Goal: Task Accomplishment & Management: Manage account settings

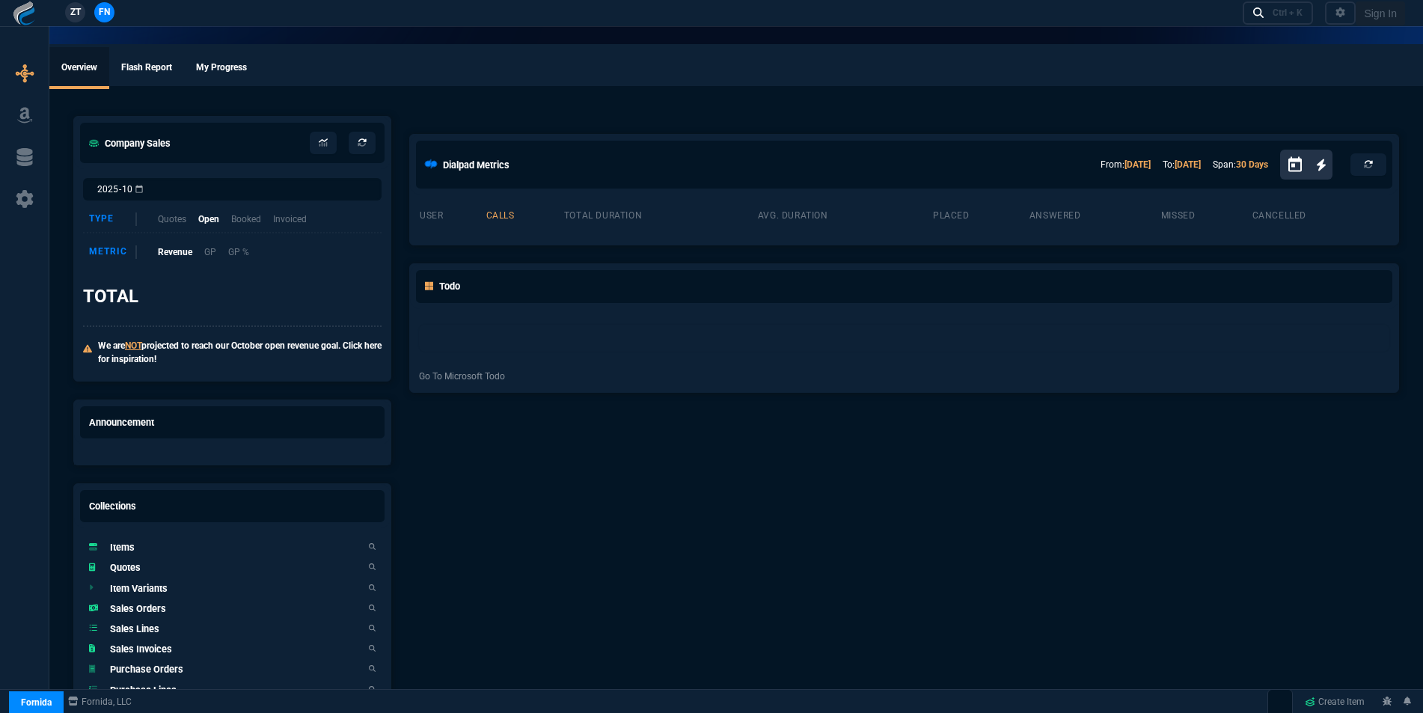
select select "16: [PERSON_NAME]"
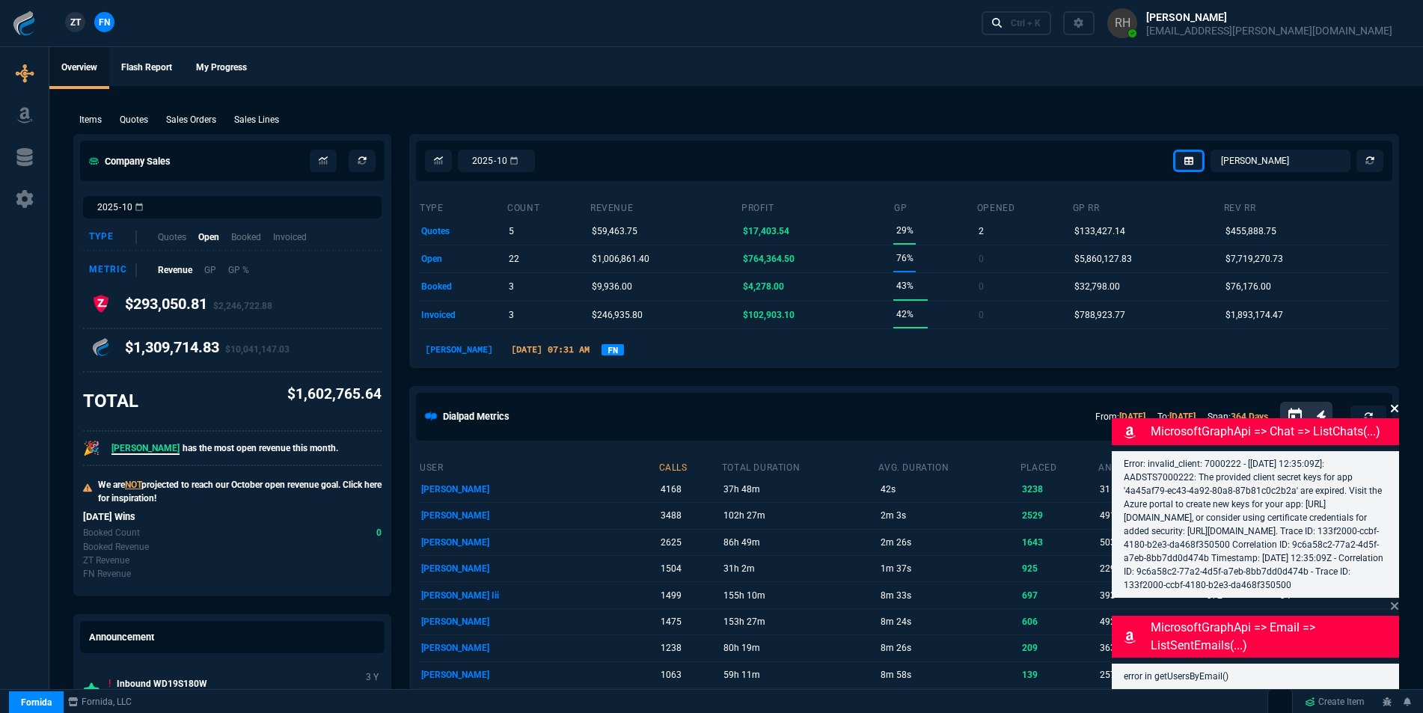
click at [1395, 405] on icon at bounding box center [1394, 408] width 7 height 7
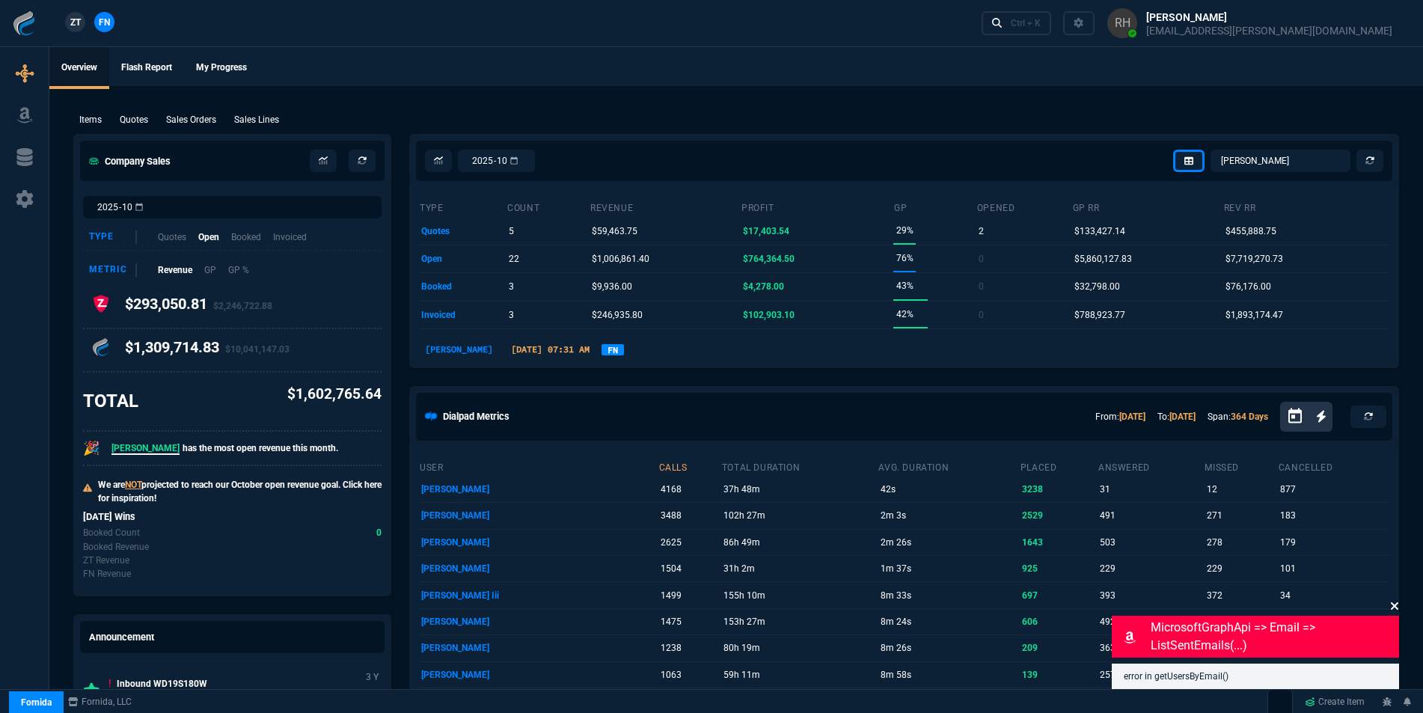
click at [1392, 606] on icon at bounding box center [1394, 606] width 9 height 12
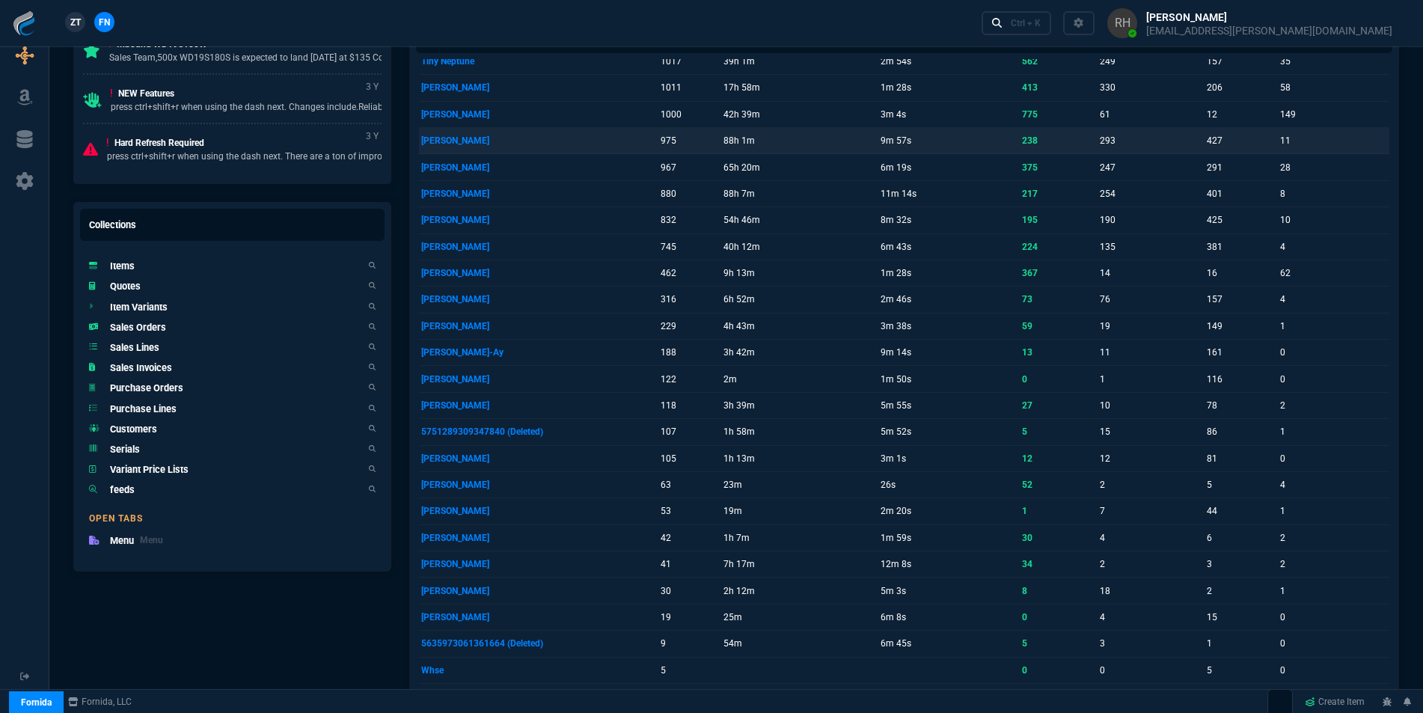
scroll to position [299, 0]
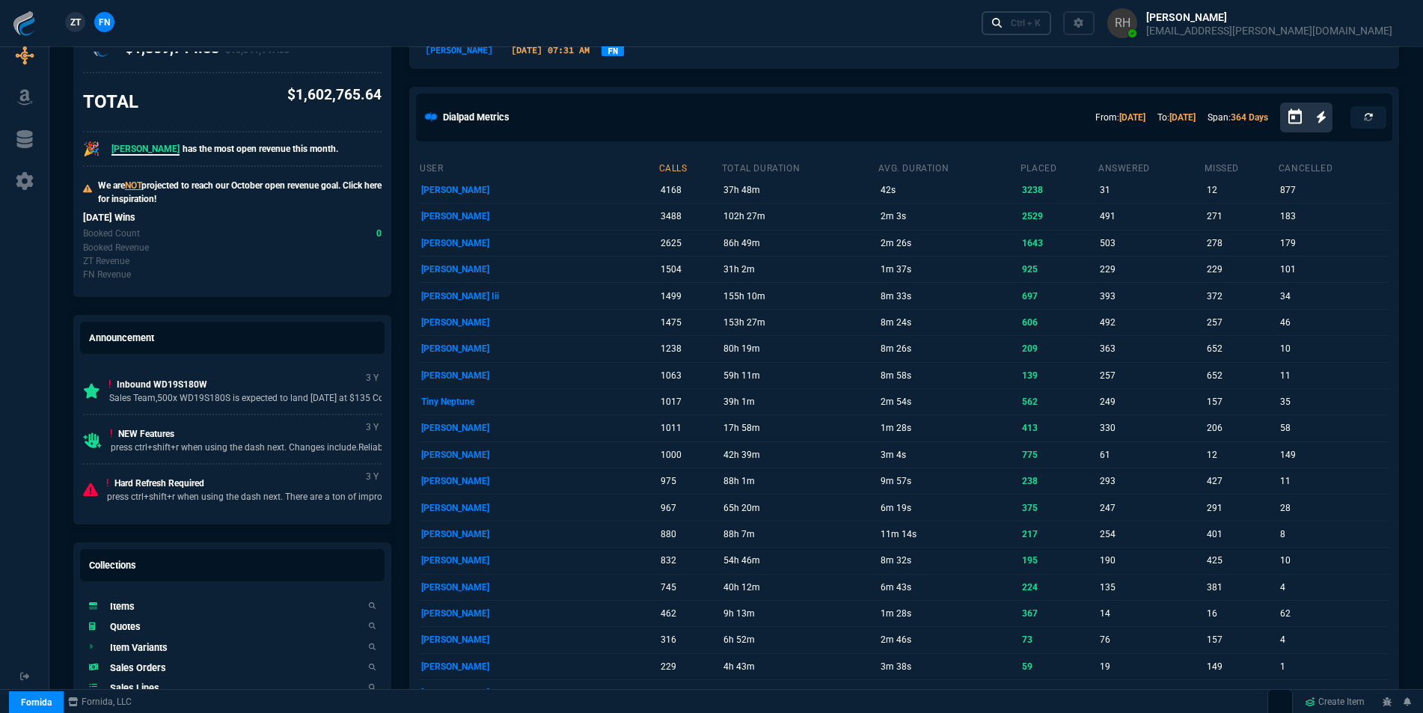
click at [1041, 28] on div "Ctrl + K" at bounding box center [1026, 23] width 30 height 12
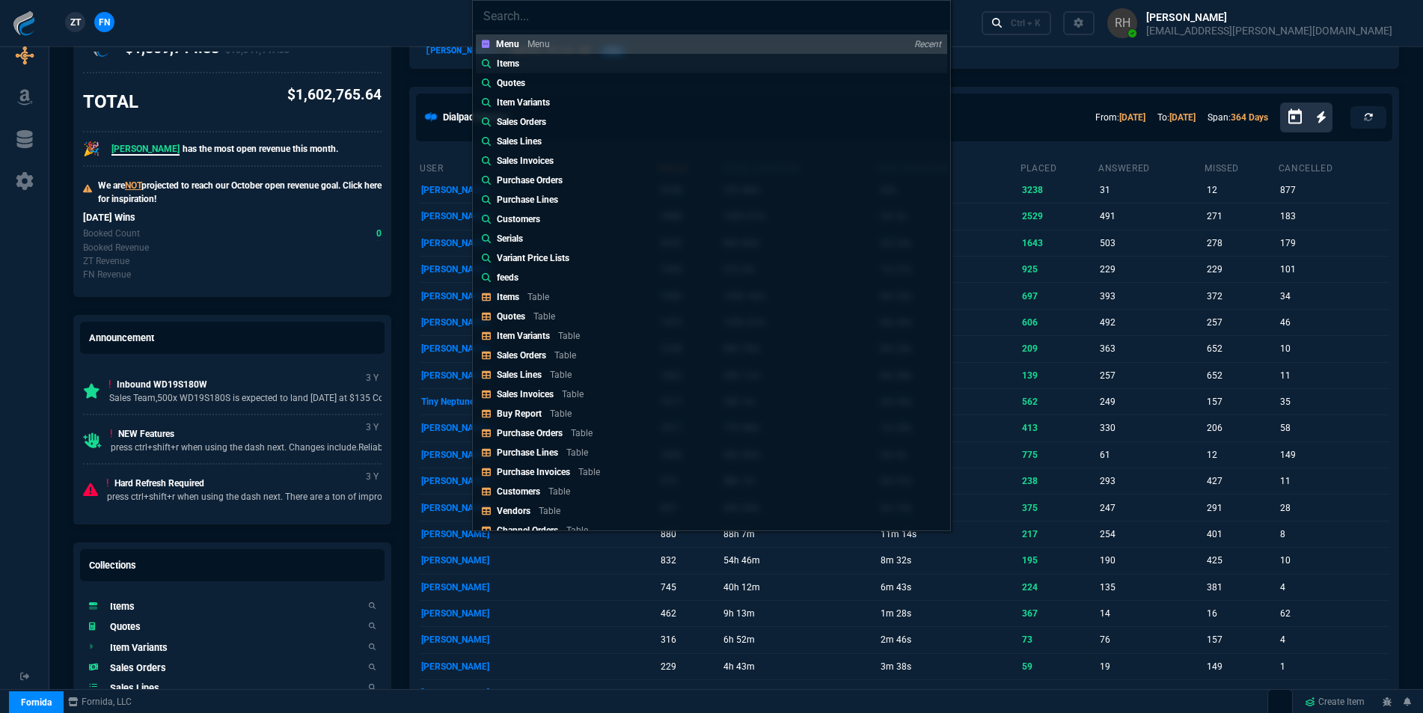
click at [521, 61] on div "Items" at bounding box center [511, 63] width 28 height 13
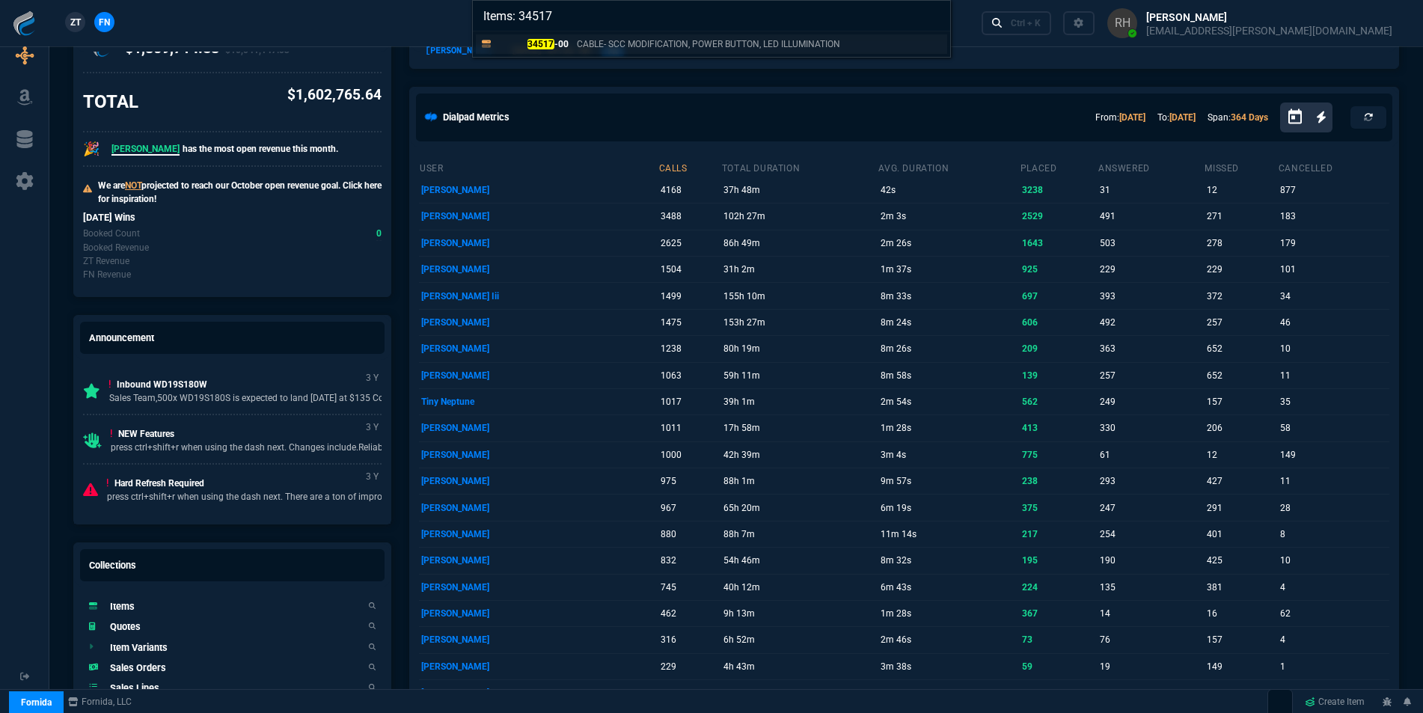
type input "Items: 34517"
click at [556, 42] on p "34517 -00" at bounding box center [533, 43] width 72 height 13
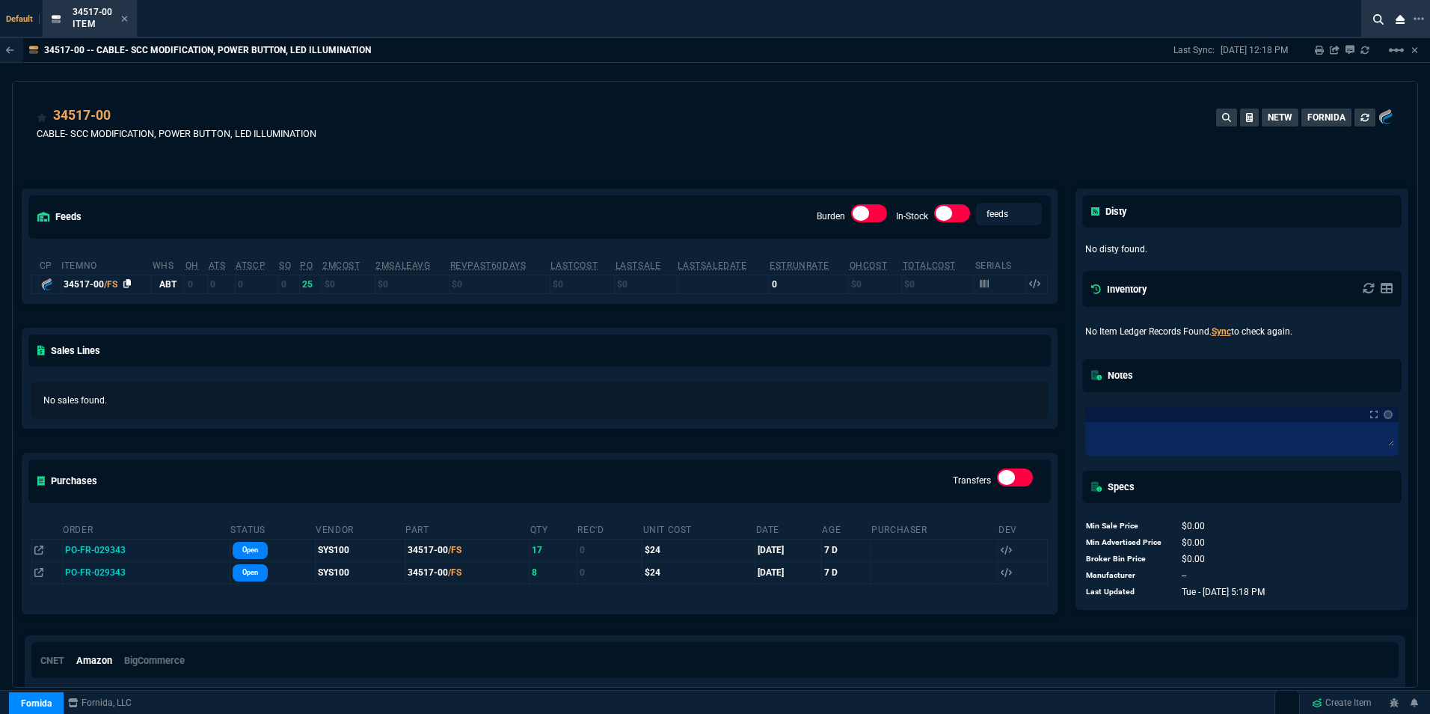
click at [129, 284] on icon at bounding box center [127, 283] width 8 height 9
click at [125, 15] on icon at bounding box center [124, 18] width 7 height 9
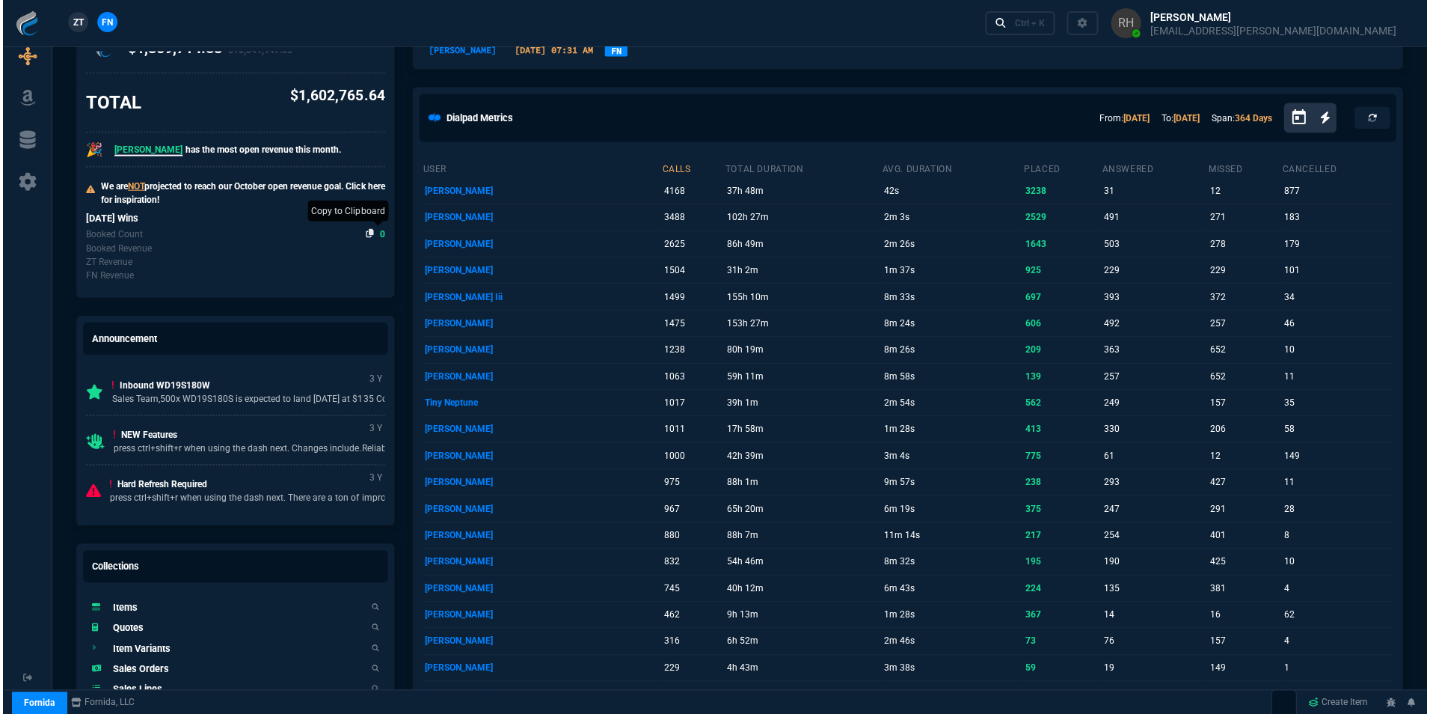
scroll to position [0, 0]
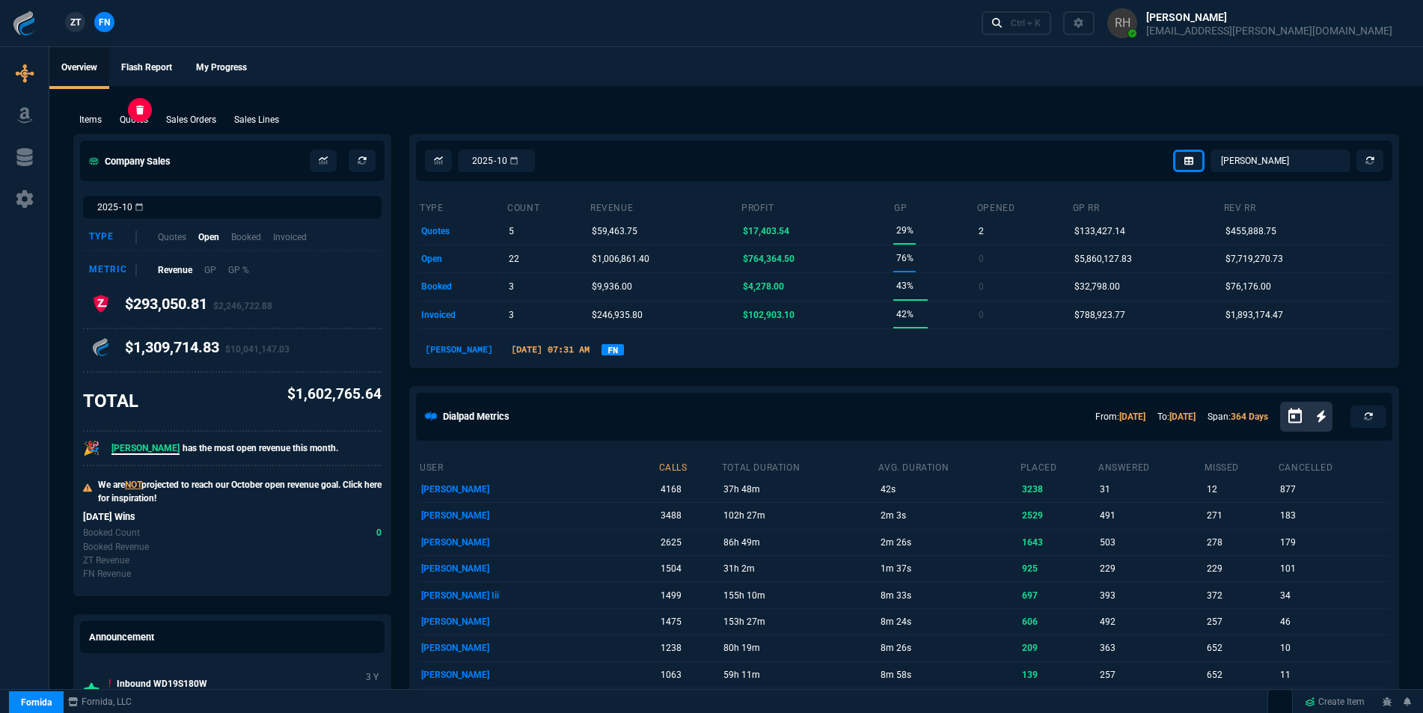
click at [143, 114] on p "Quotes" at bounding box center [134, 119] width 28 height 13
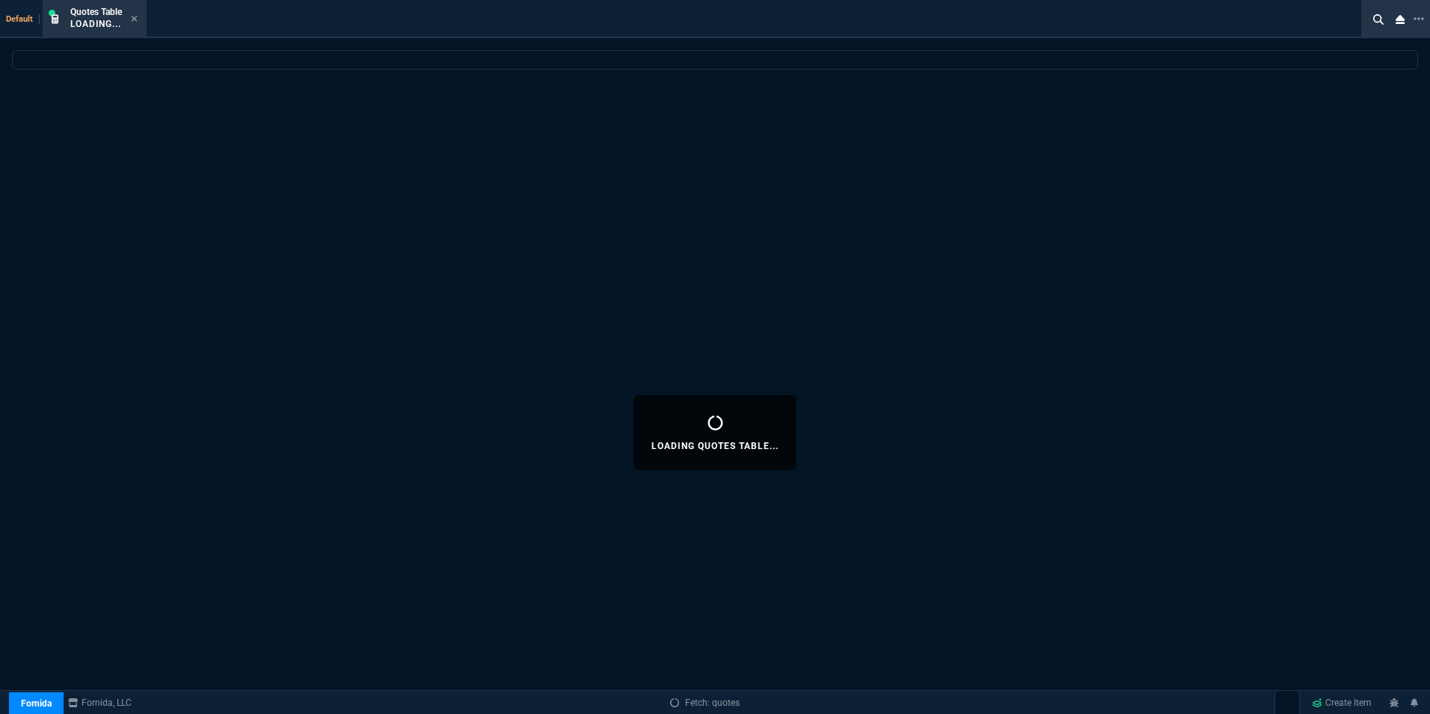
select select
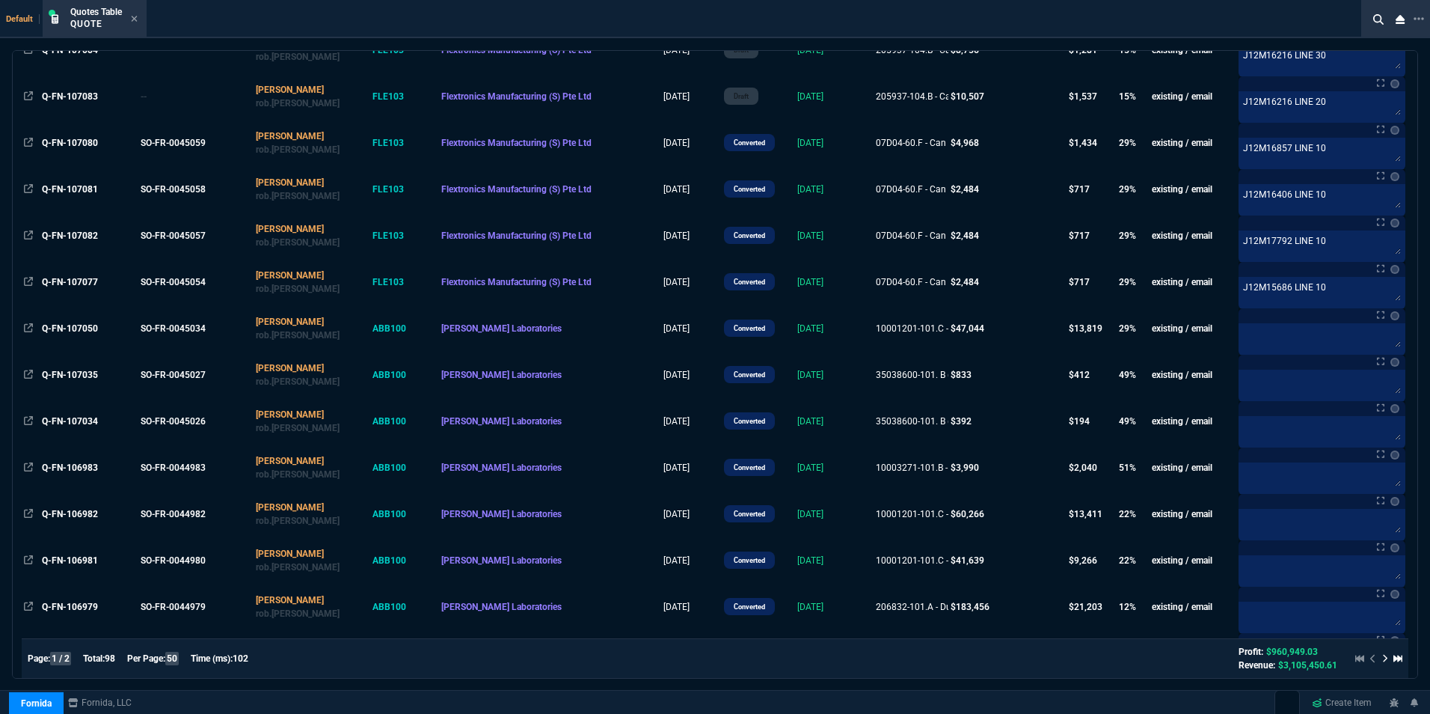
scroll to position [299, 0]
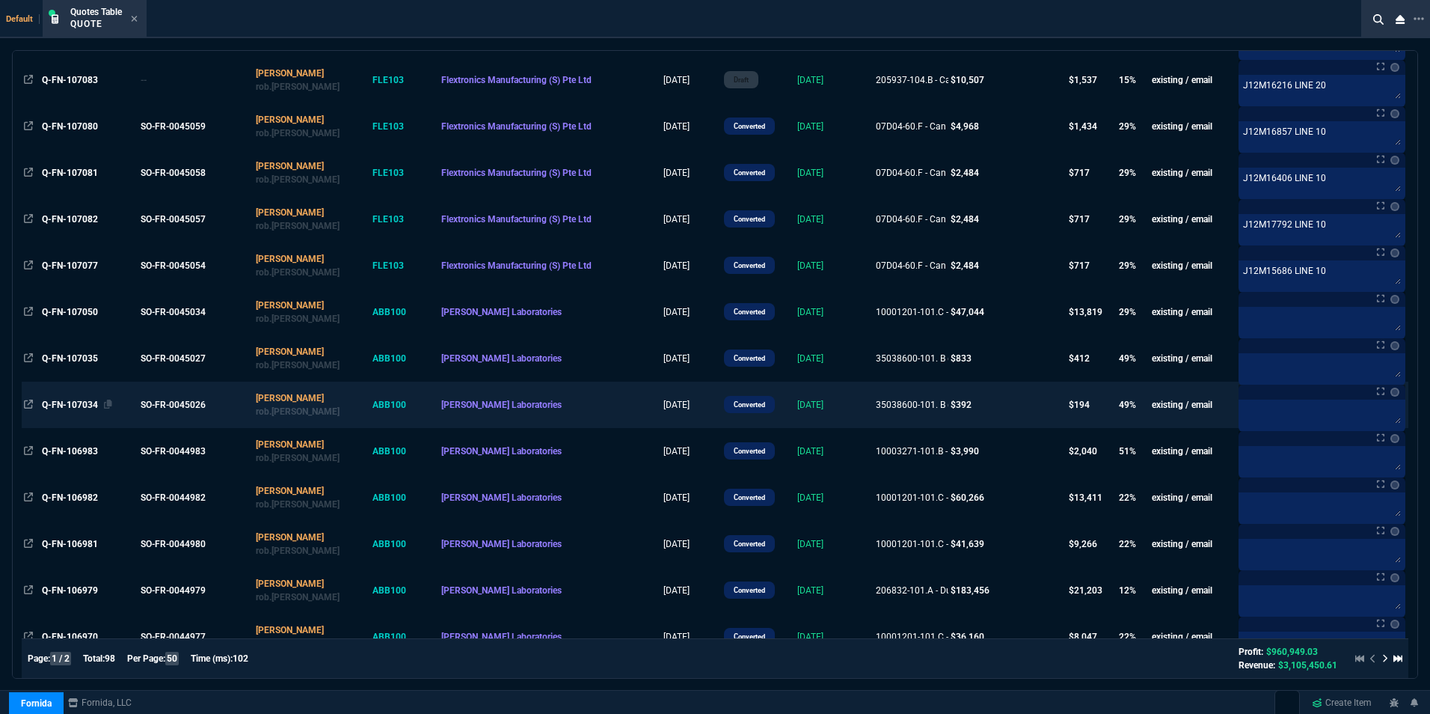
click at [79, 399] on span "Q-FN-107034" at bounding box center [70, 404] width 56 height 10
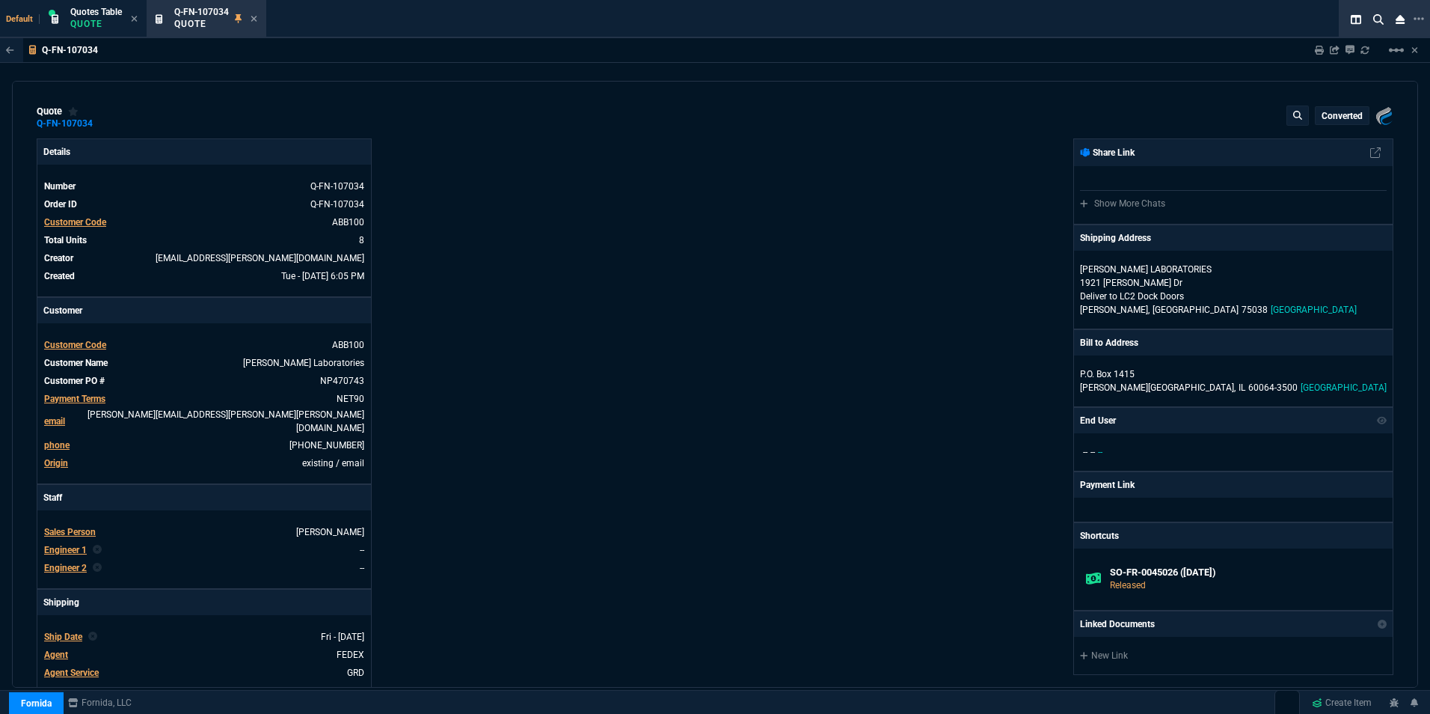
type input "52"
type input "26"
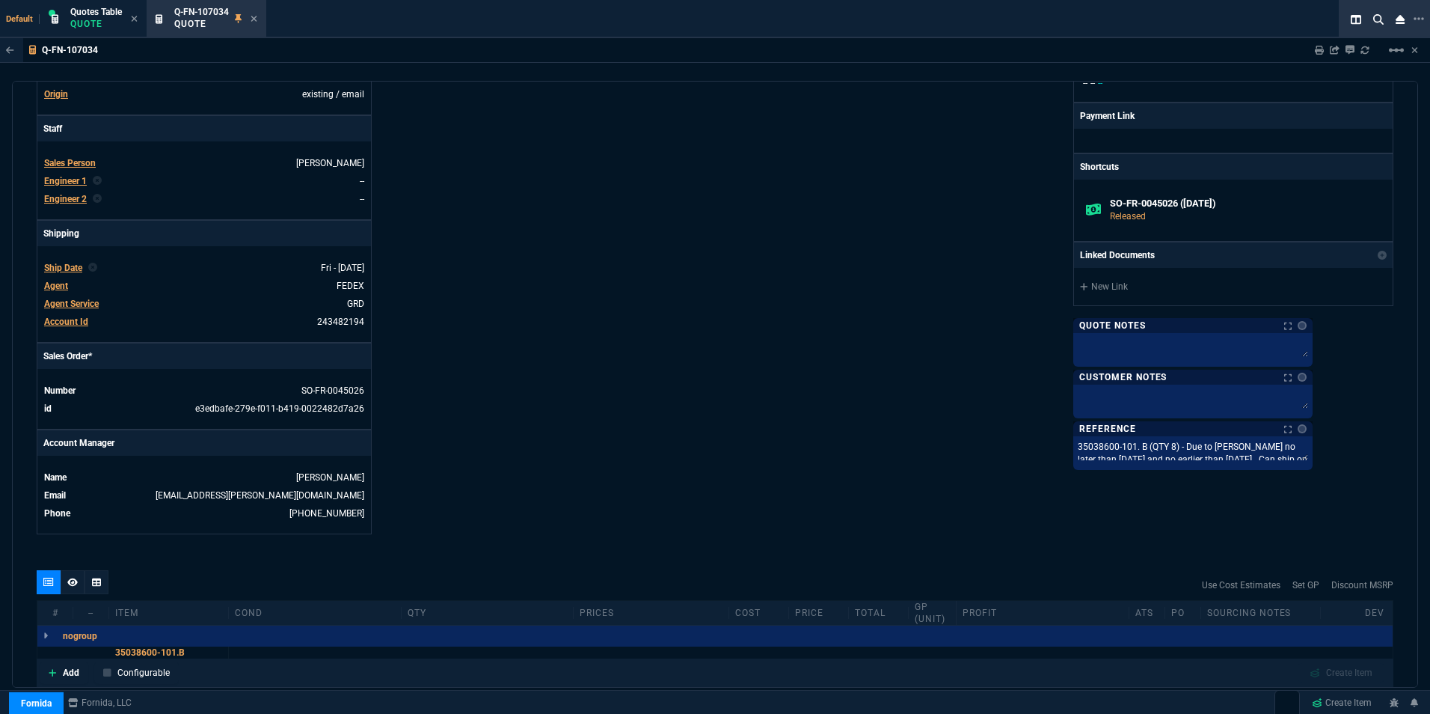
scroll to position [449, 0]
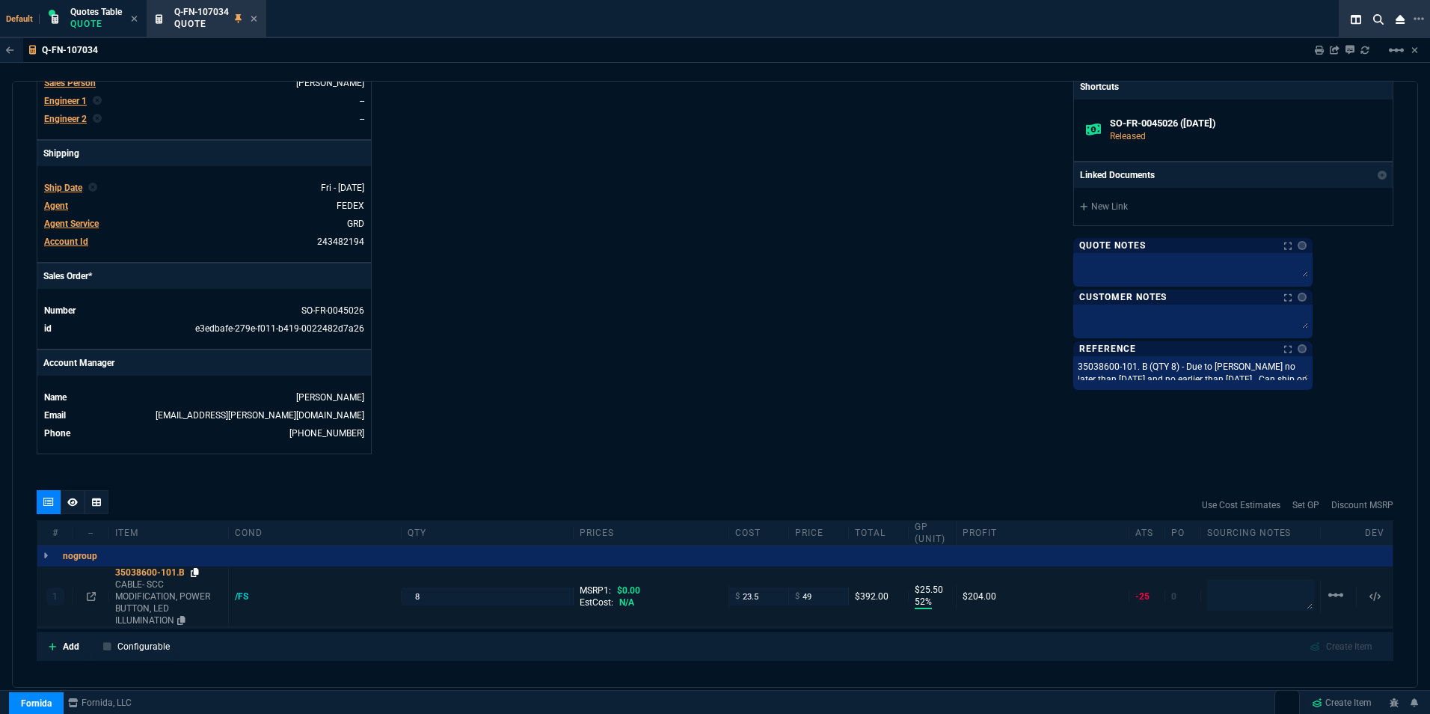
click at [195, 568] on icon at bounding box center [195, 572] width 8 height 9
click at [260, 18] on div "Q-FN-107034 Quote" at bounding box center [207, 19] width 114 height 32
click at [254, 17] on icon at bounding box center [254, 19] width 6 height 6
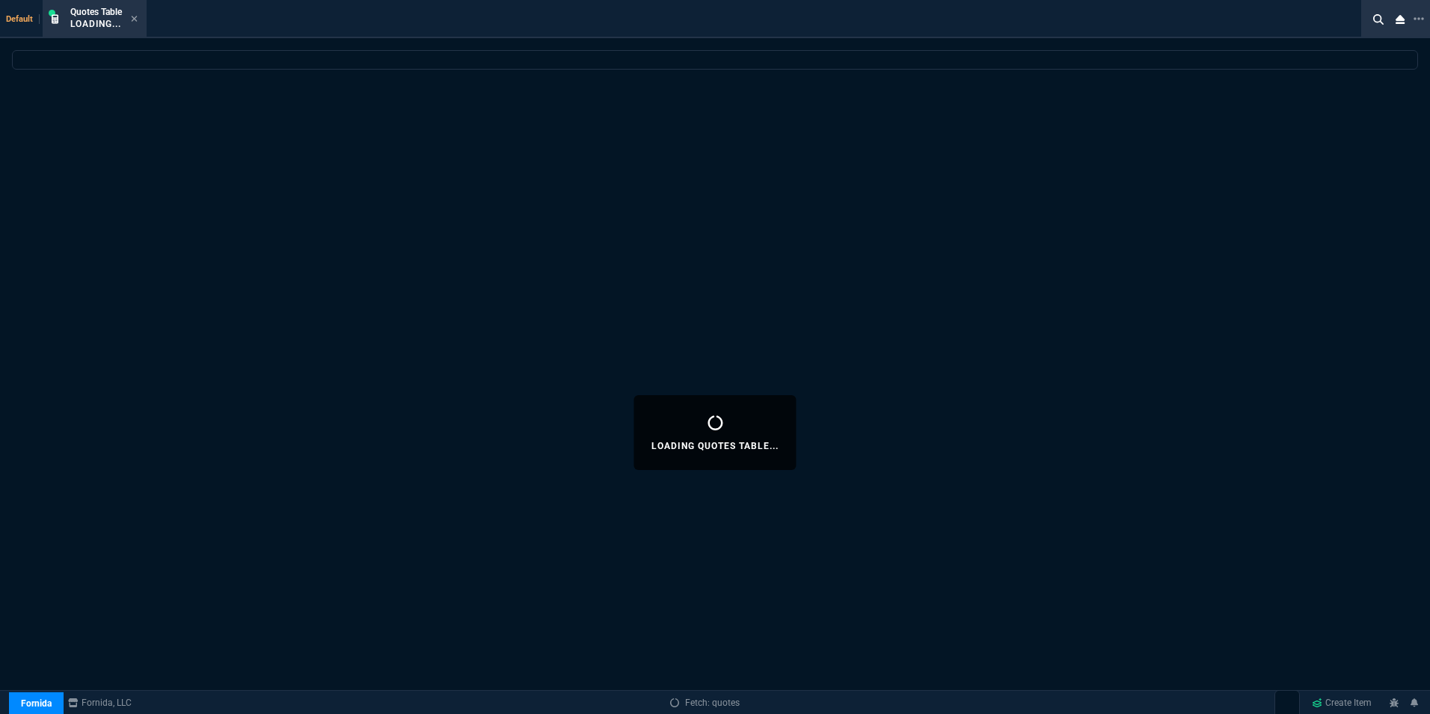
select select
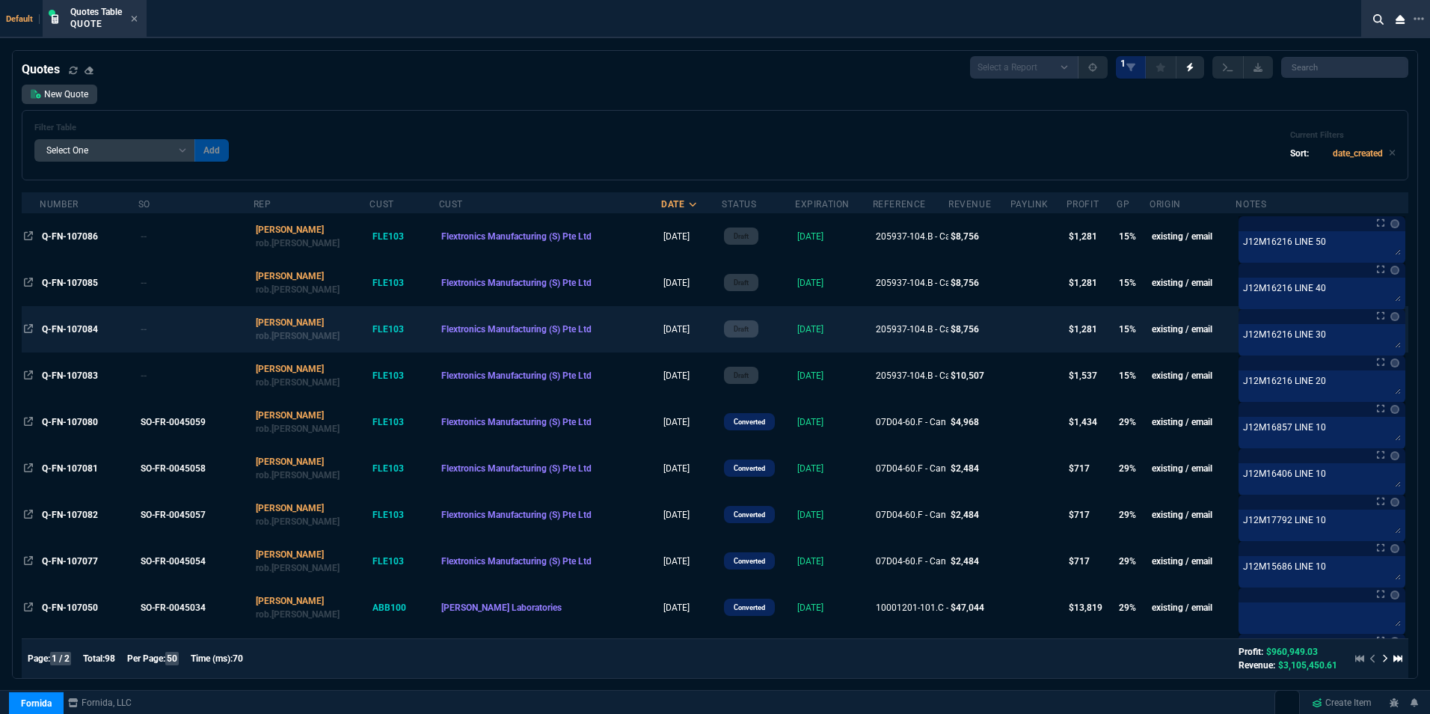
scroll to position [0, 0]
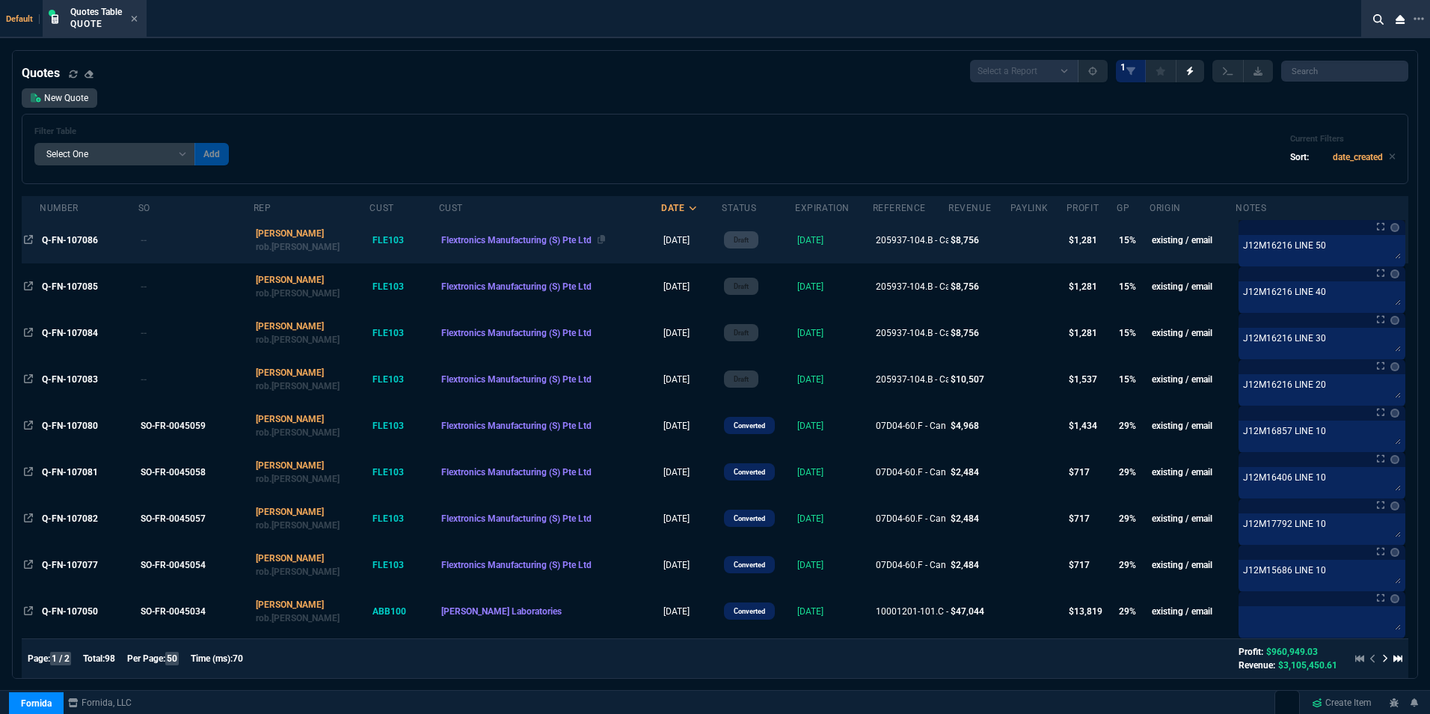
click at [499, 242] on span "Flextronics Manufacturing (S) Pte Ltd" at bounding box center [516, 240] width 150 height 10
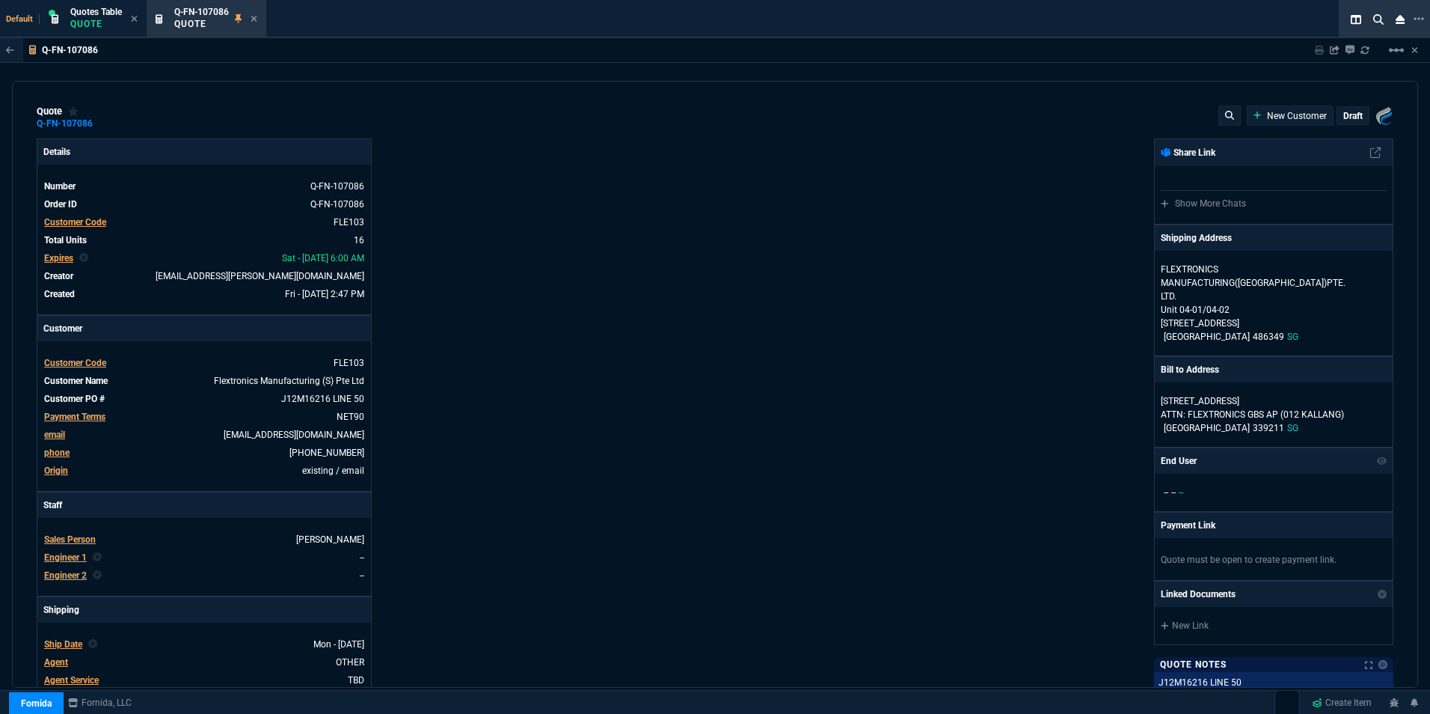
type input "19"
type input "167"
click at [344, 394] on link "J12M16216 LINE 50" at bounding box center [321, 398] width 86 height 13
drag, startPoint x: 330, startPoint y: 395, endPoint x: 346, endPoint y: 403, distance: 18.4
click at [346, 403] on link "J12M16216 LINE 50" at bounding box center [321, 398] width 86 height 13
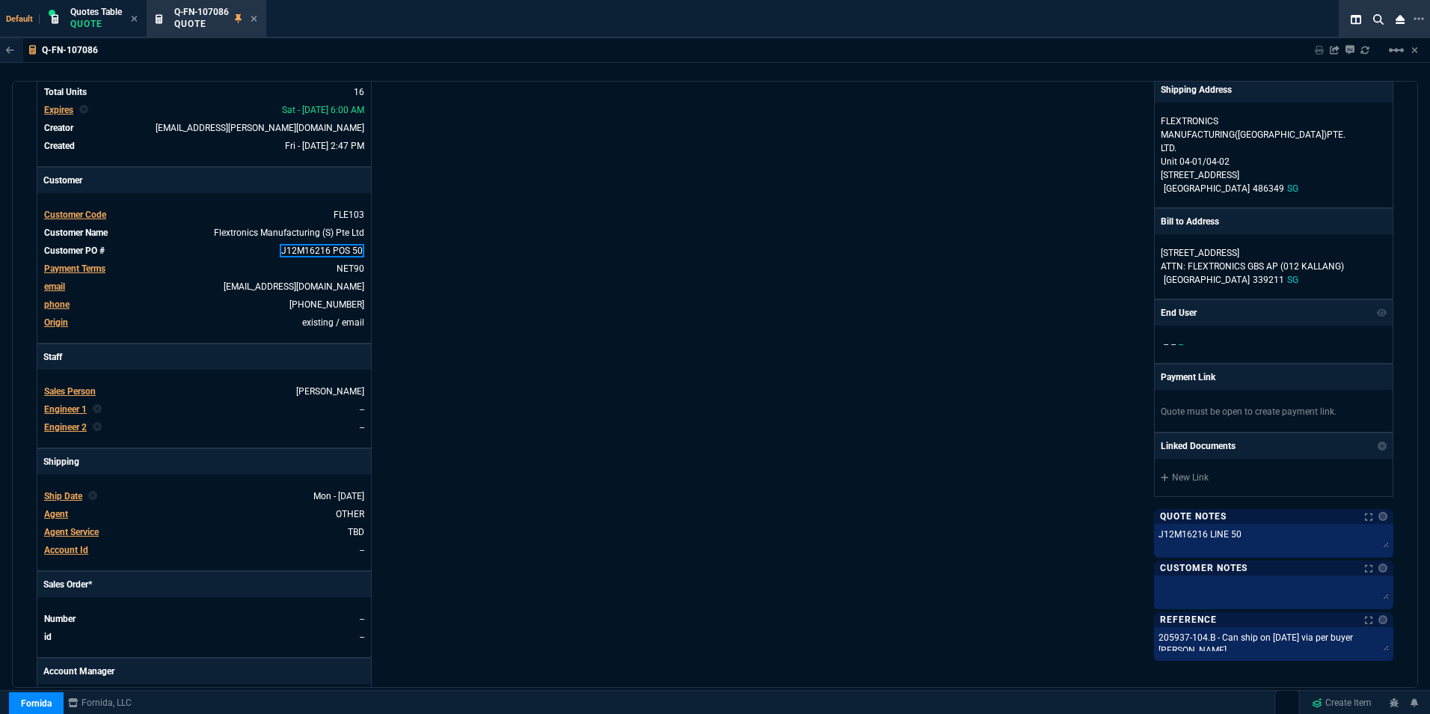
scroll to position [150, 0]
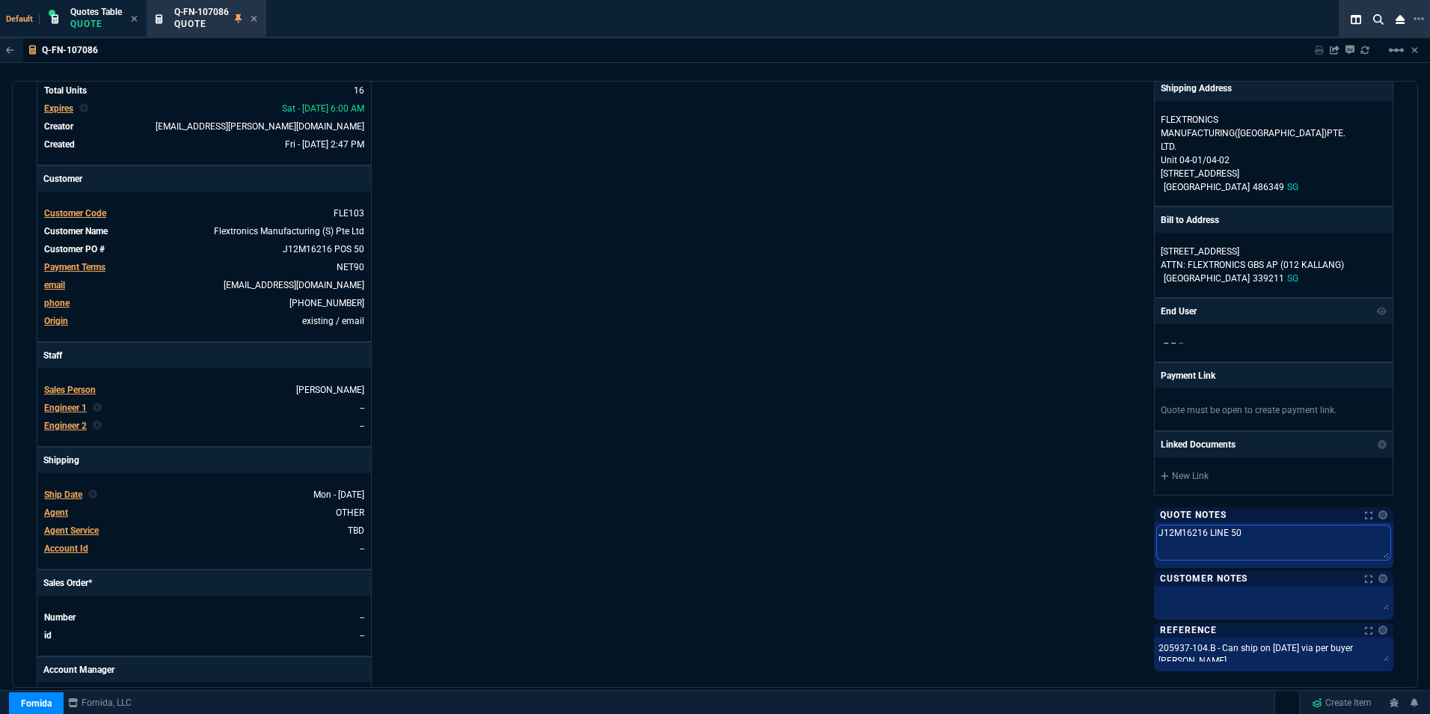
drag, startPoint x: 1201, startPoint y: 535, endPoint x: 1219, endPoint y: 533, distance: 18.1
click at [1219, 533] on textarea "J12M16216 LINE 50" at bounding box center [1273, 542] width 233 height 34
type textarea "J12M16216 P 50"
type textarea "J12M16216 PO 50"
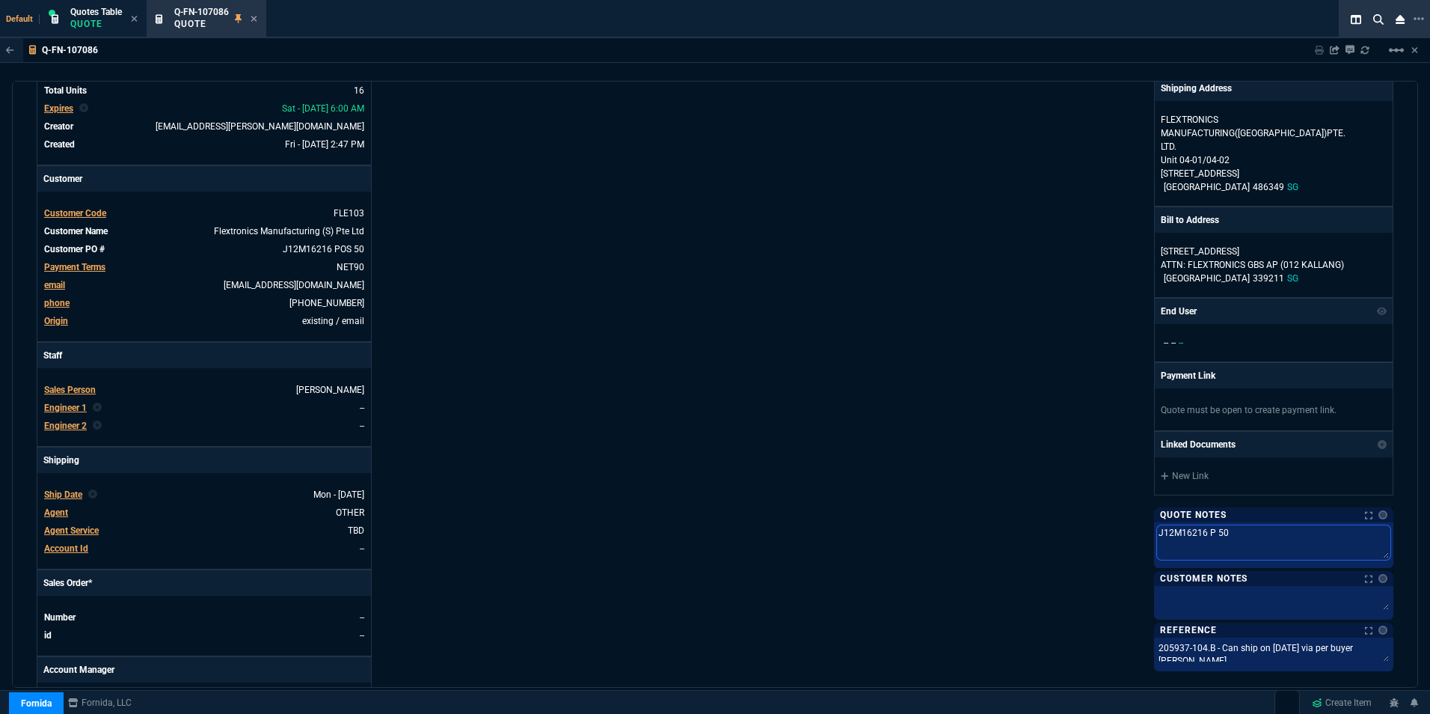
type textarea "J12M16216 PO 50"
type textarea "J12M16216 POS 50"
click at [952, 479] on div "Fornida, LLC [STREET_ADDRESS] Share Link Show More Chats Shipping Address FLEXT…" at bounding box center [1054, 375] width 679 height 772
drag, startPoint x: 1202, startPoint y: 533, endPoint x: 1216, endPoint y: 532, distance: 14.2
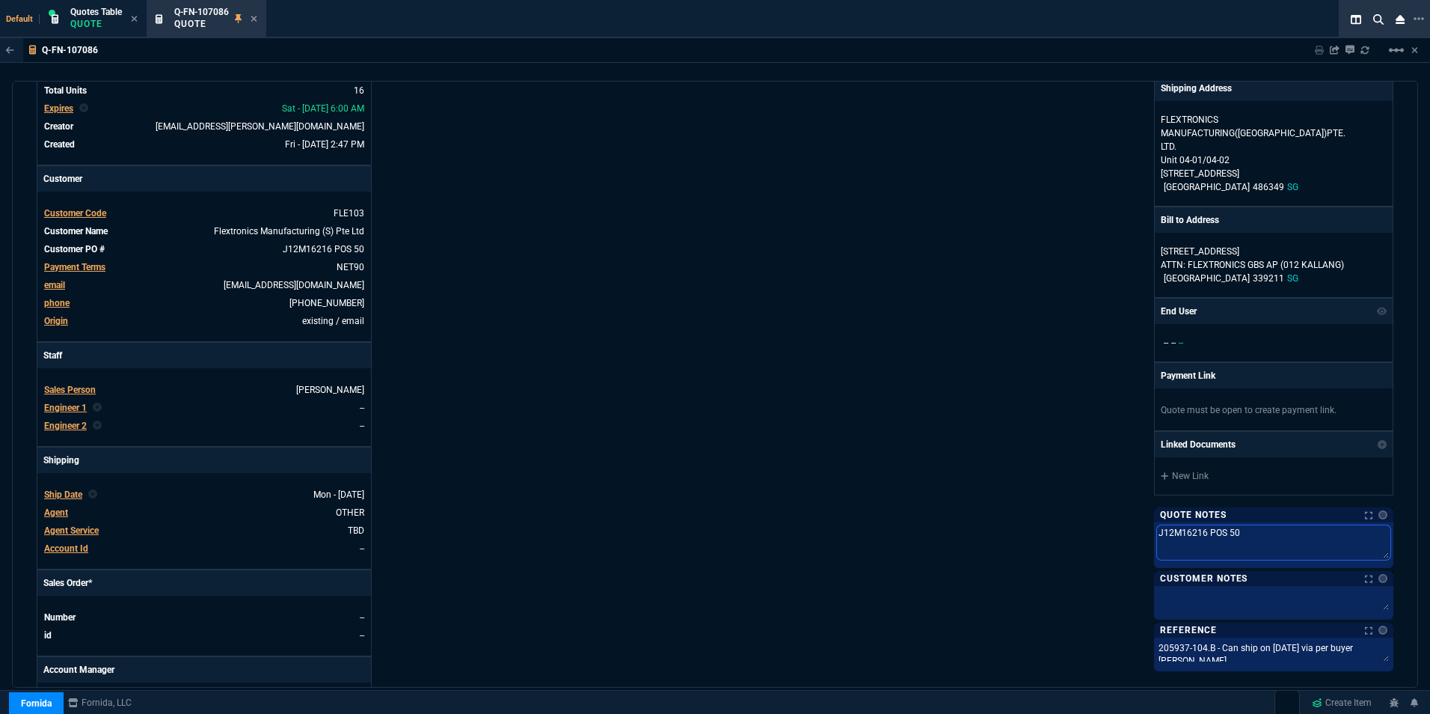
click at [1216, 532] on textarea "J12M16216 POS 50" at bounding box center [1273, 542] width 233 height 34
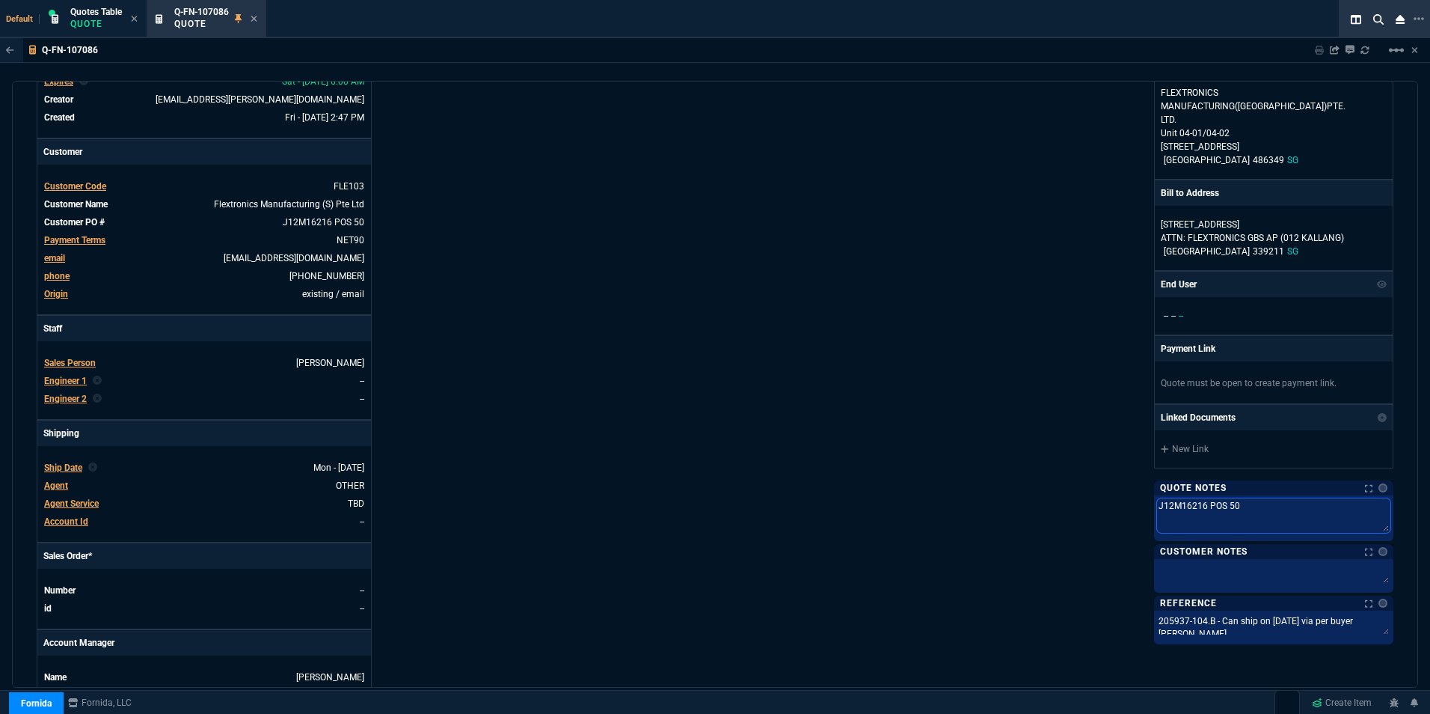
scroll to position [224, 0]
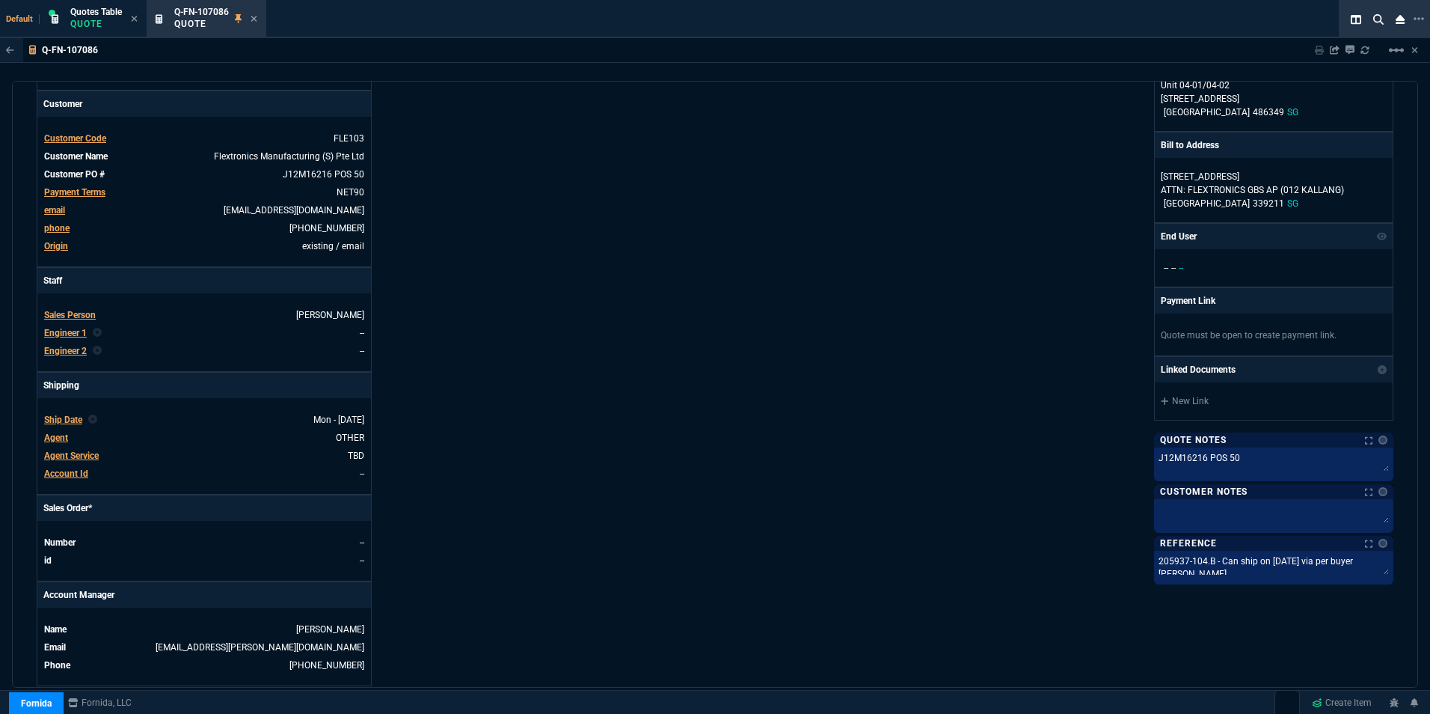
click at [611, 432] on div "Details Number Q-FN-107086 Order ID Q-FN-107086 Customer Code FLE103 Total Unit…" at bounding box center [376, 300] width 679 height 772
click at [257, 19] on icon at bounding box center [254, 18] width 7 height 9
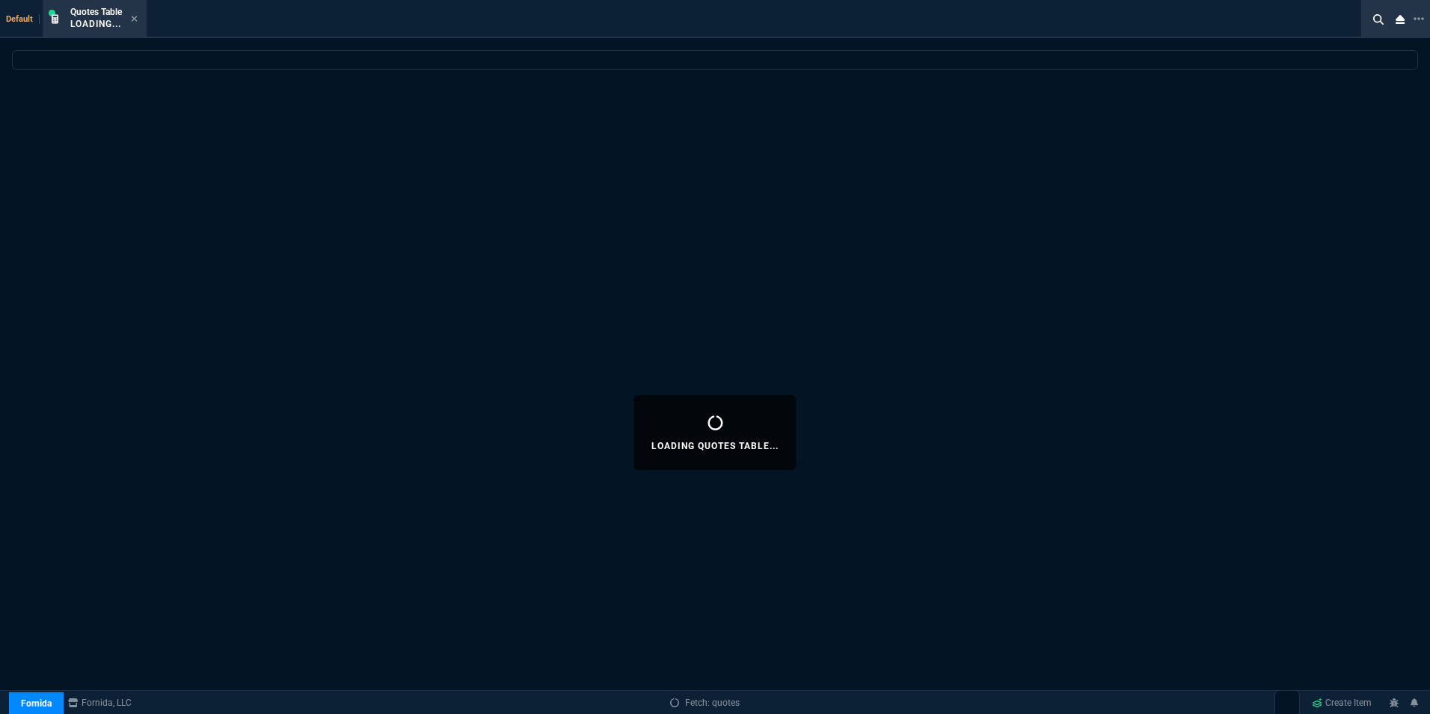
select select
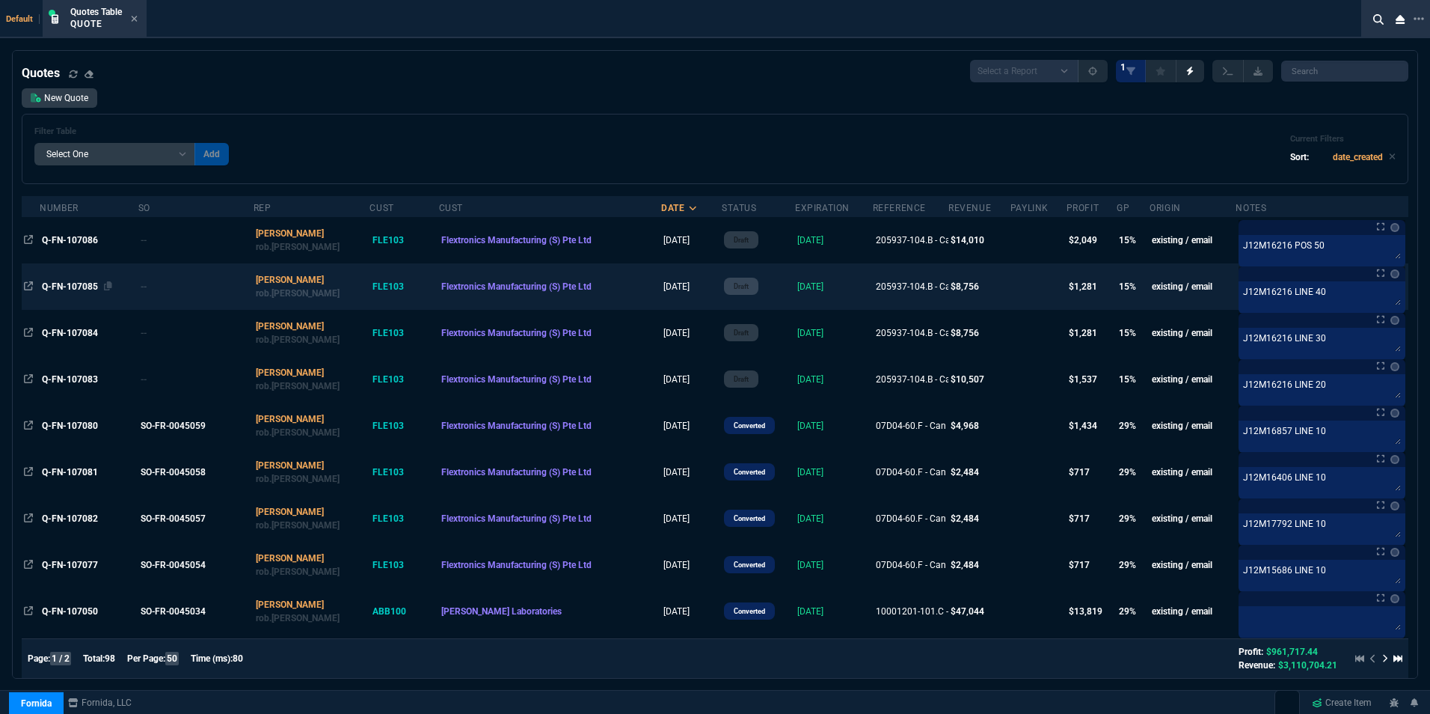
click at [57, 284] on span "Q-FN-107085" at bounding box center [70, 286] width 56 height 10
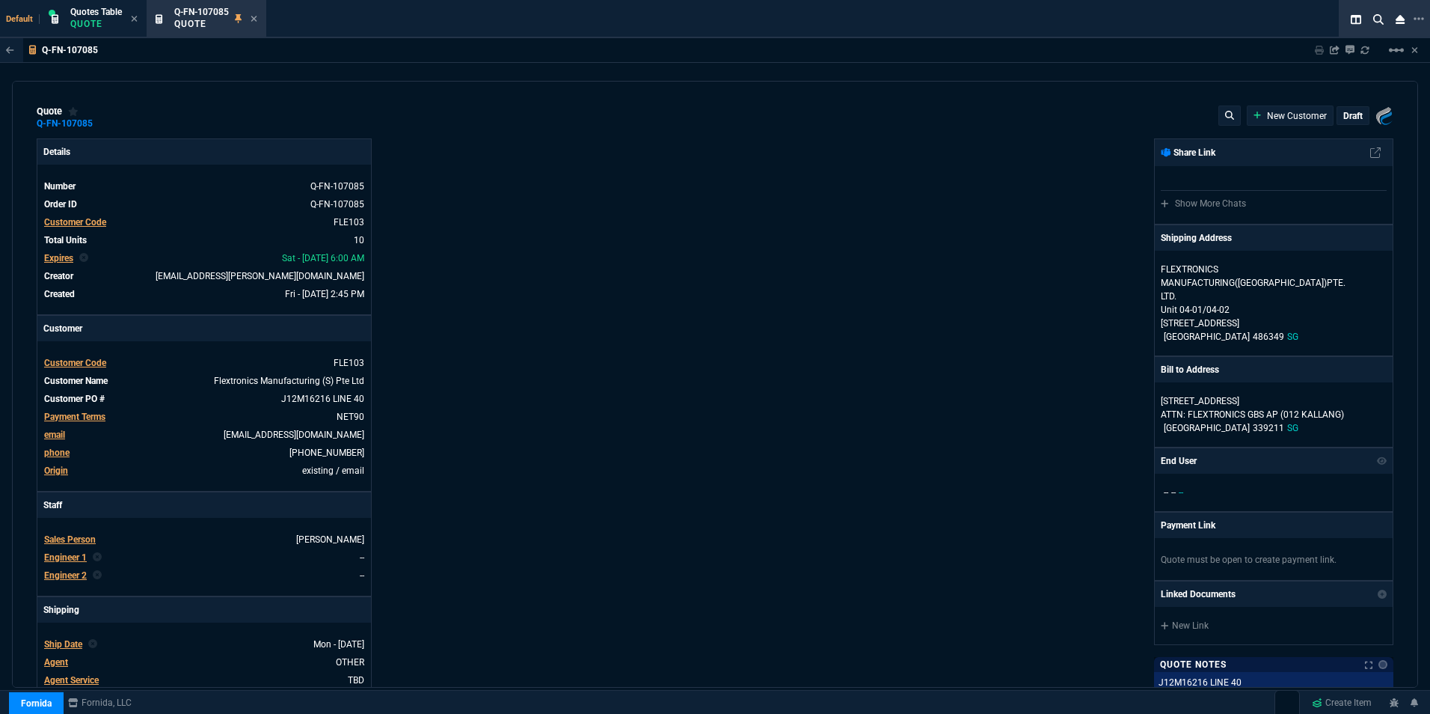
type input "19"
type input "167"
click at [329, 399] on link "J12M16216 LINE 40" at bounding box center [321, 398] width 86 height 13
drag, startPoint x: 328, startPoint y: 400, endPoint x: 346, endPoint y: 402, distance: 18.0
click at [346, 402] on link "J12M16216 LINE 40" at bounding box center [321, 398] width 86 height 13
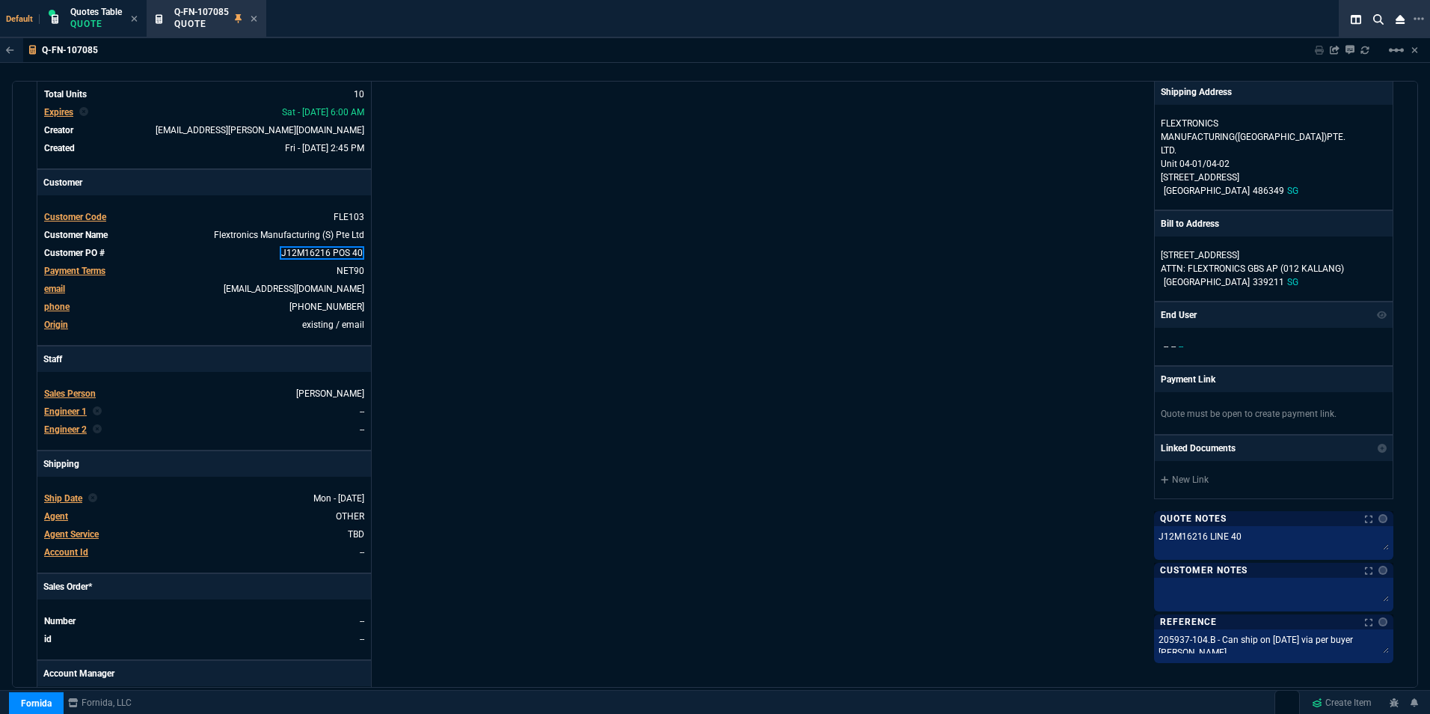
scroll to position [150, 0]
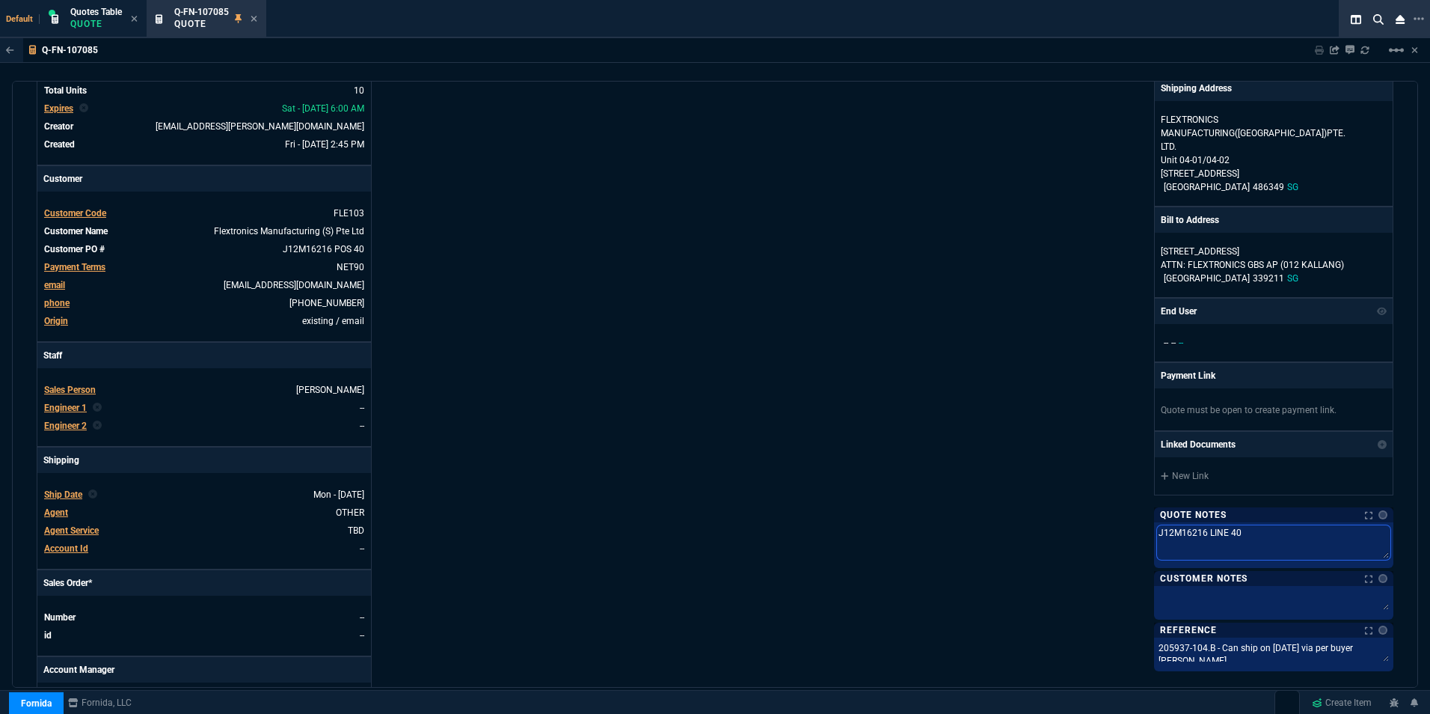
drag, startPoint x: 1202, startPoint y: 538, endPoint x: 1219, endPoint y: 533, distance: 17.1
click at [1219, 533] on textarea "J12M16216 LINE 40" at bounding box center [1273, 542] width 233 height 34
type textarea "J12M16216 P 40"
type textarea "J12M16216 PO 40"
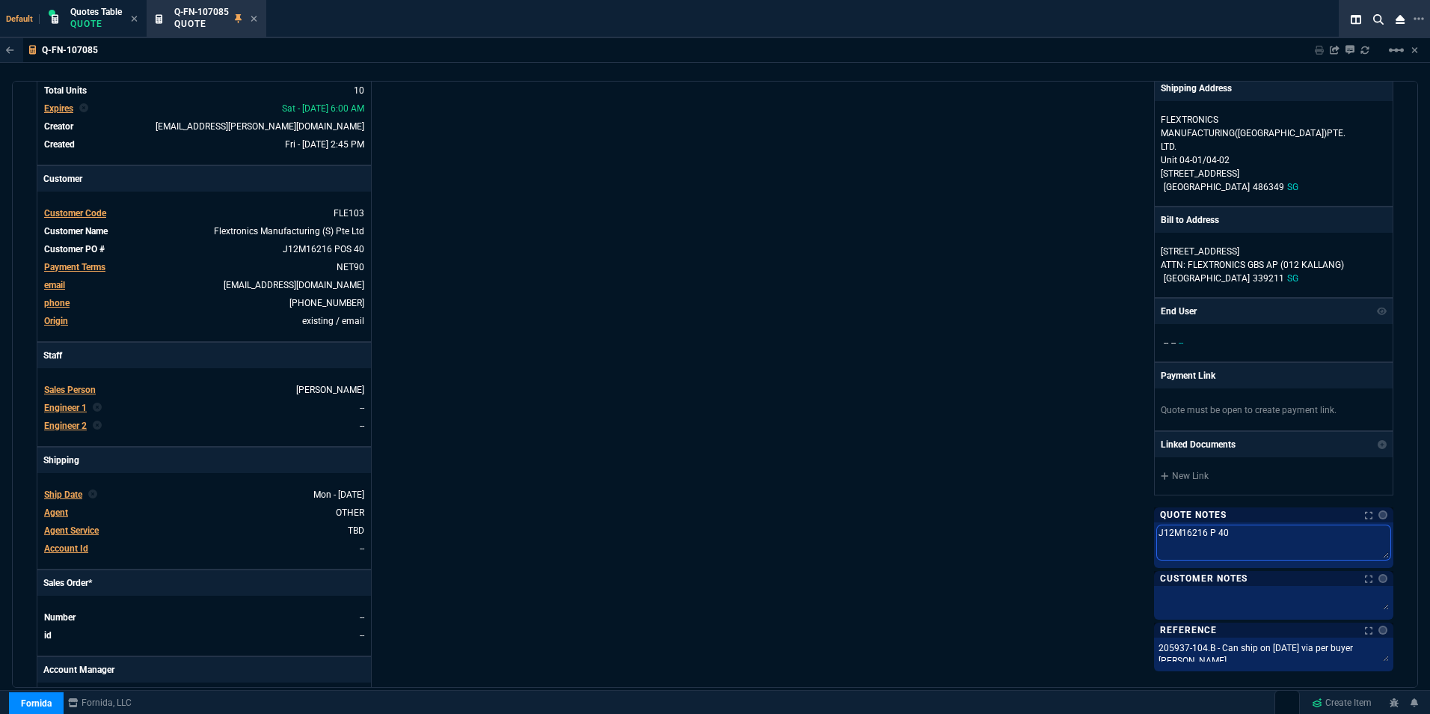
type textarea "J12M16216 PO 40"
type textarea "J12M16216 POS 40"
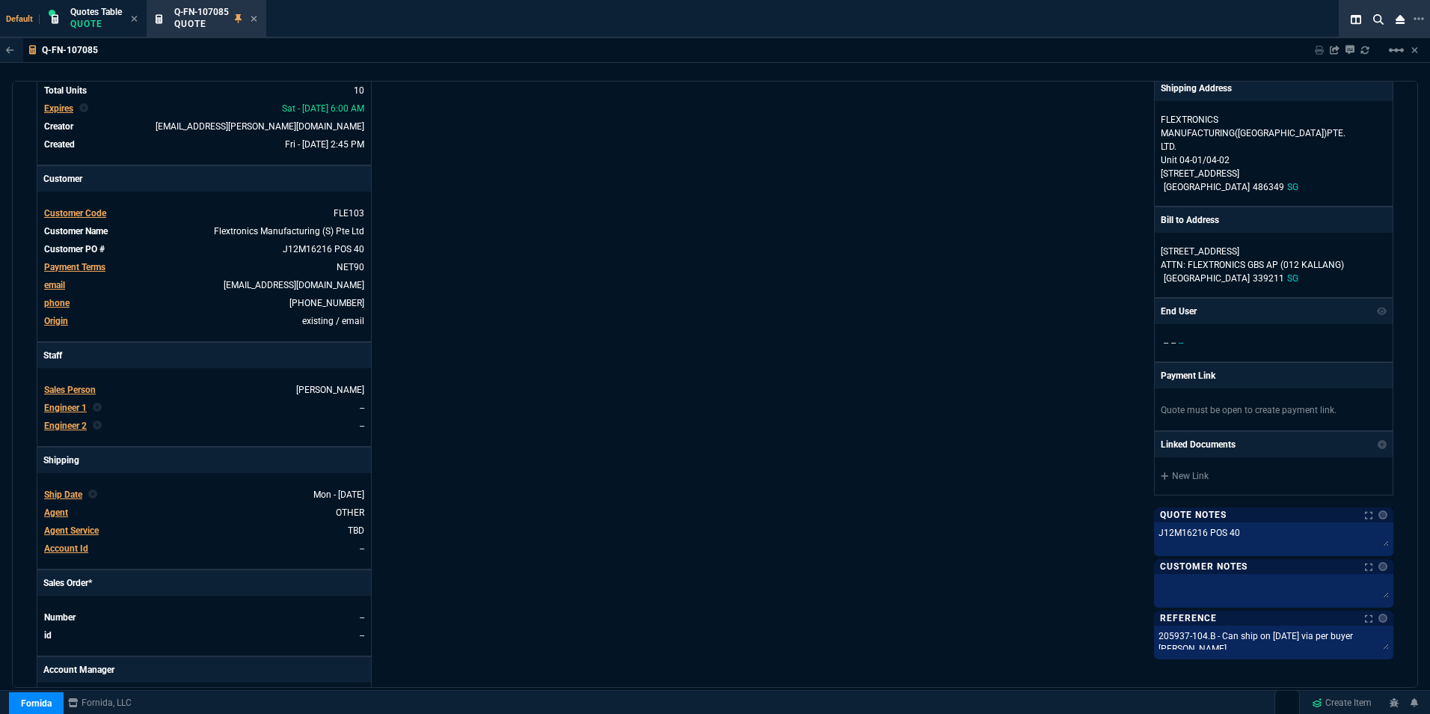
click at [881, 472] on div "Fornida, LLC [STREET_ADDRESS] Share Link Show More Chats Shipping Address FLEXT…" at bounding box center [1054, 375] width 679 height 772
click at [254, 18] on icon at bounding box center [254, 19] width 6 height 6
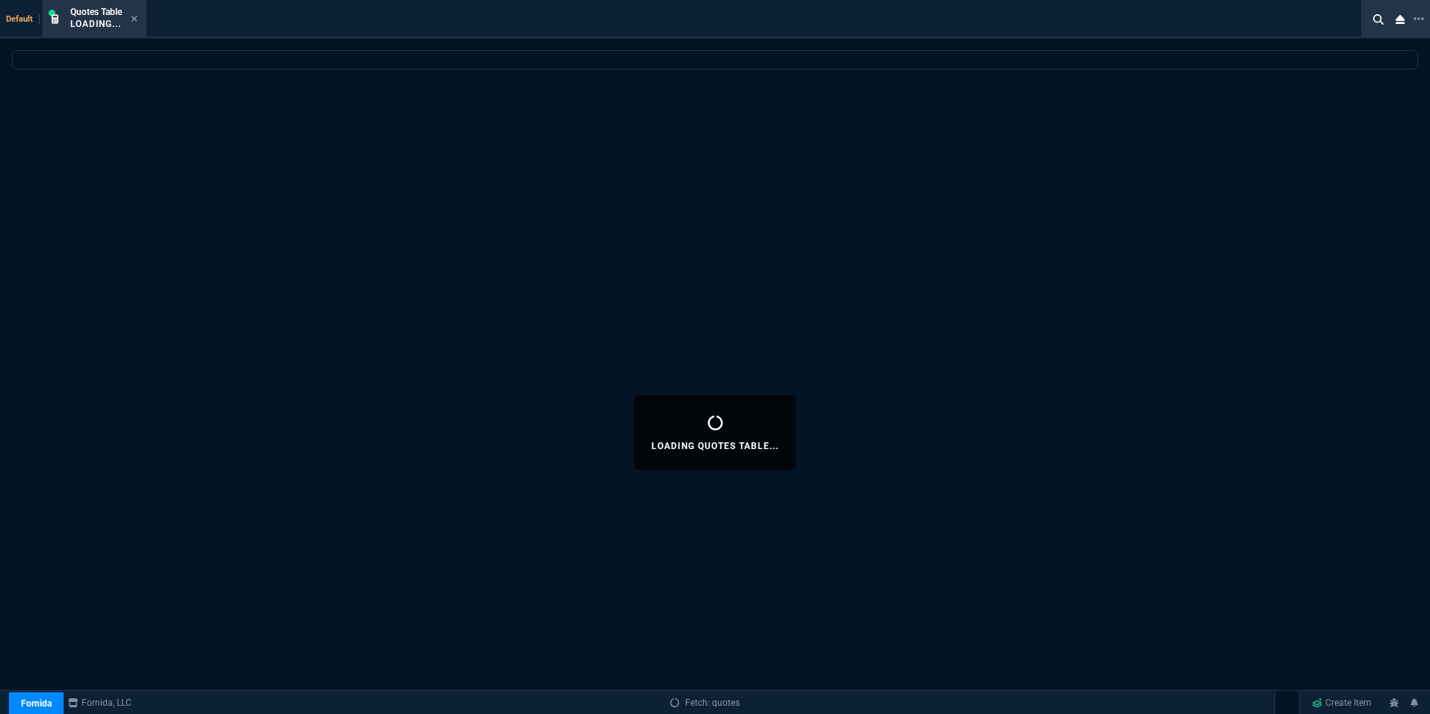
select select
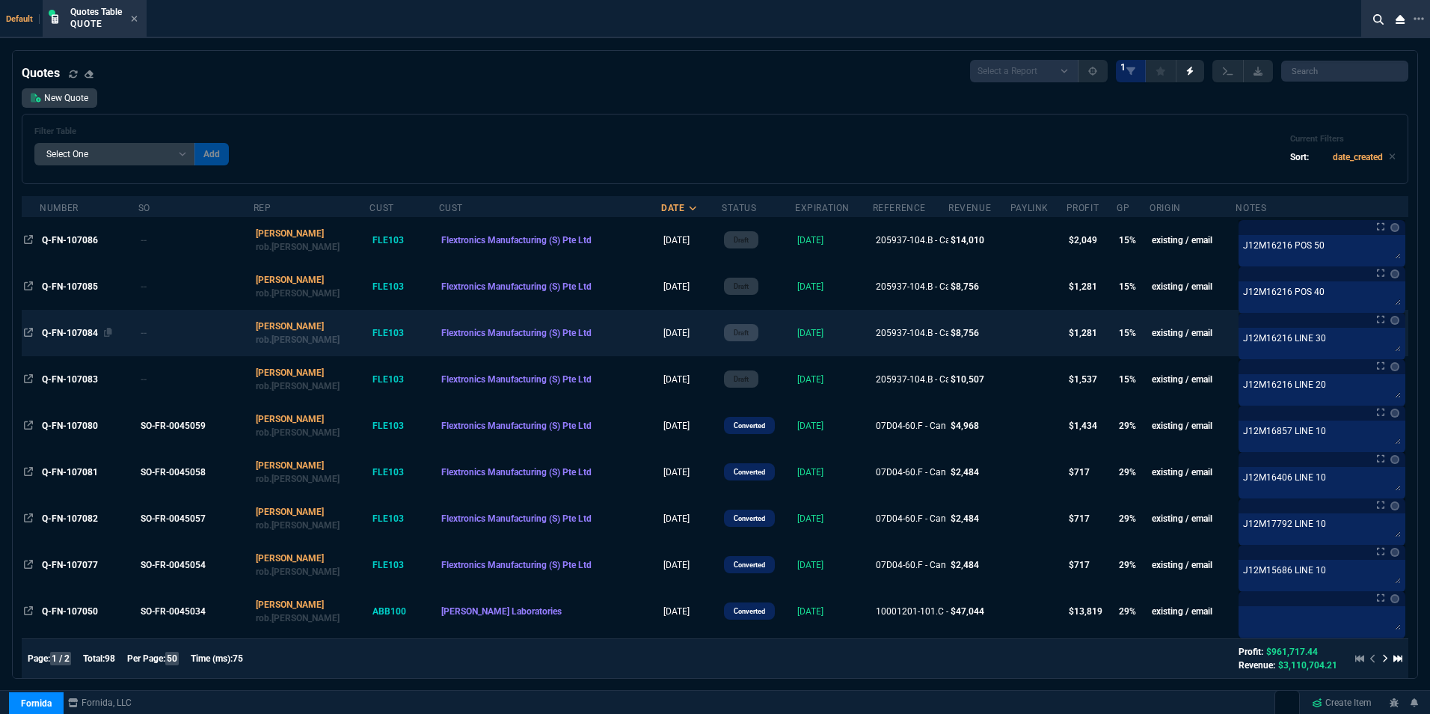
click at [76, 334] on span "Q-FN-107084" at bounding box center [70, 333] width 56 height 10
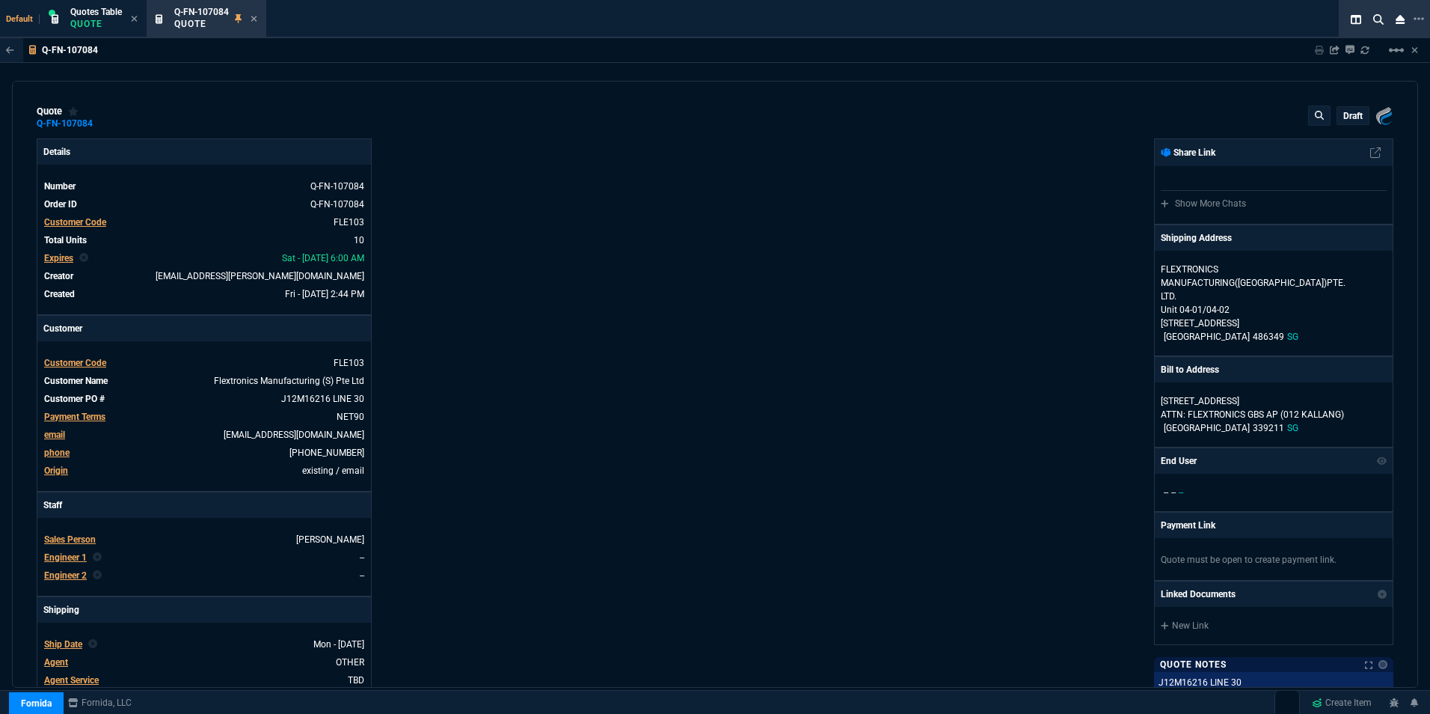
type input "19"
type input "167"
drag, startPoint x: 329, startPoint y: 396, endPoint x: 346, endPoint y: 397, distance: 17.2
click at [346, 397] on link "J12M16216 LINE 30" at bounding box center [321, 398] width 86 height 13
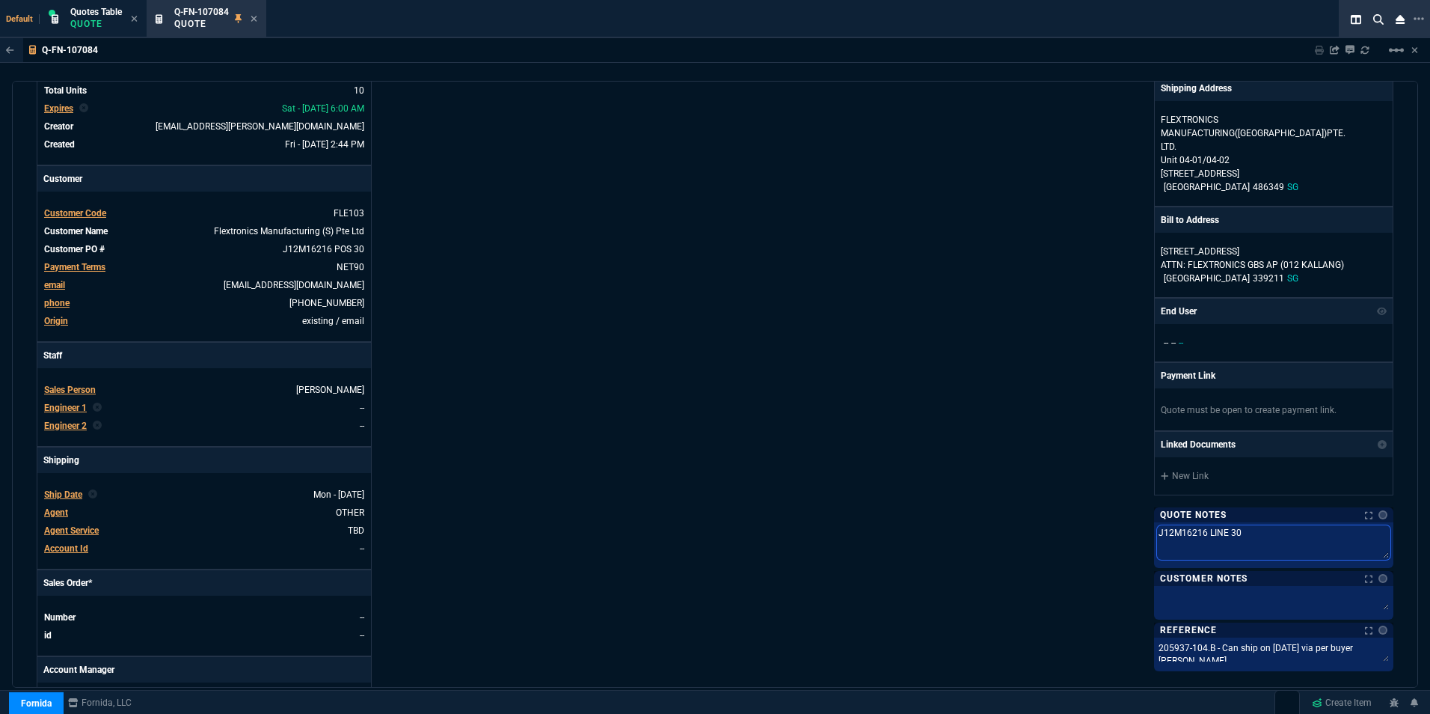
drag, startPoint x: 1202, startPoint y: 533, endPoint x: 1219, endPoint y: 533, distance: 16.5
click at [1219, 533] on textarea "J12M16216 LINE 30" at bounding box center [1273, 542] width 233 height 34
type textarea "J12M16216 P 30"
type textarea "J12M16216 PO 30"
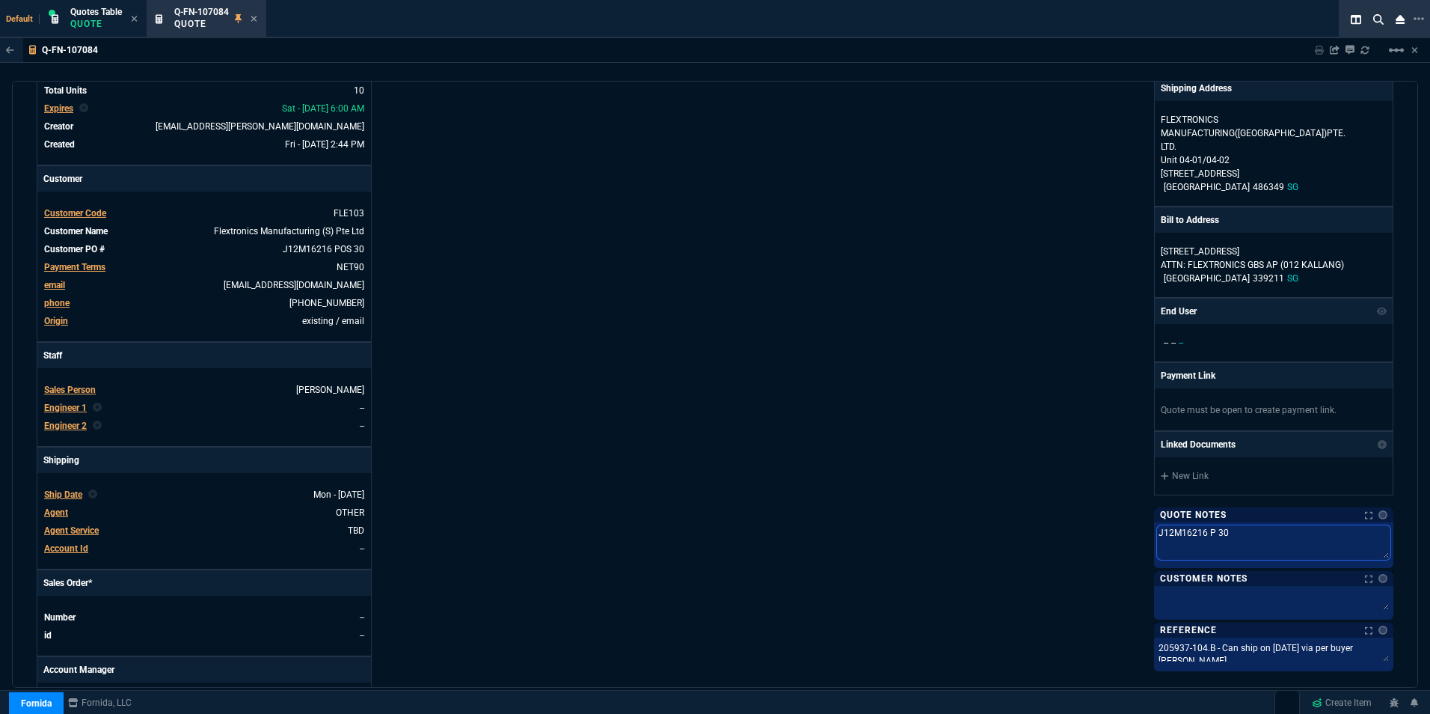
type textarea "J12M16216 PO 30"
type textarea "J12M16216 POS 30"
click at [831, 412] on div "Fornida, LLC [STREET_ADDRESS] Share Link Show More Chats Shipping Address FLEXT…" at bounding box center [1054, 375] width 679 height 772
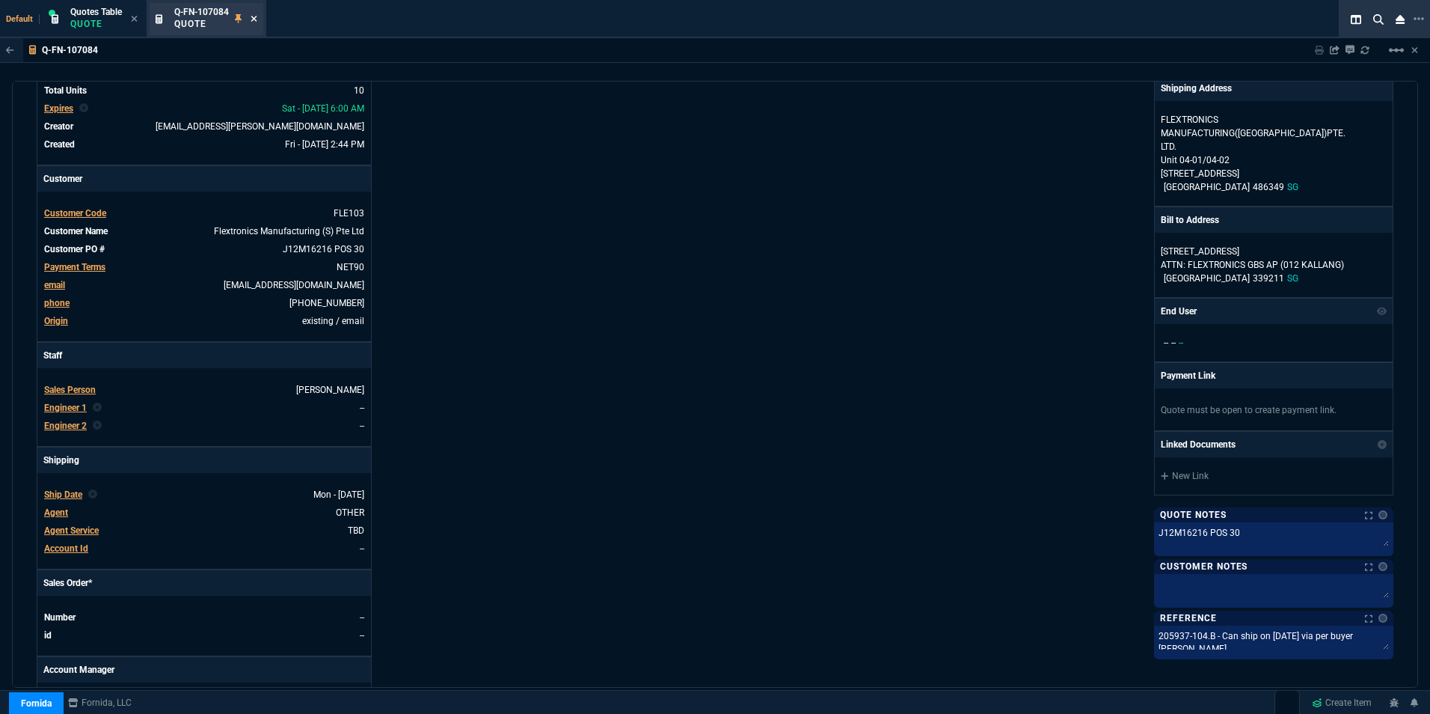
click at [257, 18] on icon at bounding box center [254, 18] width 7 height 9
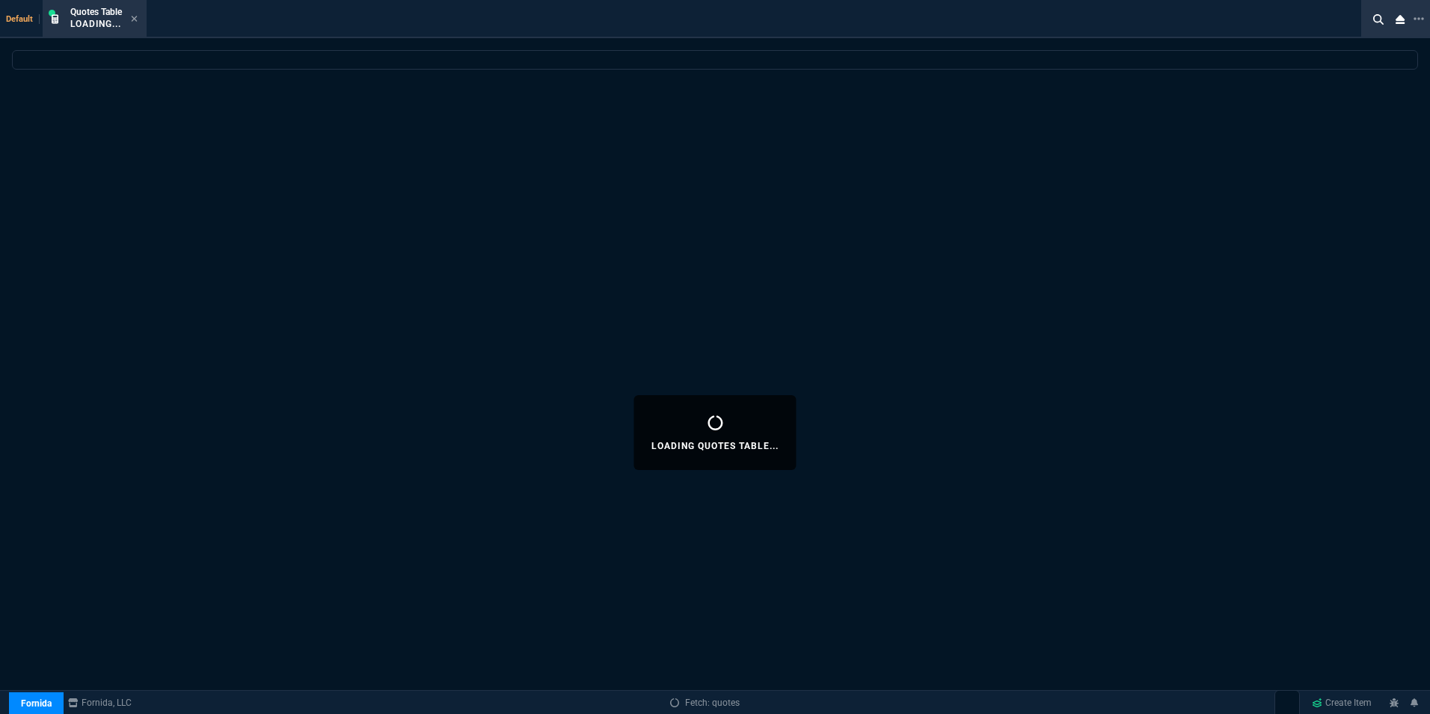
select select
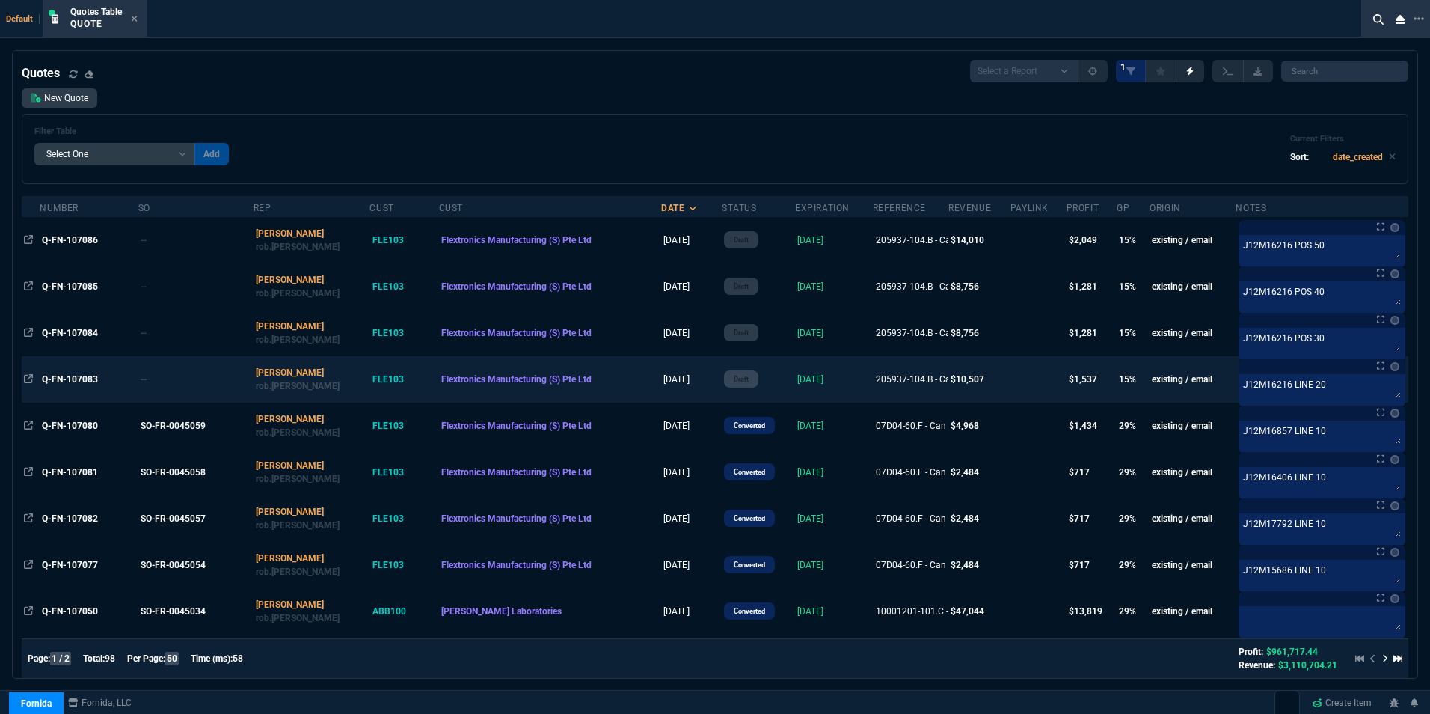
click at [67, 372] on td "Q-FN-107083" at bounding box center [89, 379] width 99 height 46
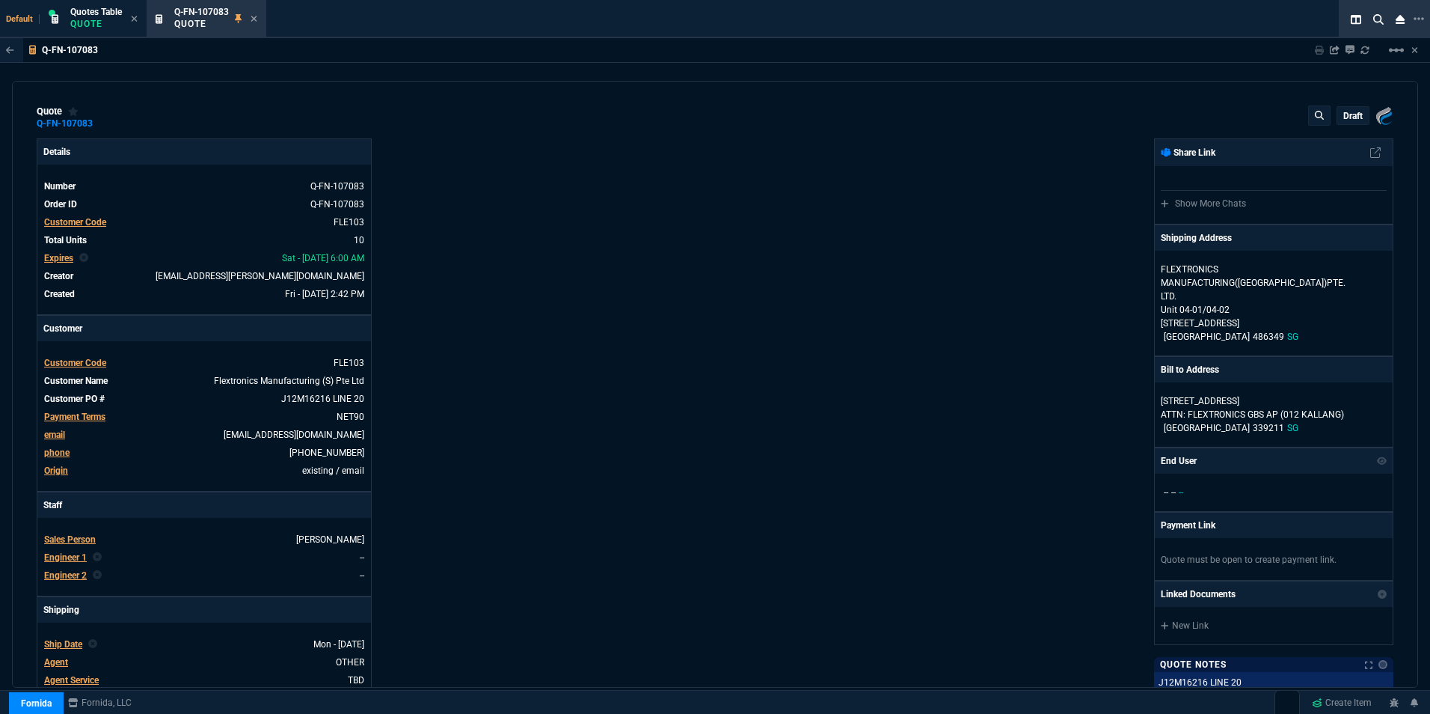
type input "19"
type input "167"
click at [334, 397] on link "J12M16216 LINE 20" at bounding box center [321, 398] width 86 height 13
click at [328, 399] on link "J12M16216 LINE 20" at bounding box center [321, 398] width 86 height 13
drag, startPoint x: 330, startPoint y: 399, endPoint x: 348, endPoint y: 401, distance: 18.1
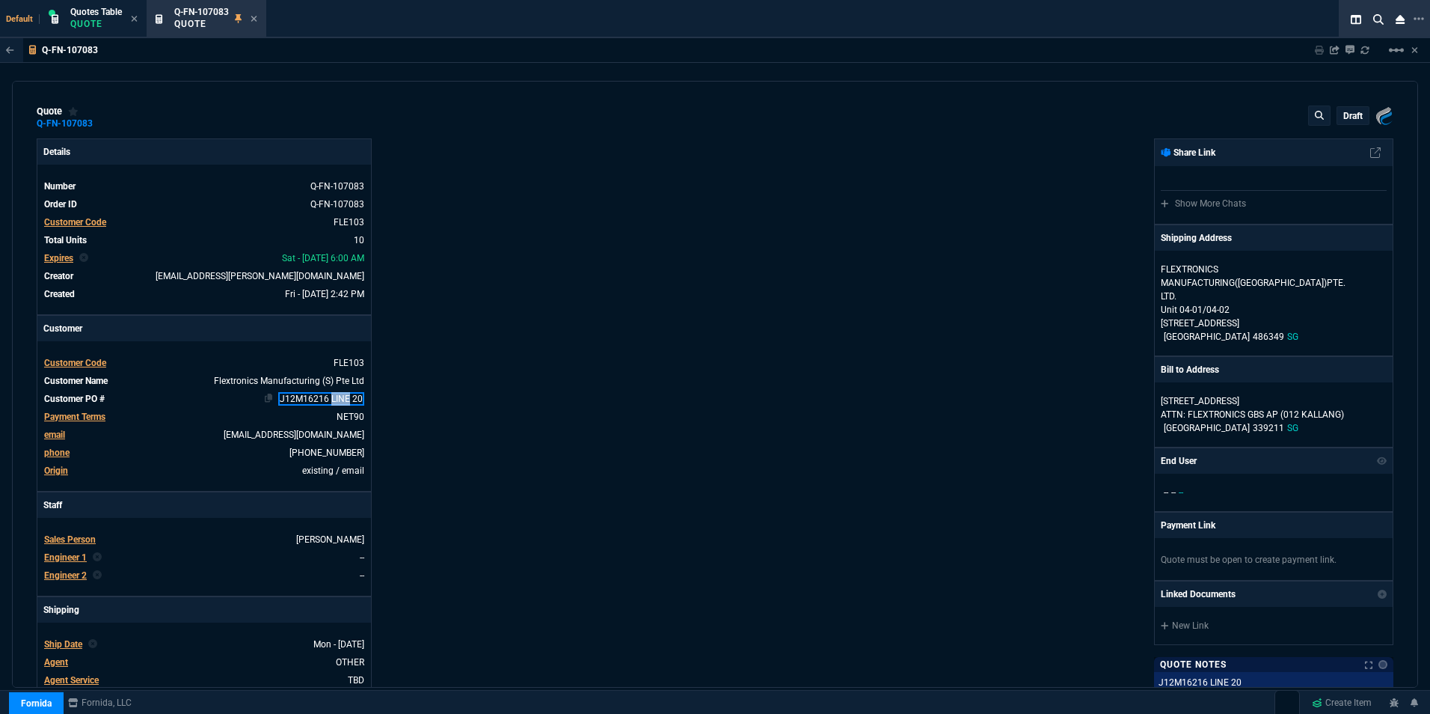
click at [348, 401] on link "J12M16216 LINE 20" at bounding box center [321, 398] width 86 height 13
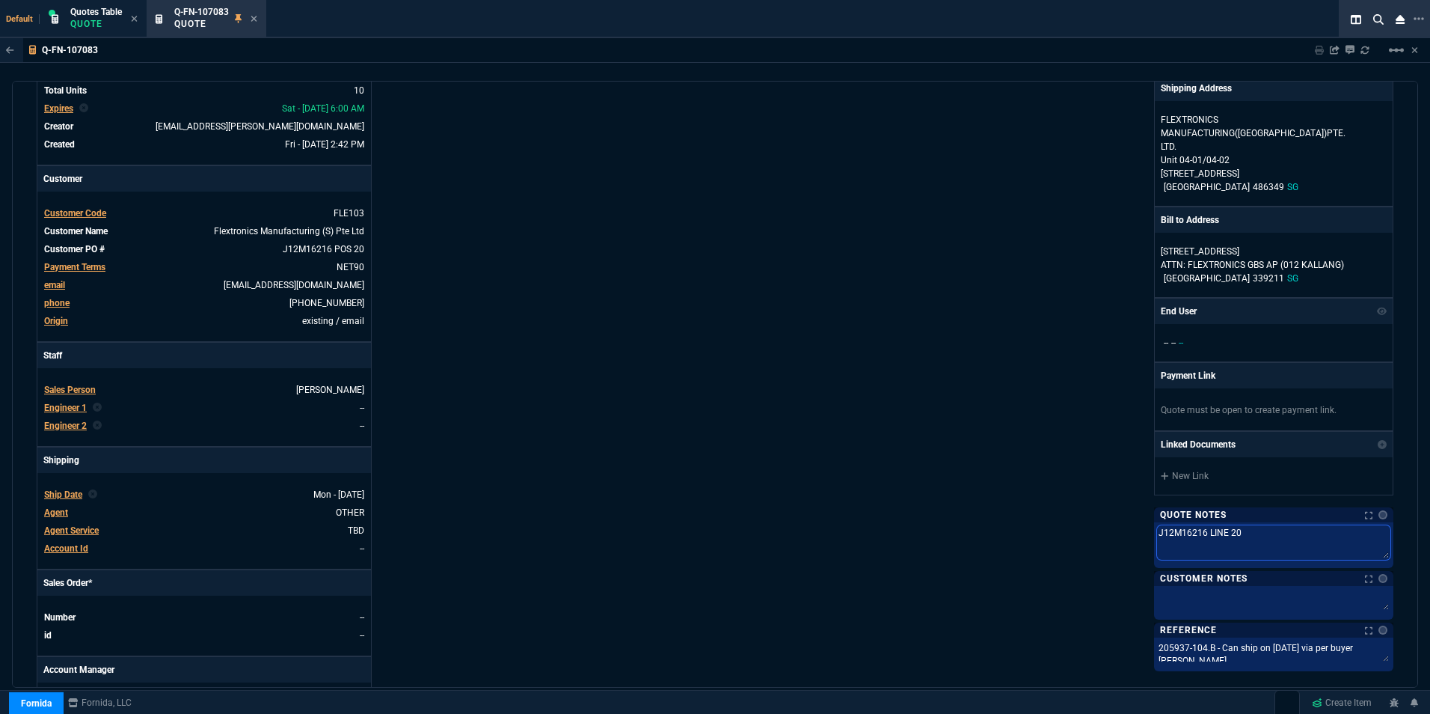
drag, startPoint x: 1202, startPoint y: 533, endPoint x: 1219, endPoint y: 533, distance: 17.2
click at [1219, 533] on textarea "J12M16216 LINE 20" at bounding box center [1273, 542] width 233 height 34
type textarea "J12M16216 P 20"
type textarea "J12M16216 PO 20"
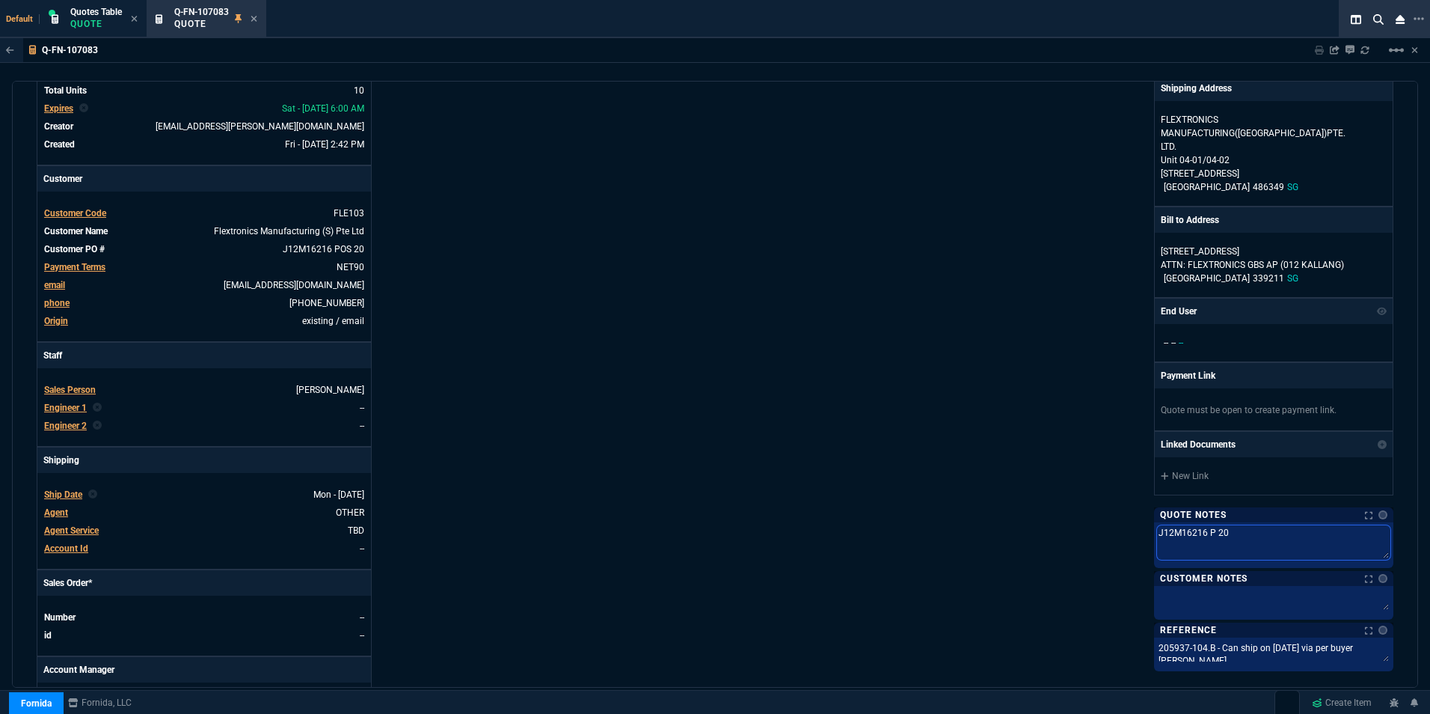
type textarea "J12M16216 PO 20"
type textarea "J12M16216 POS 20"
click at [943, 514] on div "Fornida, LLC [STREET_ADDRESS] Share Link Show More Chats Shipping Address FLEXT…" at bounding box center [1054, 375] width 679 height 772
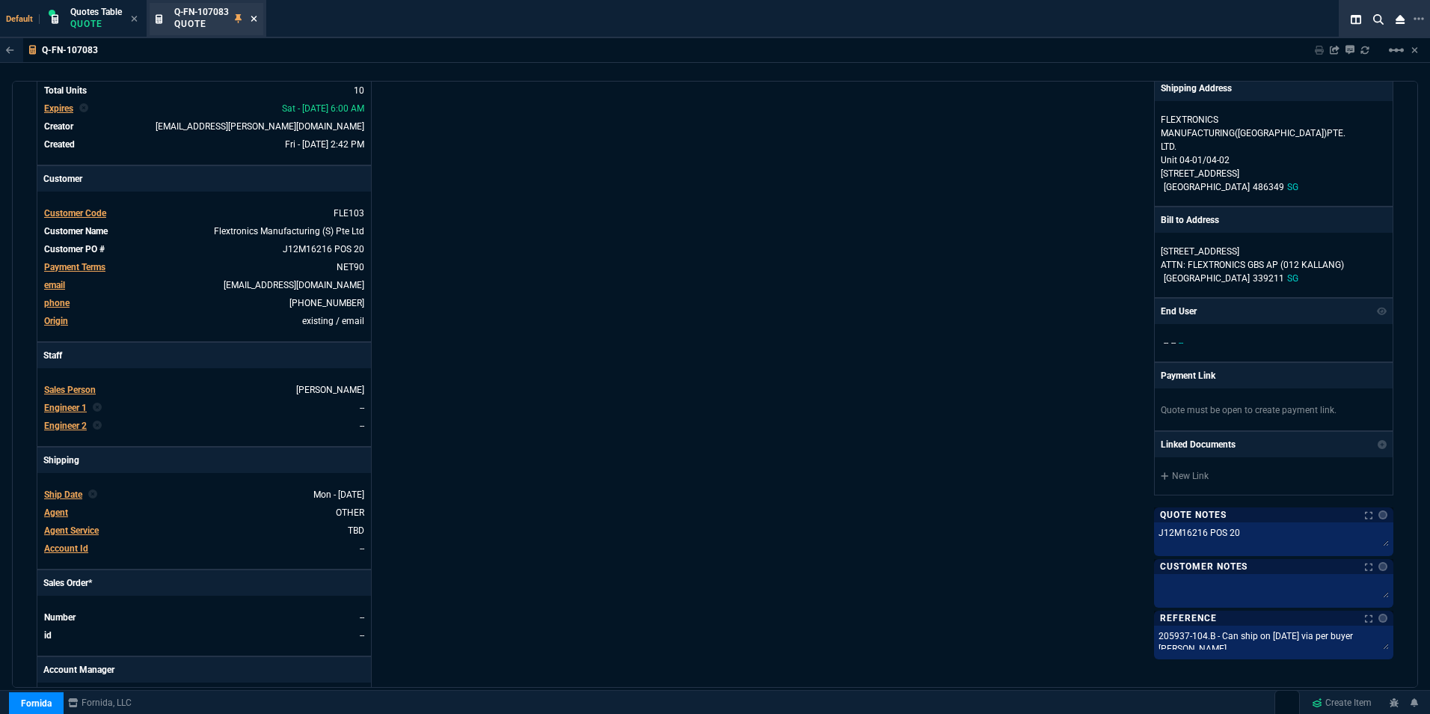
click at [254, 15] on icon at bounding box center [254, 18] width 7 height 9
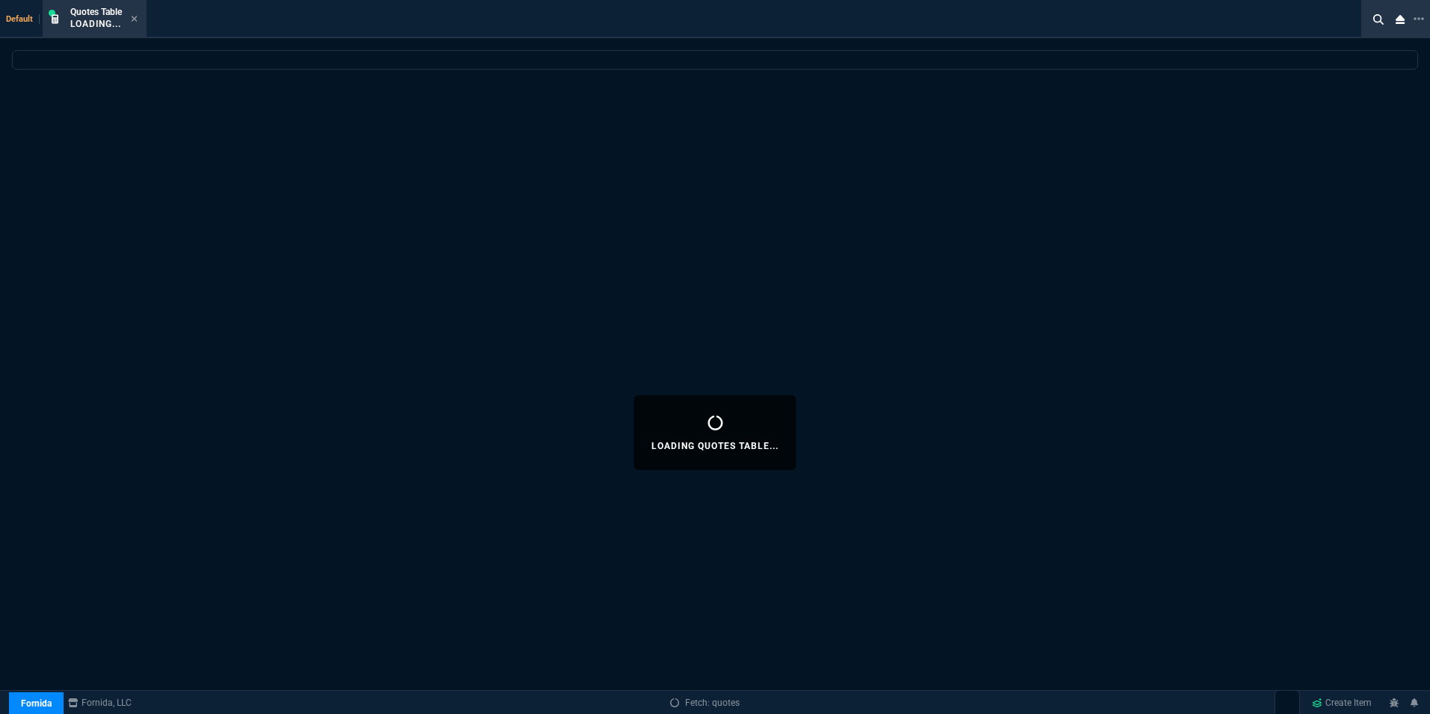
select select
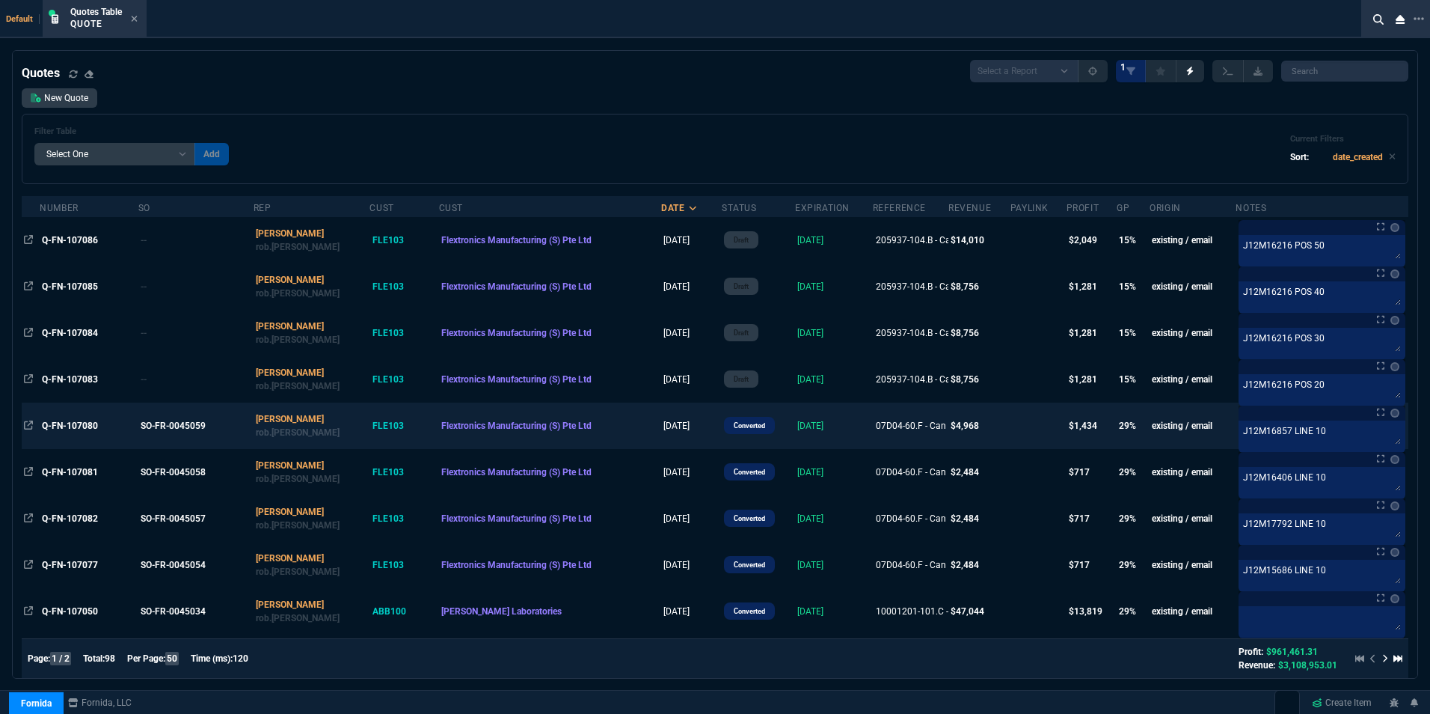
click at [67, 417] on td "Q-FN-107080" at bounding box center [89, 425] width 99 height 46
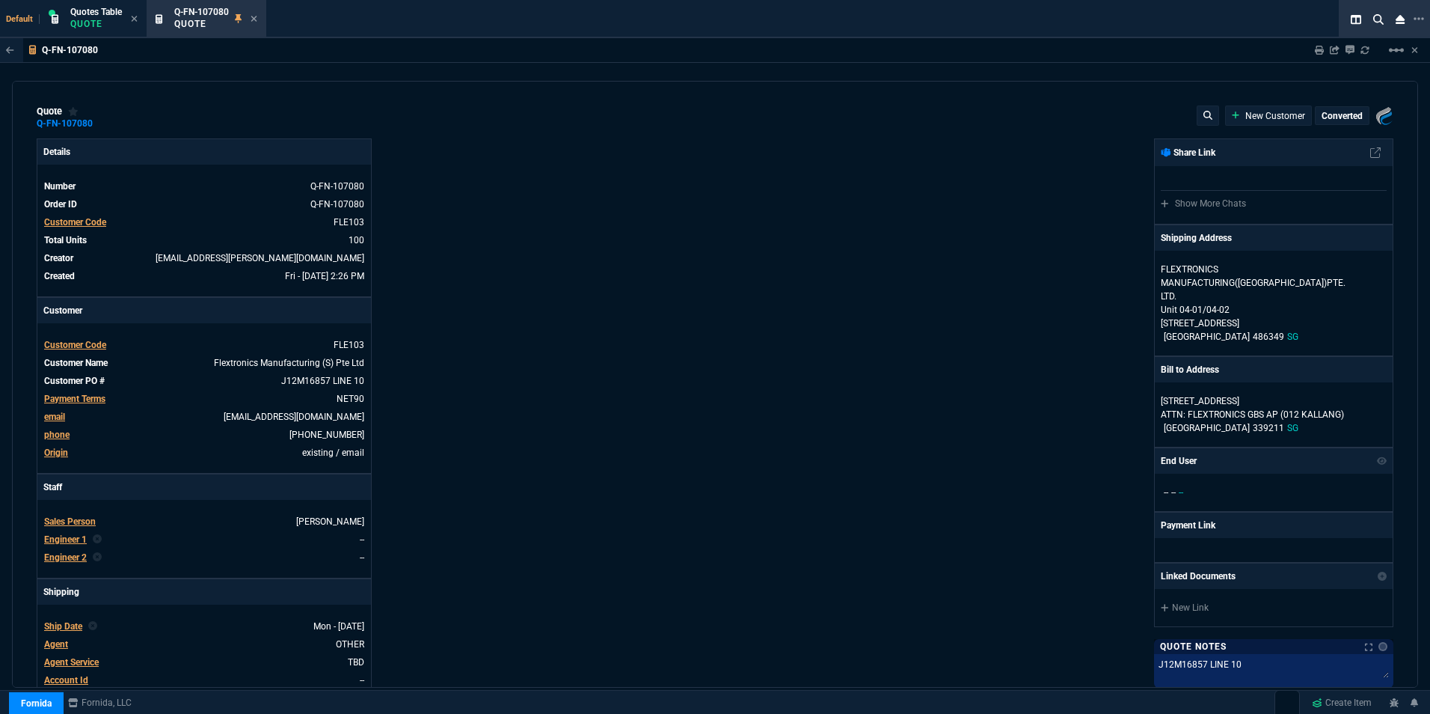
type input "33"
type input "16"
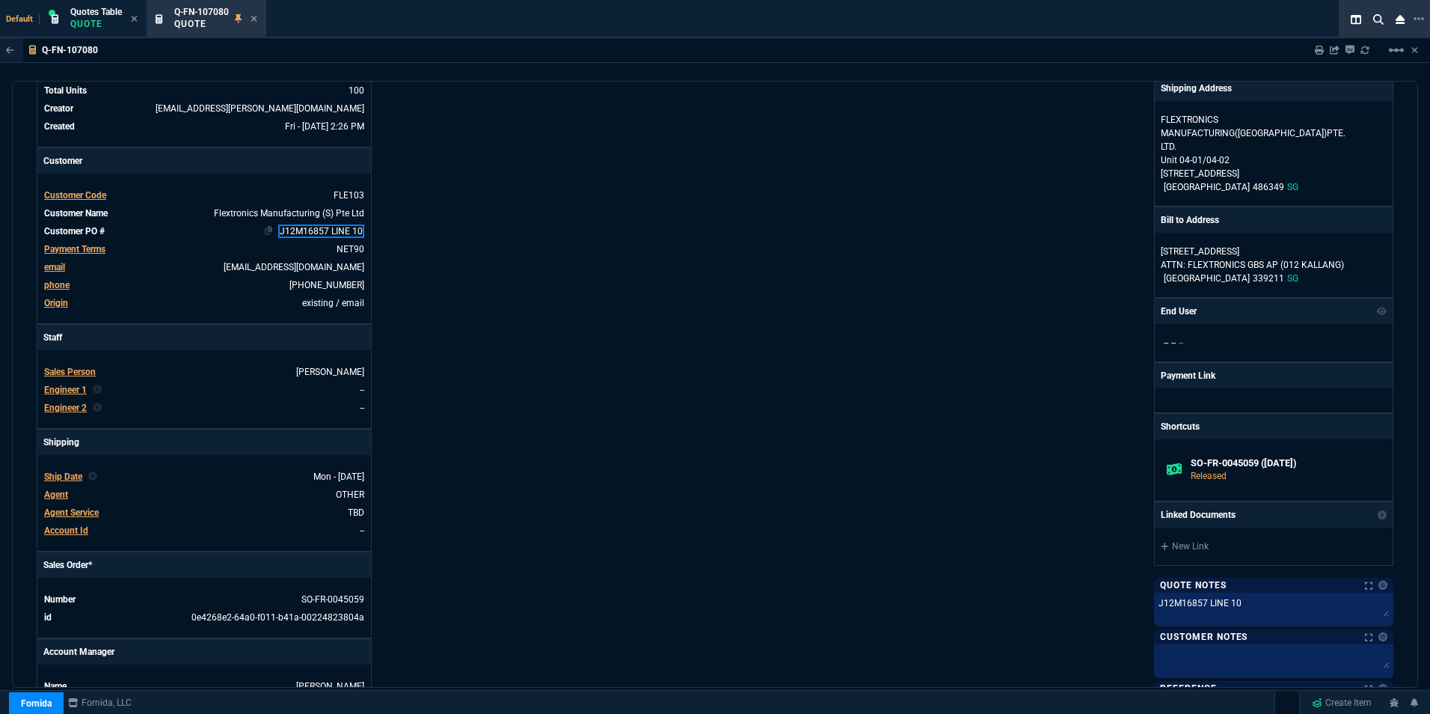
click at [332, 227] on link "J12M16857 LINE 10" at bounding box center [321, 230] width 86 height 13
drag, startPoint x: 329, startPoint y: 230, endPoint x: 347, endPoint y: 231, distance: 18.0
click at [347, 231] on link "J12M16857 LINE 10" at bounding box center [321, 230] width 86 height 13
click at [506, 299] on div "Details Number Q-FN-107080 Order ID Q-FN-107080 Customer Code FLE103 Total Unit…" at bounding box center [376, 366] width 679 height 754
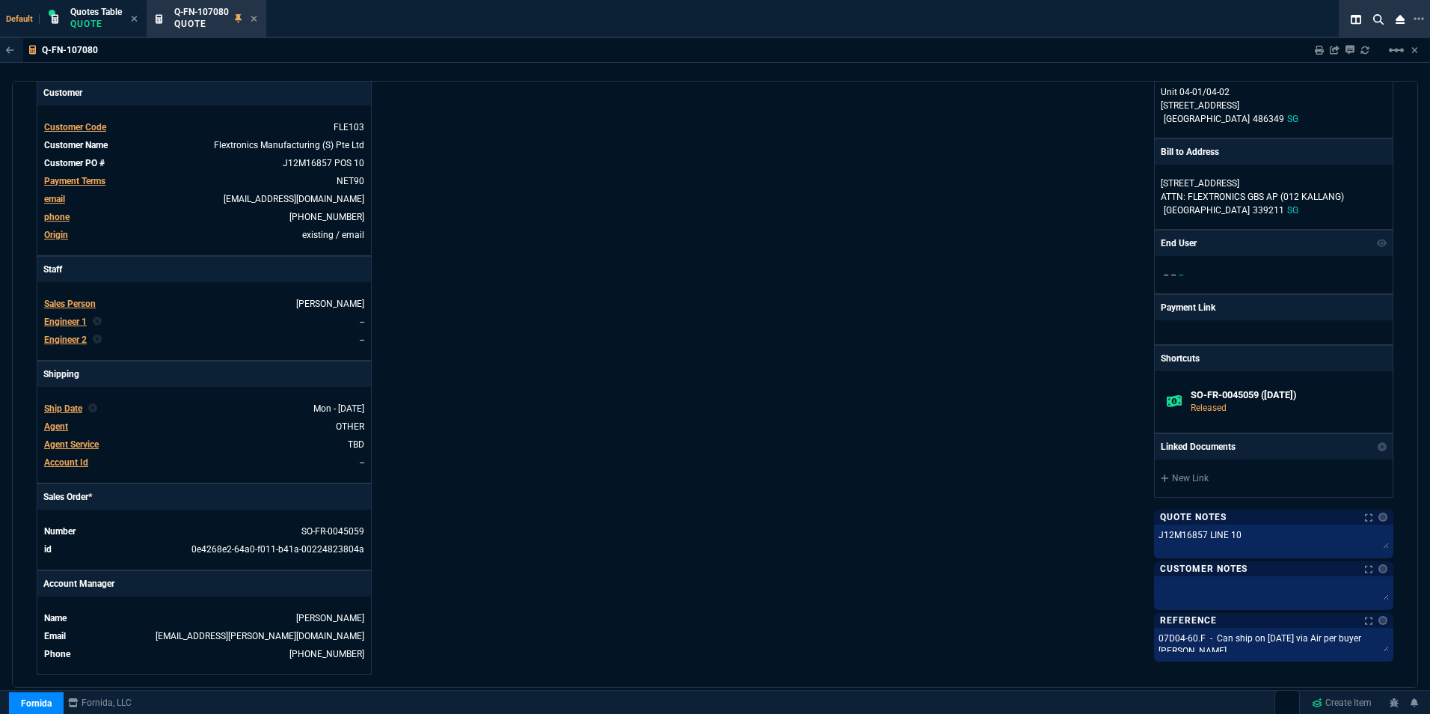
scroll to position [224, 0]
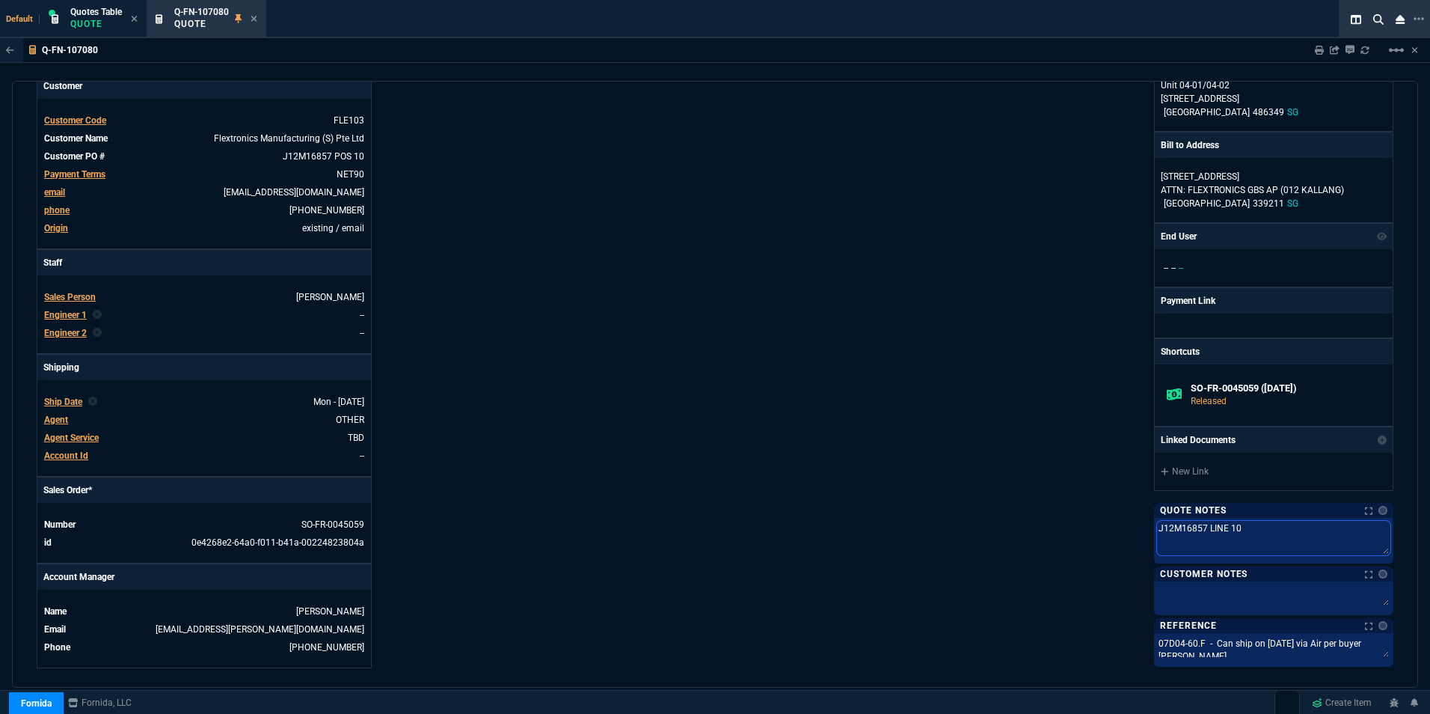
drag, startPoint x: 1203, startPoint y: 530, endPoint x: 1219, endPoint y: 529, distance: 16.5
click at [1219, 529] on textarea "J12M16857 LINE 10" at bounding box center [1273, 538] width 233 height 34
type textarea "J12M16857 P 10"
type textarea "J12M16857 PO 10"
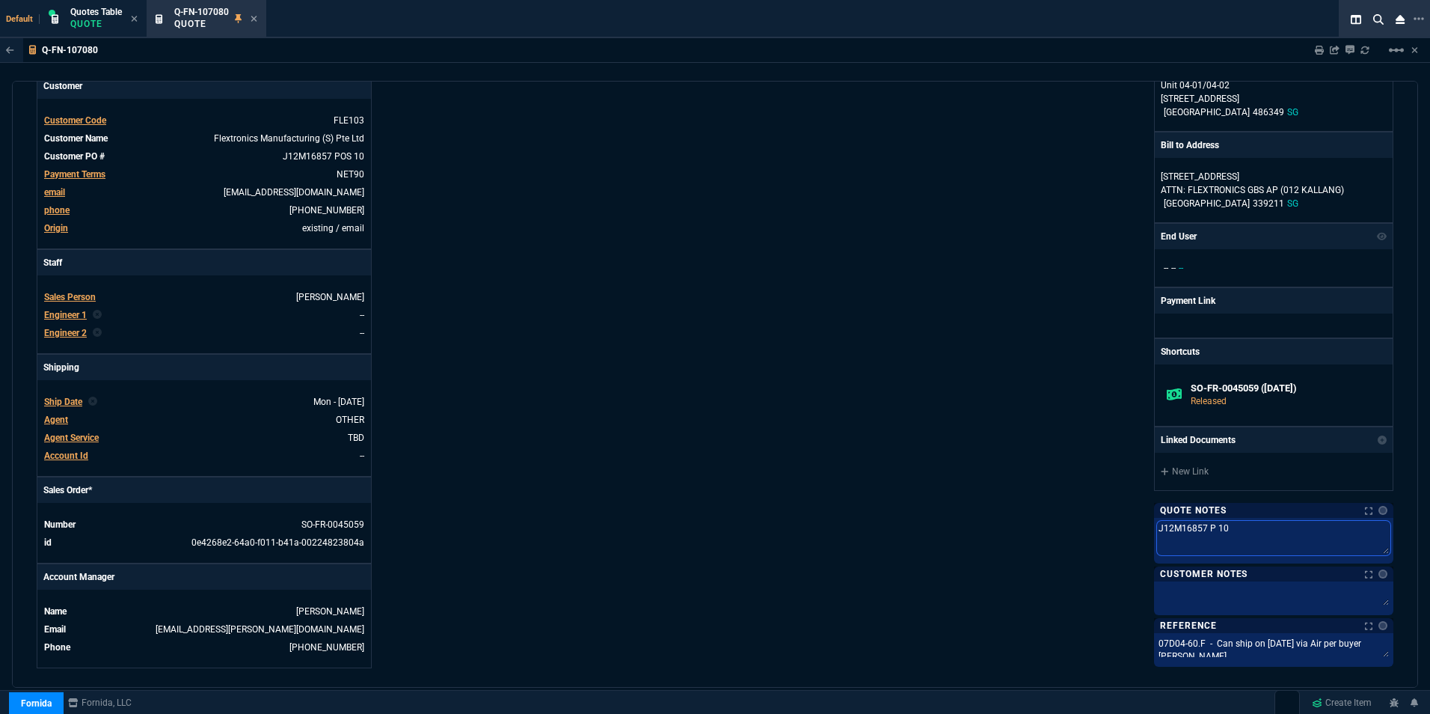
type textarea "J12M16857 PO 10"
type textarea "J12M16857 POS 10"
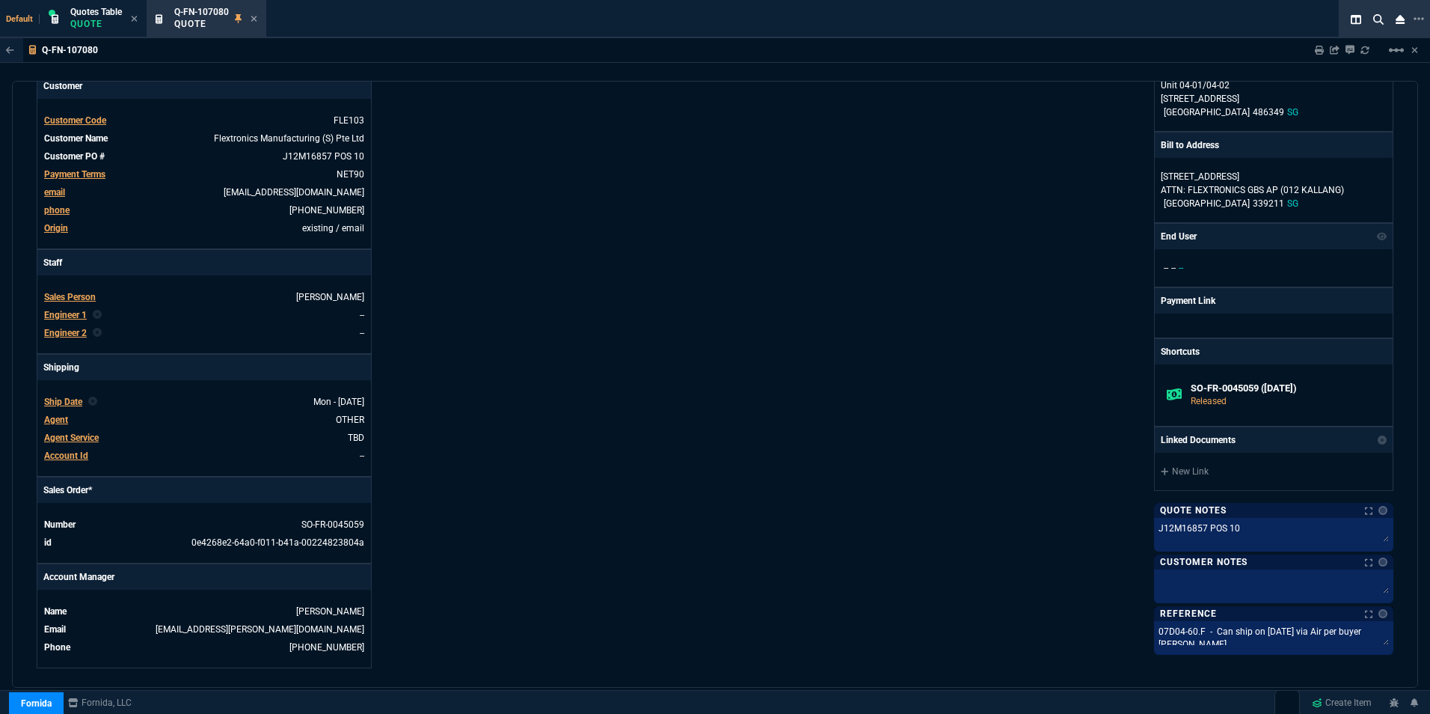
click at [759, 496] on div "Fornida, LLC [STREET_ADDRESS] Share Link Show More Chats Shipping Address FLEXT…" at bounding box center [1054, 291] width 679 height 754
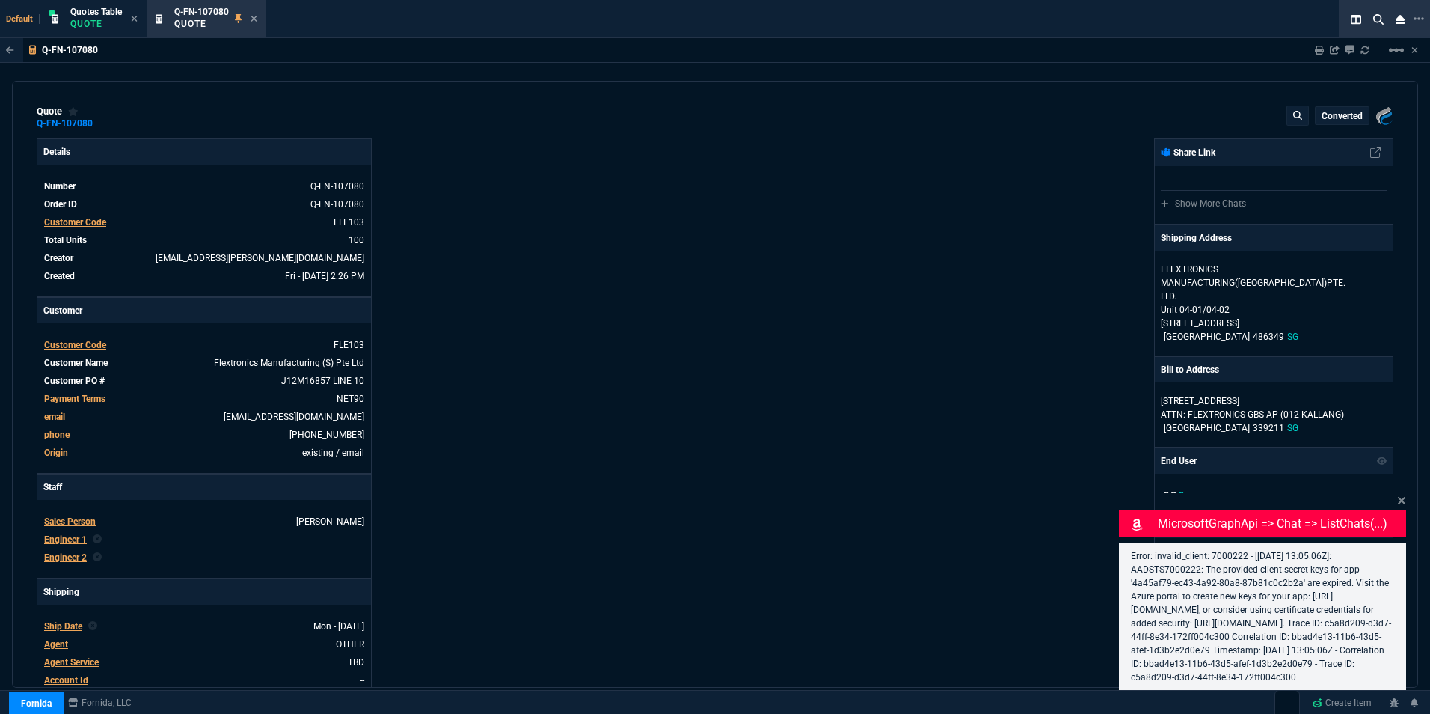
type input "33"
type input "16"
select select "16: [PERSON_NAME]"
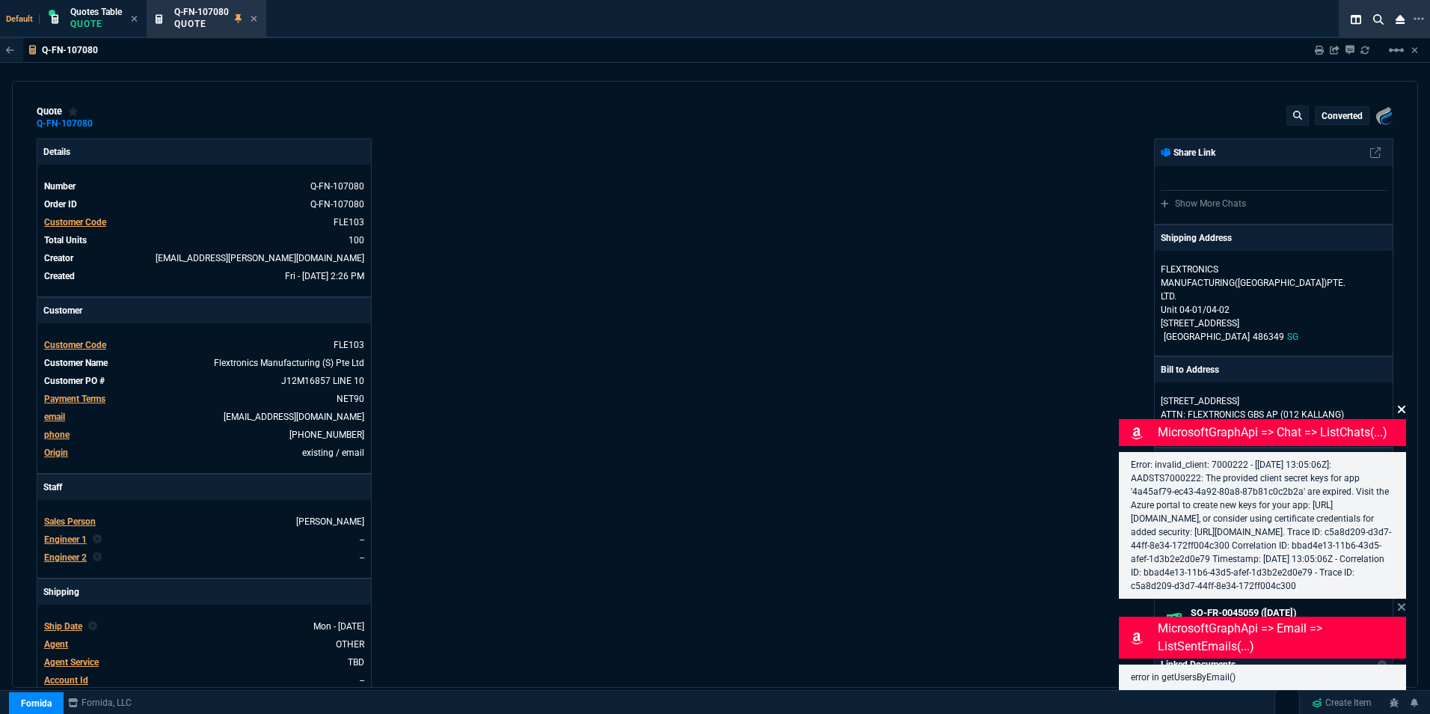
click at [1404, 405] on icon at bounding box center [1401, 408] width 7 height 7
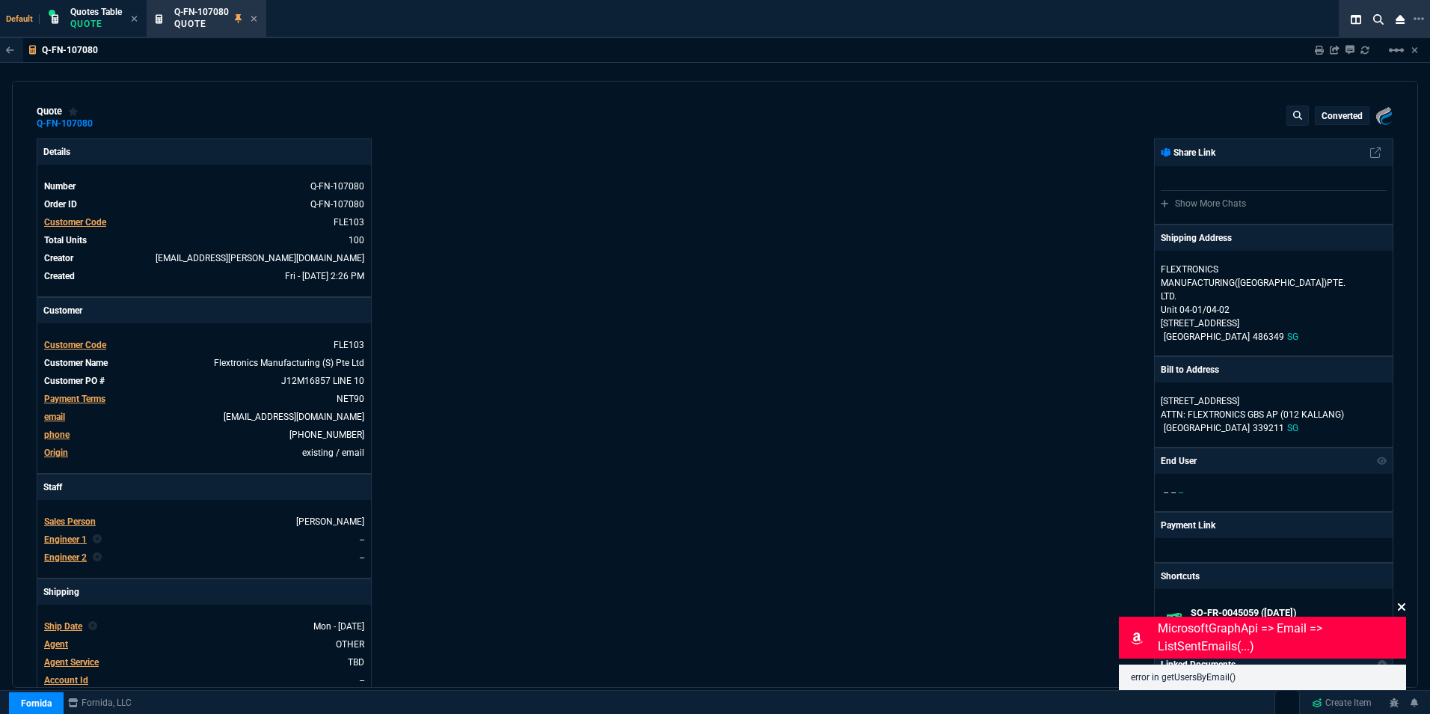
click at [1400, 607] on icon at bounding box center [1401, 607] width 9 height 12
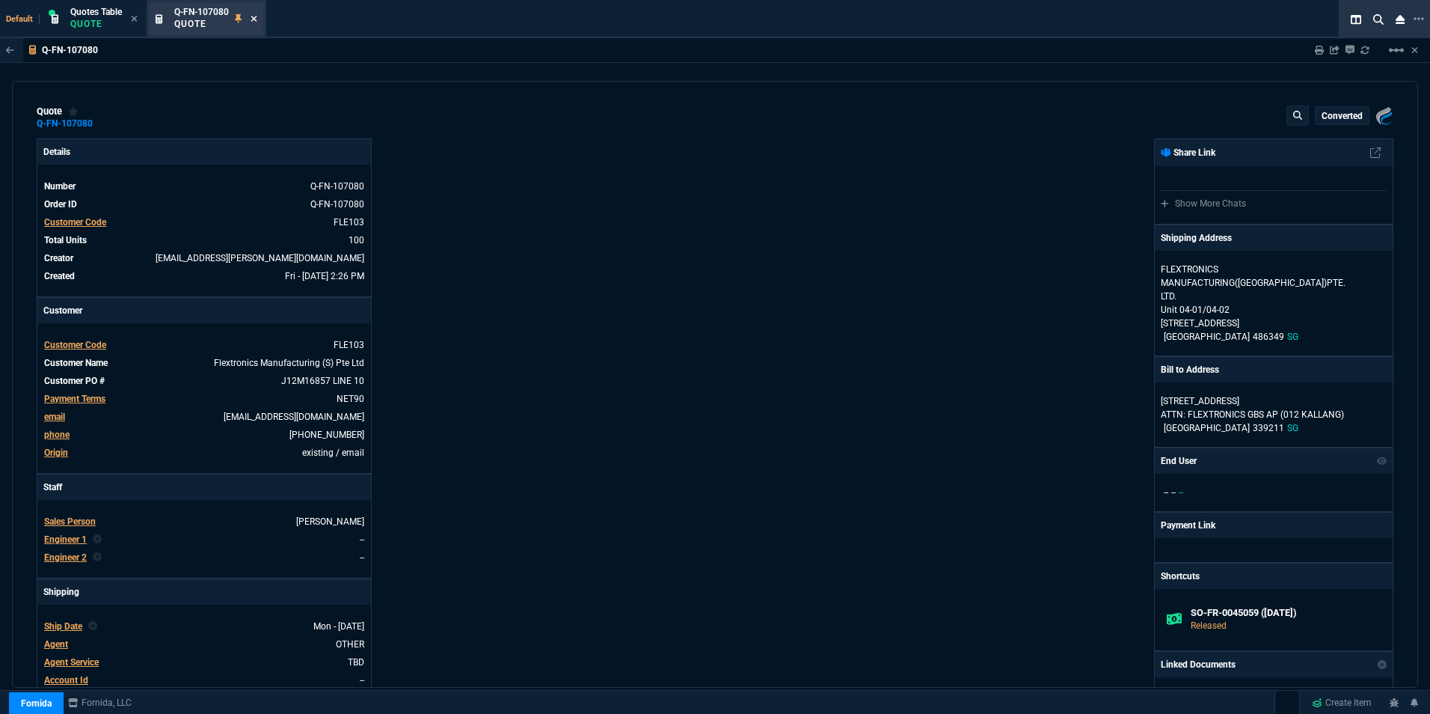
click at [255, 18] on icon at bounding box center [254, 19] width 6 height 6
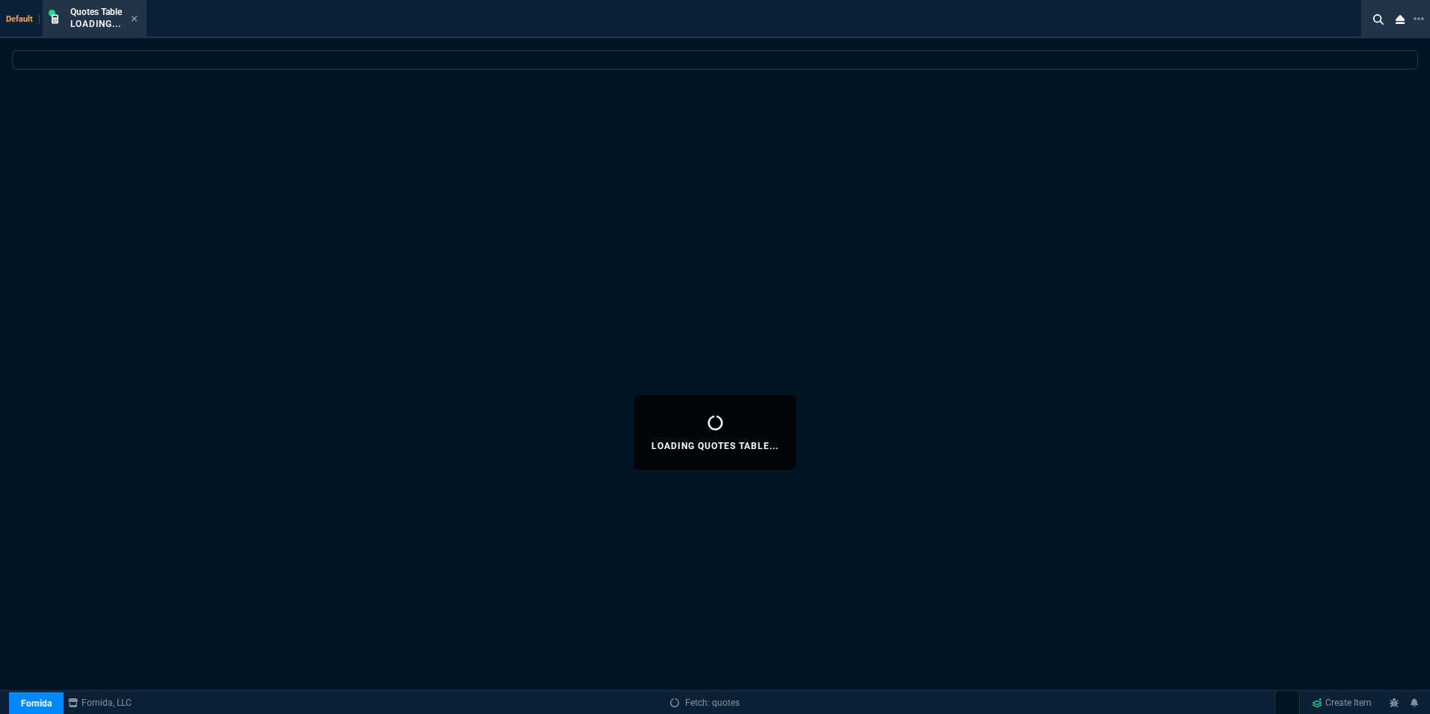
select select
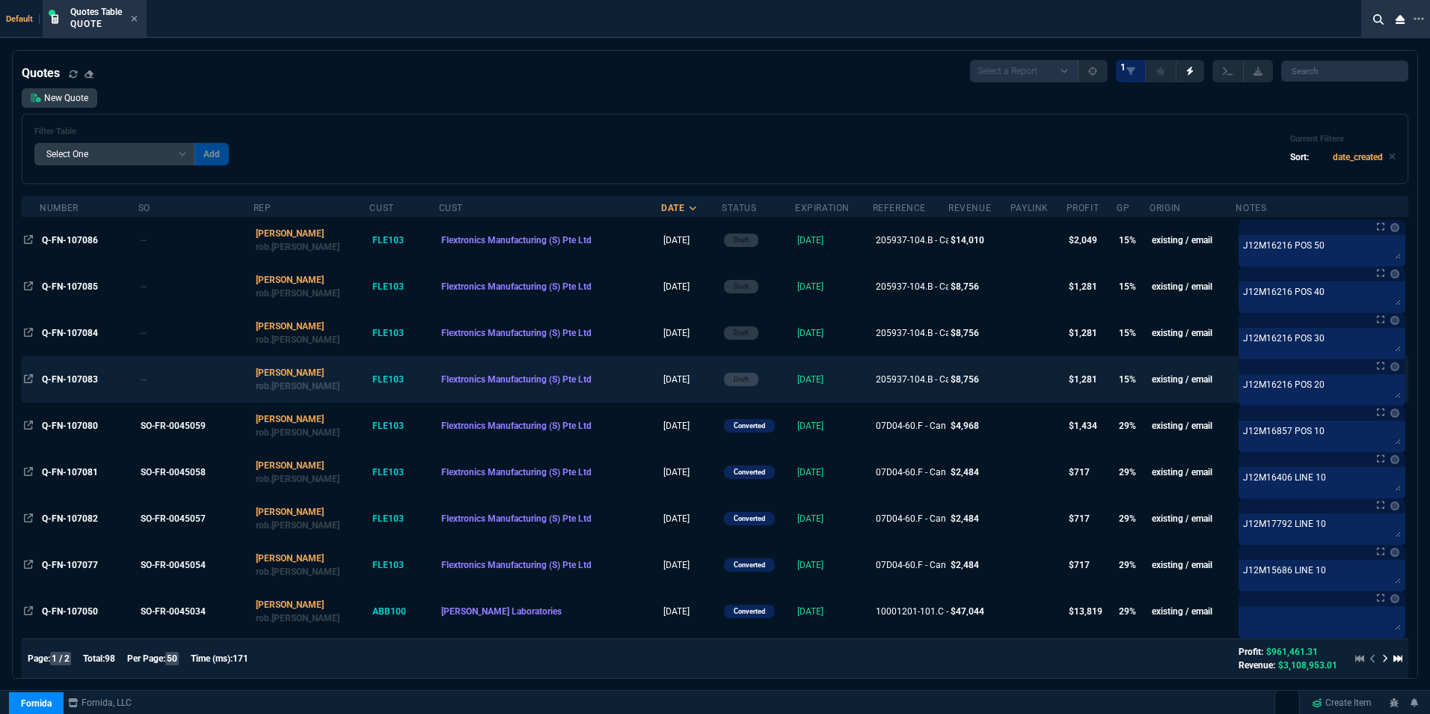
scroll to position [75, 0]
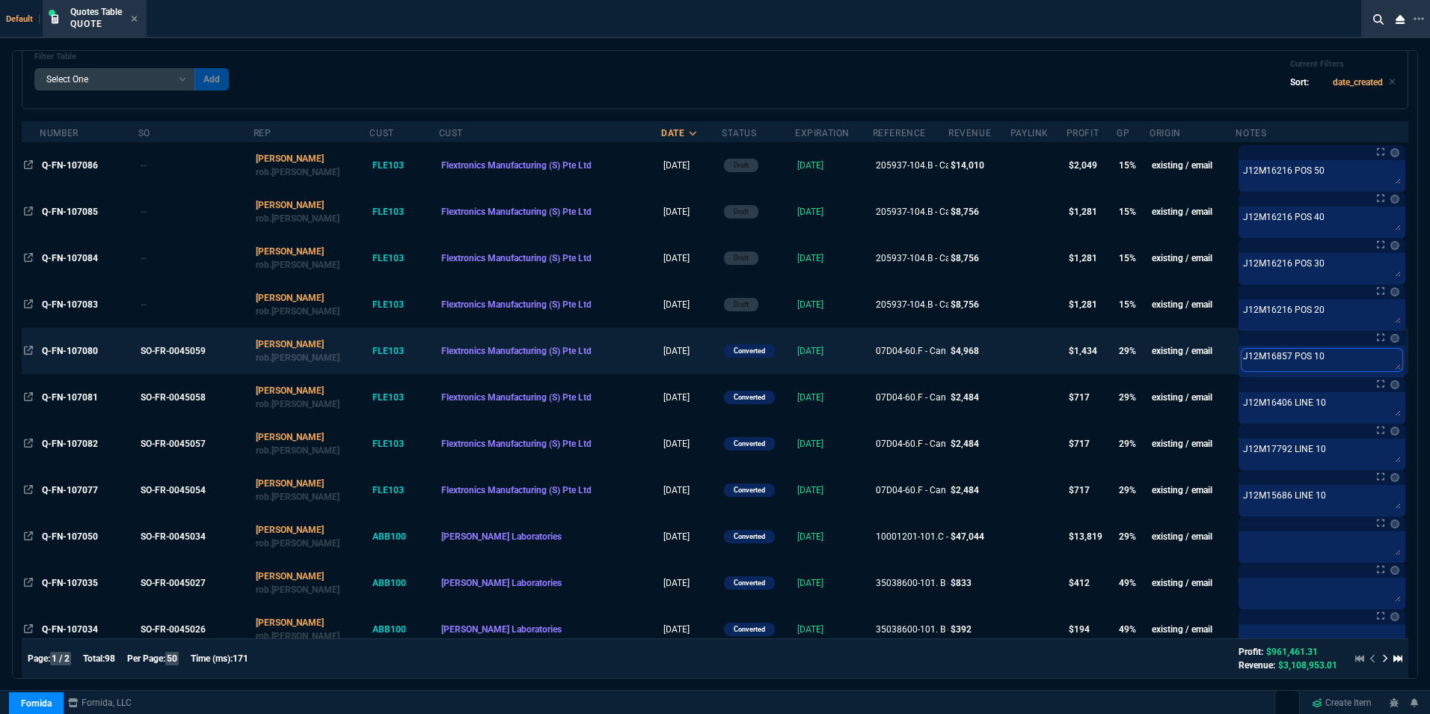
click at [1312, 357] on textarea "J12M16857 POS 10" at bounding box center [1322, 360] width 161 height 22
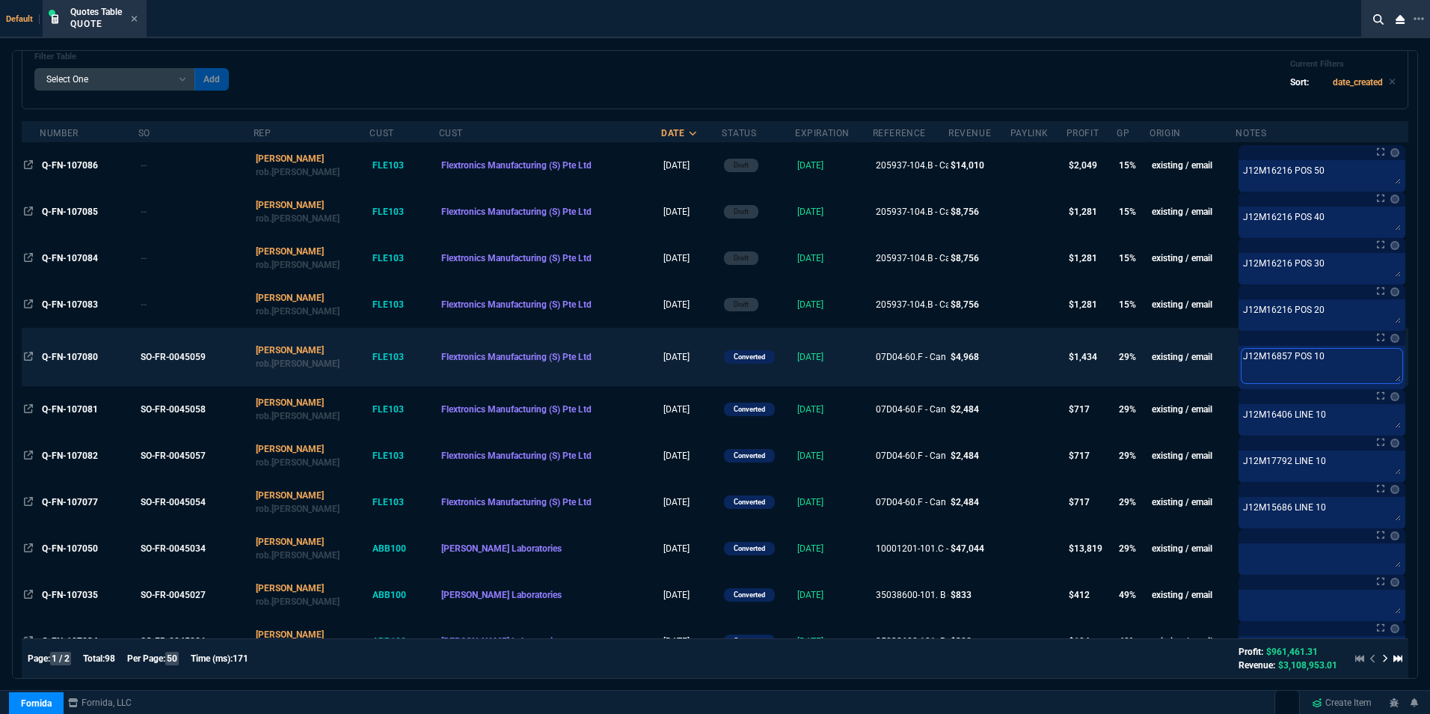
click at [1308, 355] on textarea "J12M16857 POS 10" at bounding box center [1322, 366] width 161 height 34
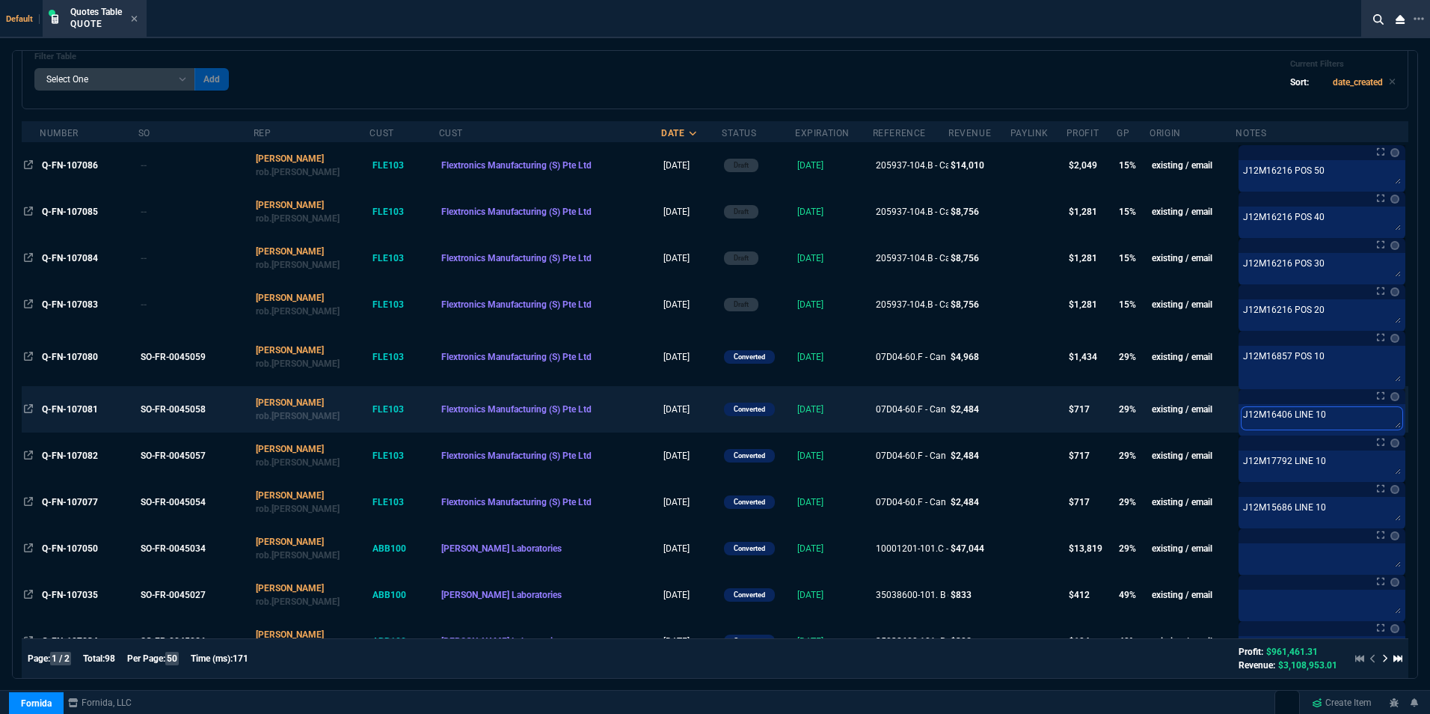
click at [1314, 410] on textarea "J12M16406 LINE 10" at bounding box center [1322, 418] width 161 height 22
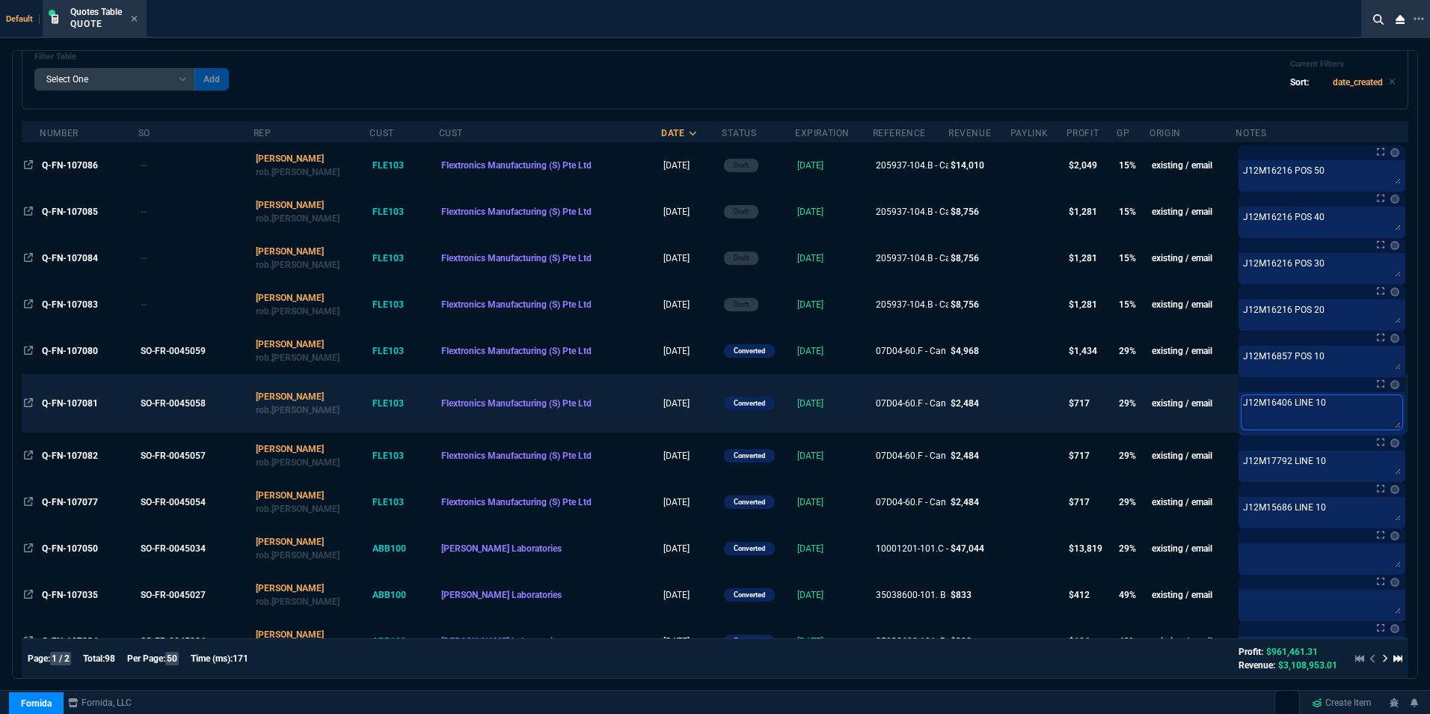
click at [1305, 401] on textarea "J12M16406 LINE 10" at bounding box center [1322, 412] width 161 height 34
paste textarea "POS"
type textarea "J12M16406 POS 10"
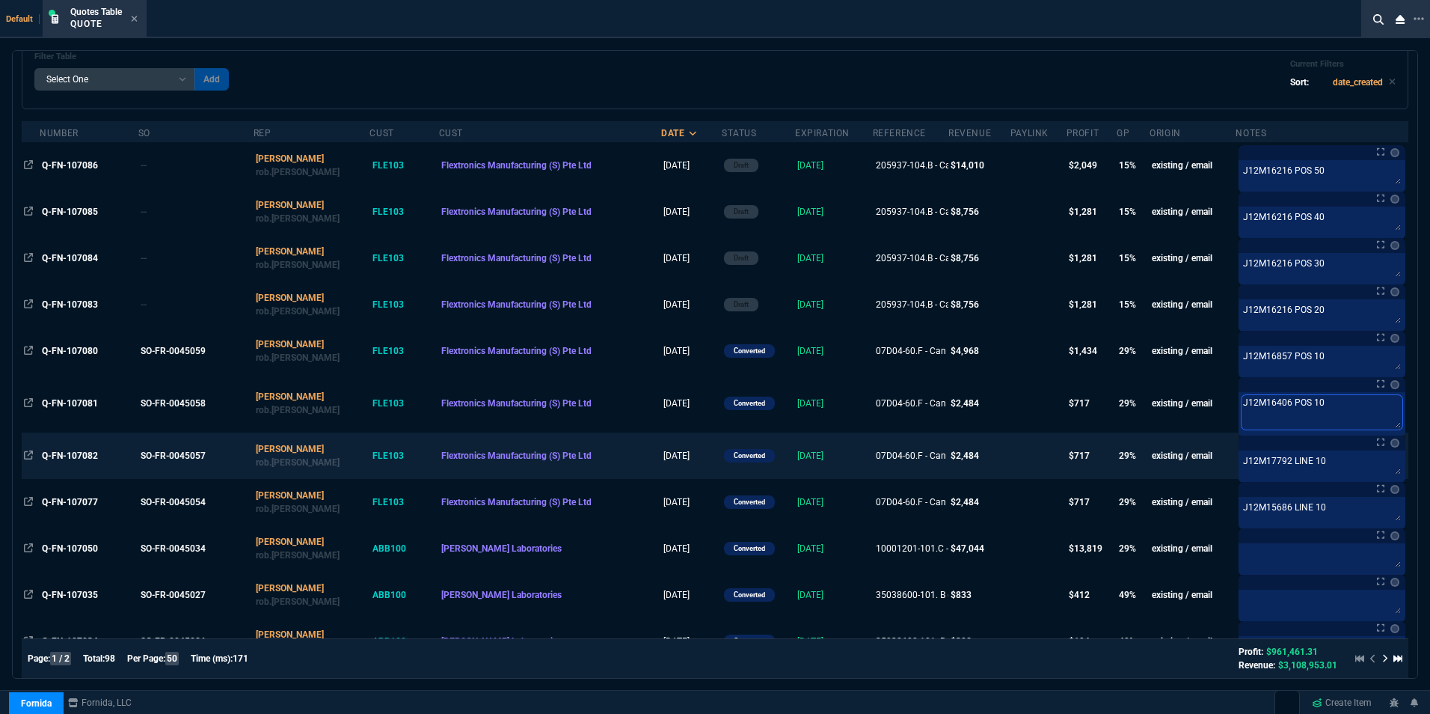
type textarea "J12M16406 POS 10"
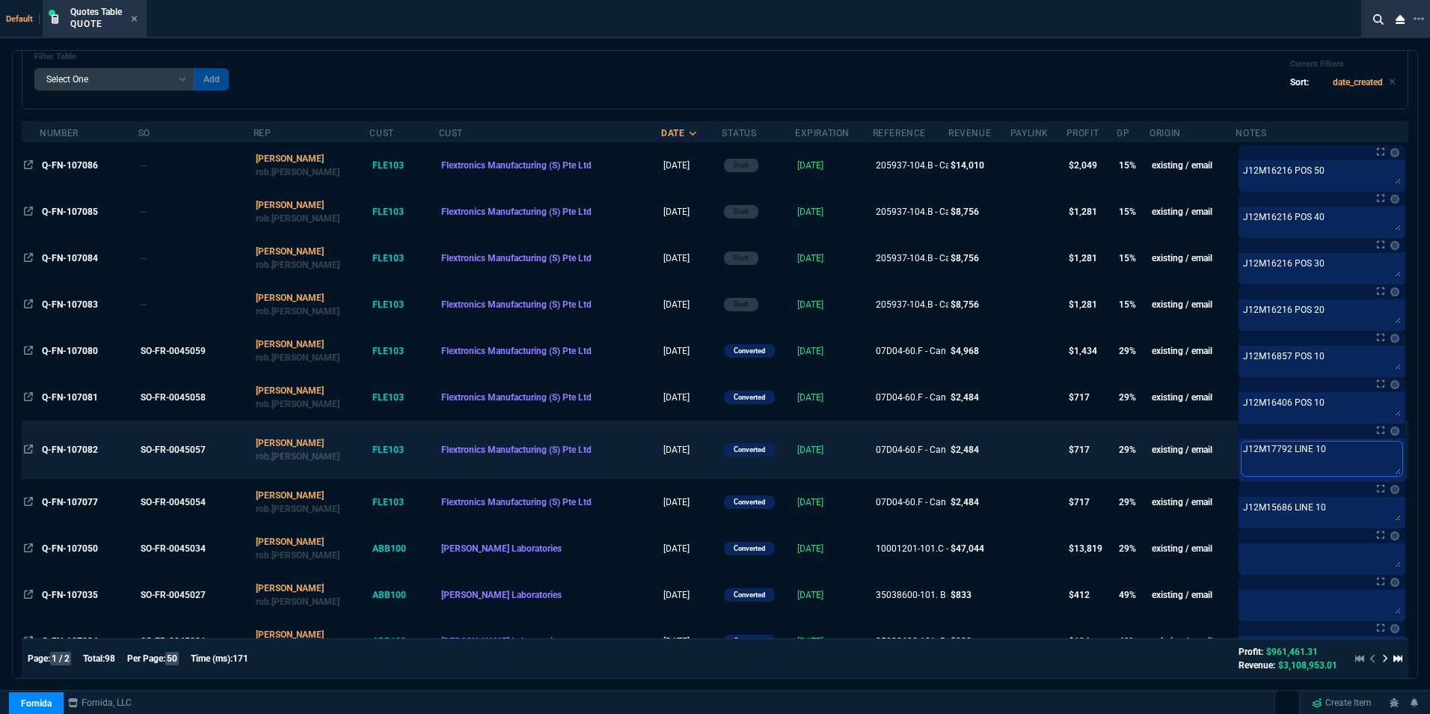
click at [1308, 461] on textarea "J12M17792 LINE 10" at bounding box center [1322, 458] width 161 height 34
paste textarea "POS"
type textarea "J12M17792 POS 10"
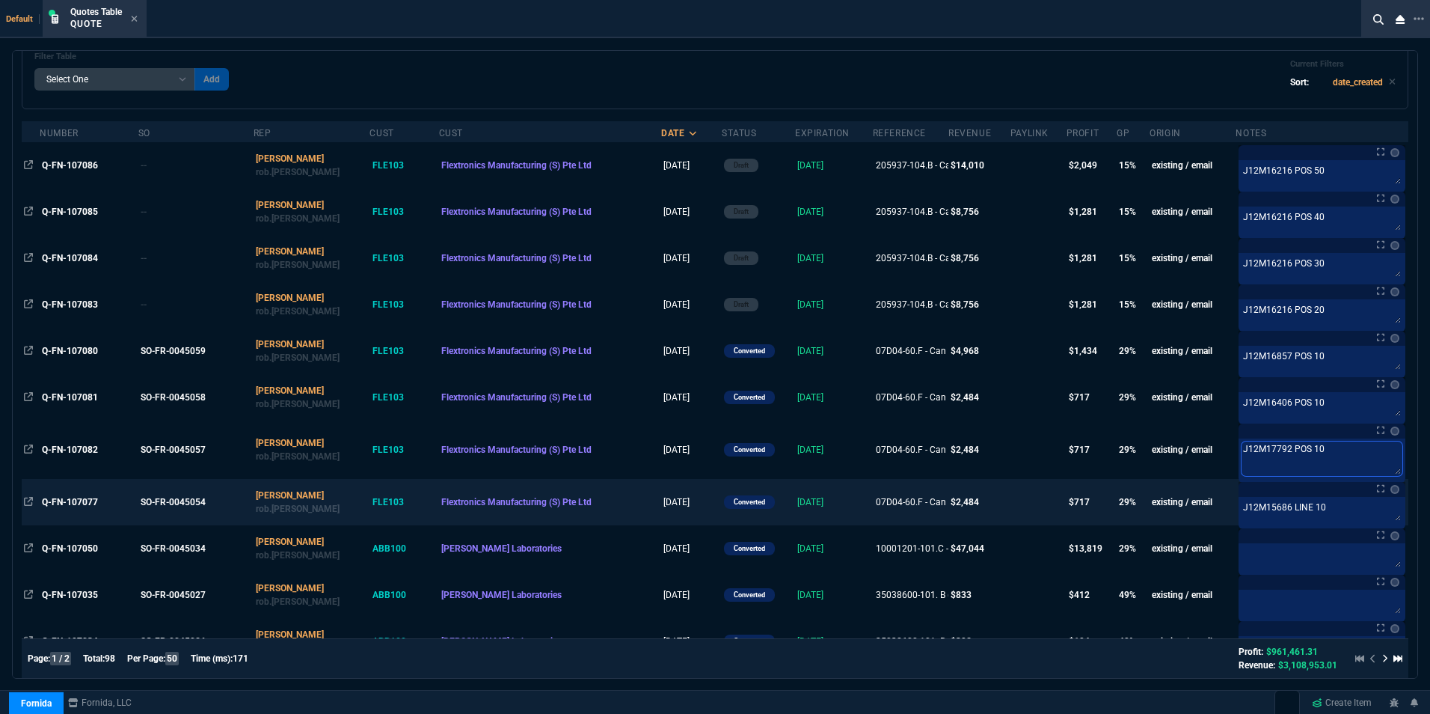
type textarea "J12M17792 POS 10"
click at [1311, 505] on textarea "J12M15686 LINE 10" at bounding box center [1322, 511] width 161 height 22
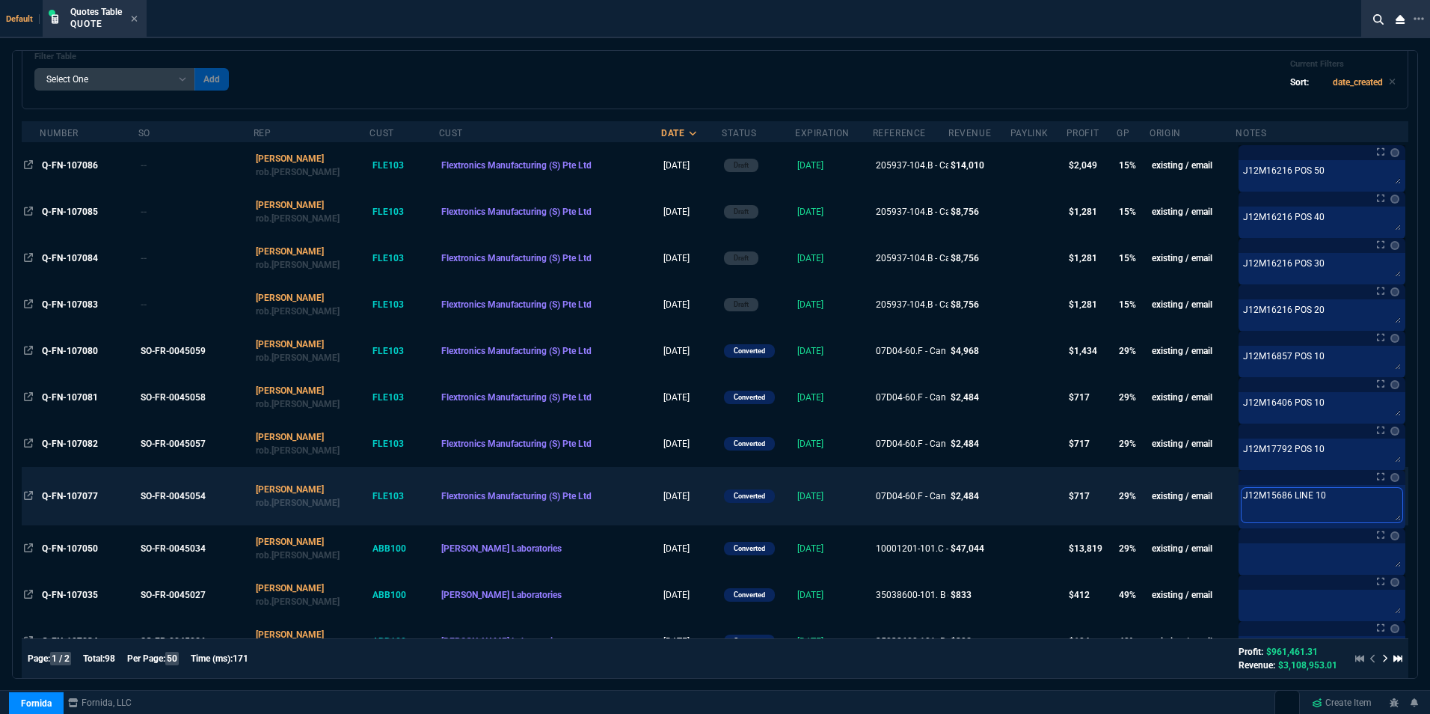
click at [1311, 505] on textarea "J12M15686 LINE 10" at bounding box center [1322, 505] width 161 height 34
paste textarea "POS"
type textarea "J12M15686 POS 10"
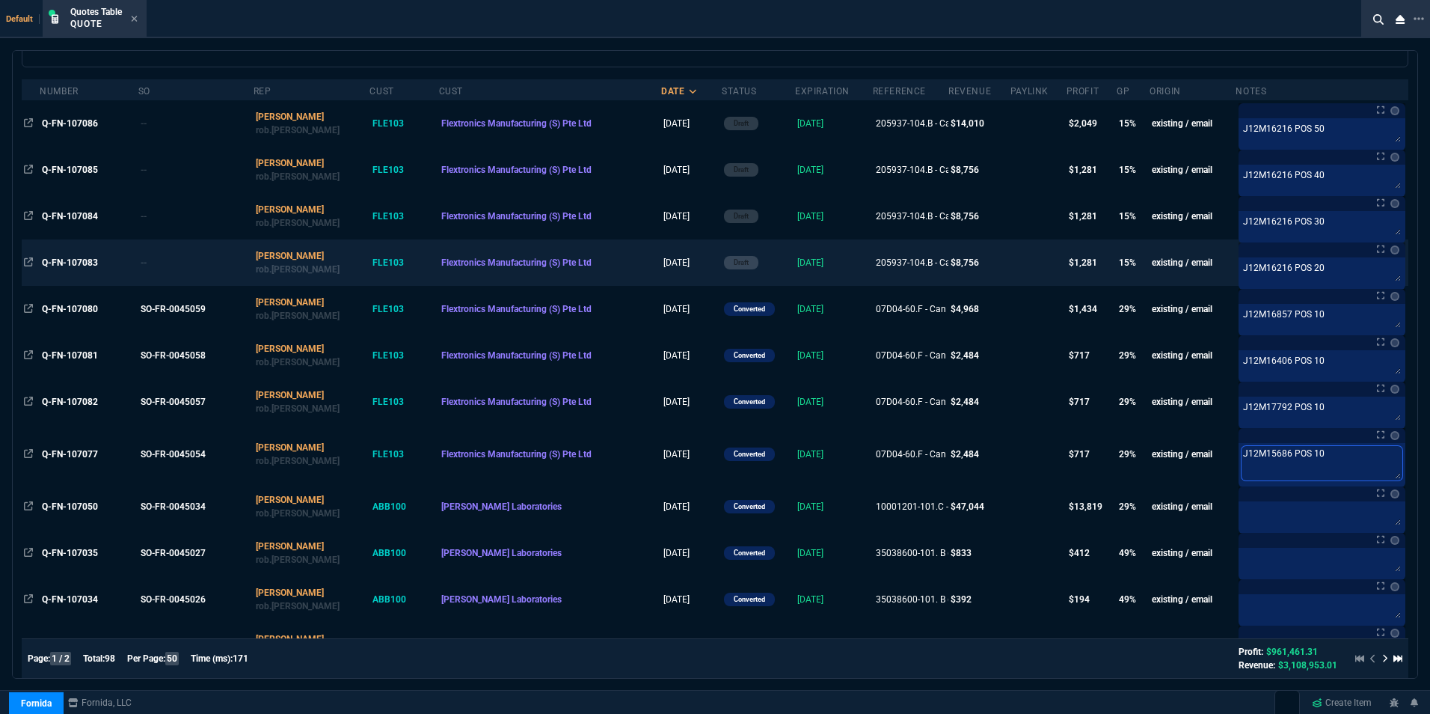
scroll to position [0, 0]
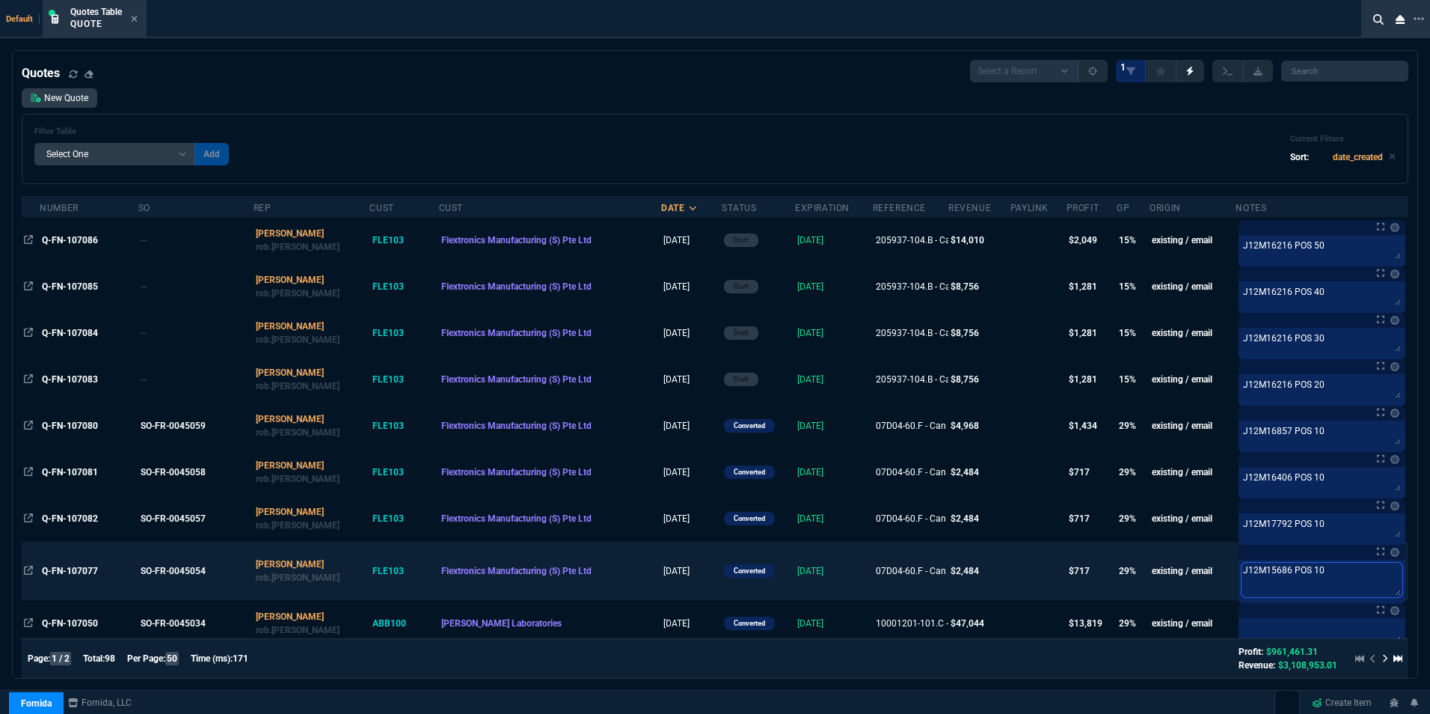
drag, startPoint x: 1339, startPoint y: 571, endPoint x: 1248, endPoint y: 574, distance: 91.3
click at [1248, 574] on div "J12M15686 POS 10 J12M15686 POS 10" at bounding box center [1322, 582] width 167 height 44
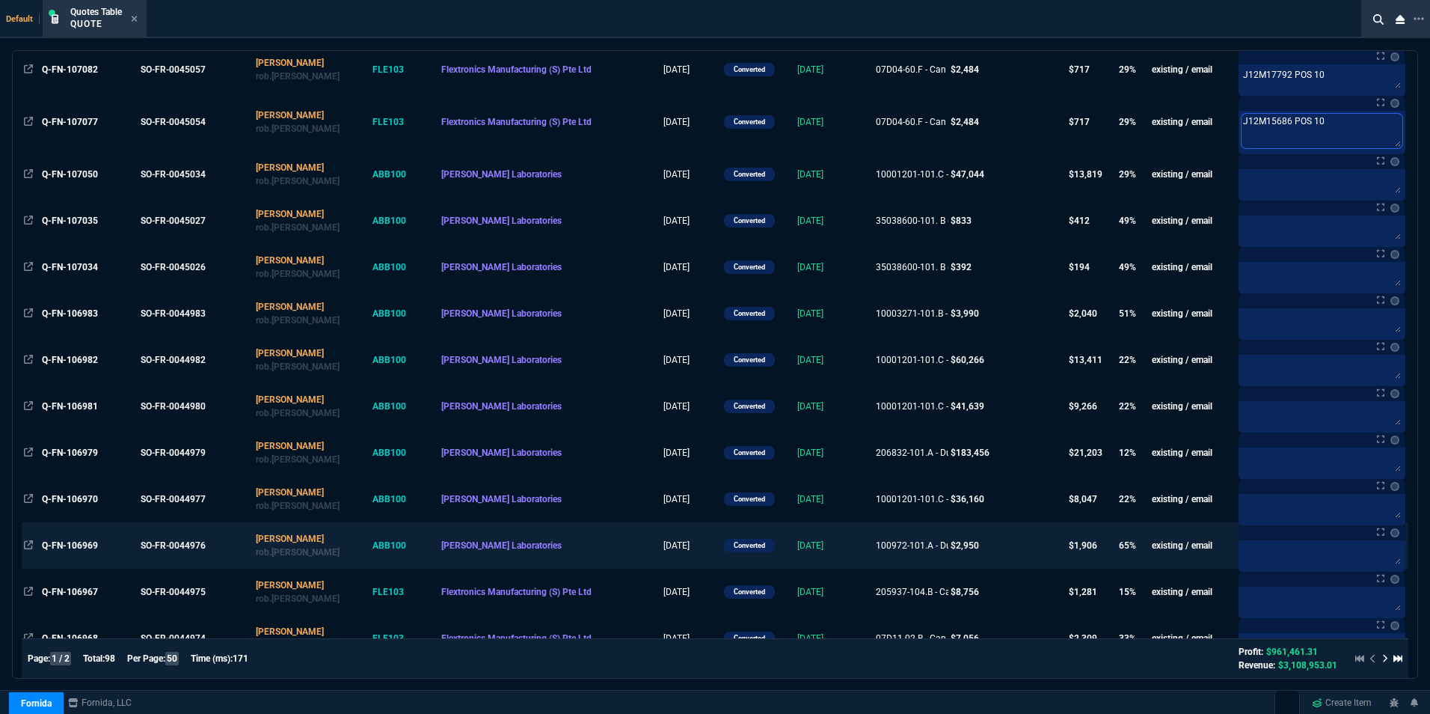
scroll to position [598, 0]
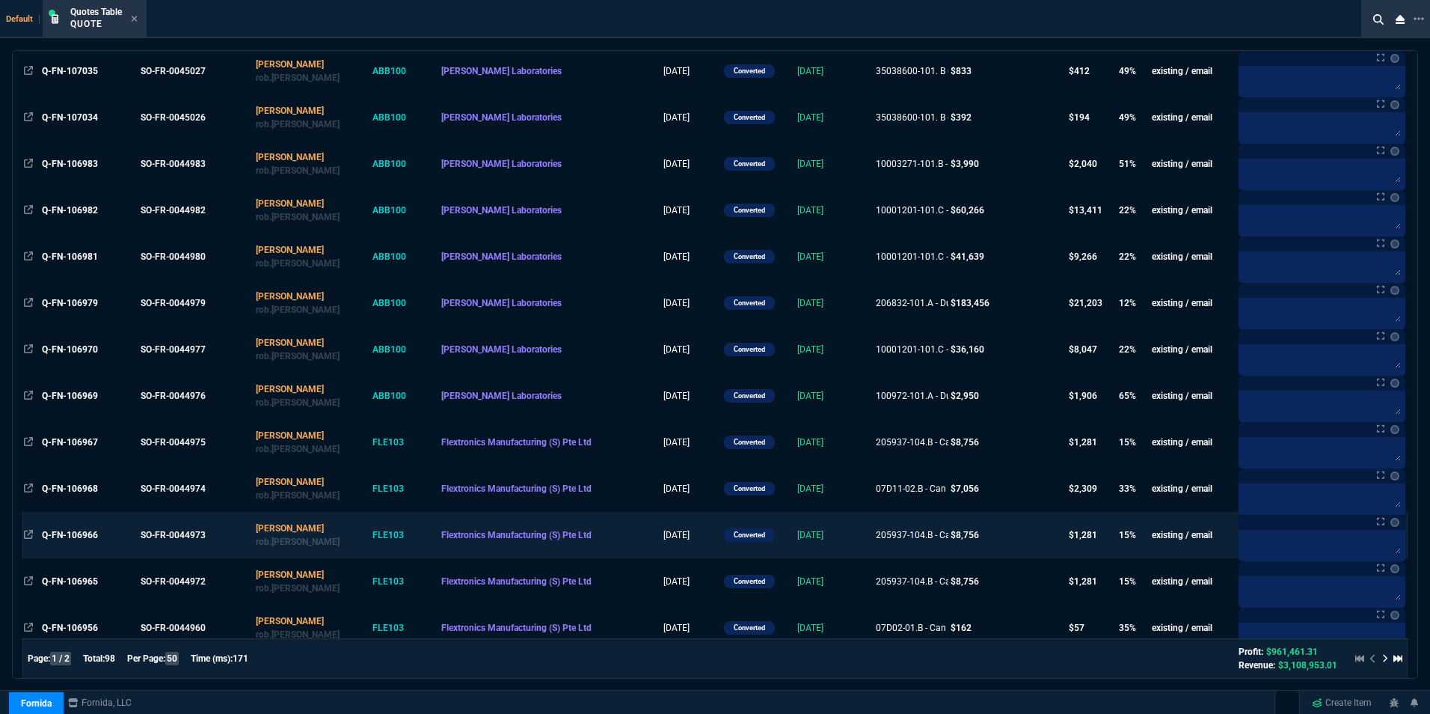
type textarea "J12M15686 POS 10"
click at [1296, 539] on textarea at bounding box center [1322, 544] width 161 height 22
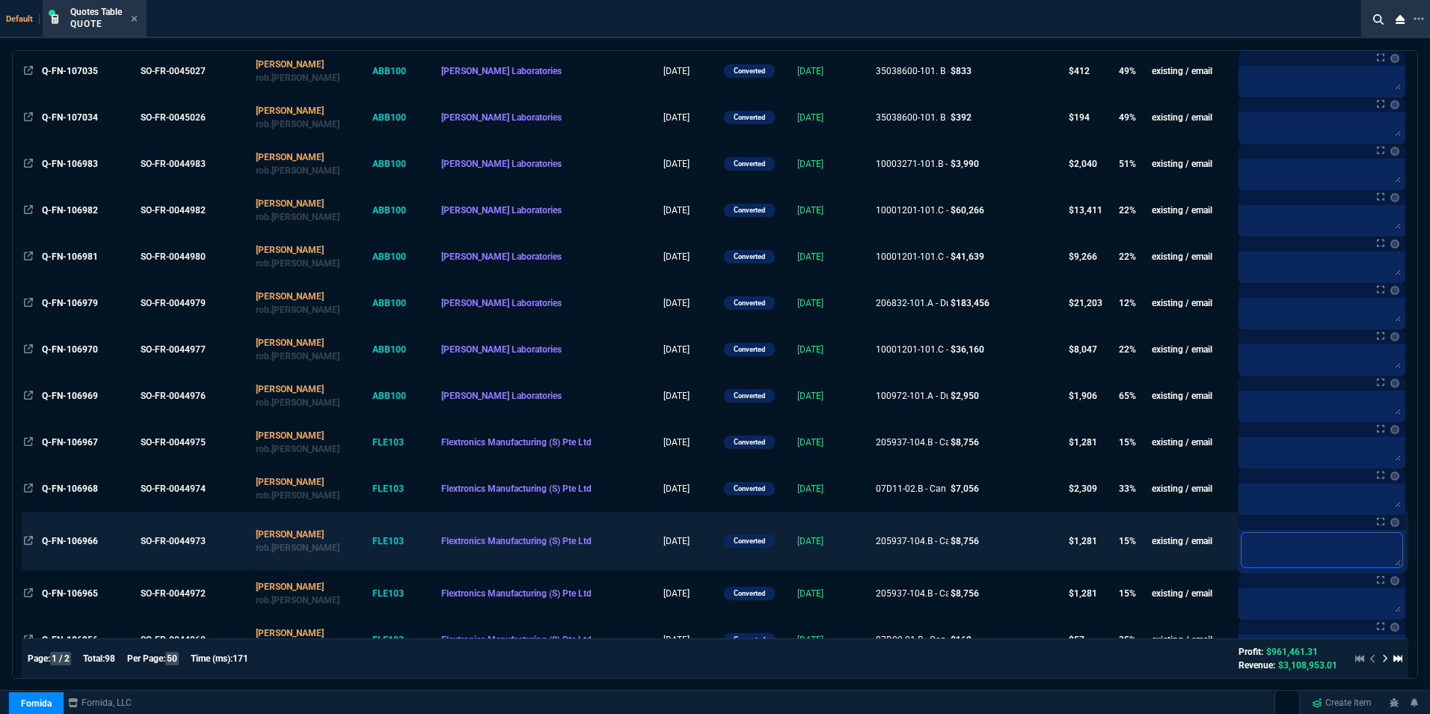
paste textarea "J12M15686 POS 10"
type textarea "J12M15686 POS 10"
drag, startPoint x: 1299, startPoint y: 541, endPoint x: 1275, endPoint y: 545, distance: 23.5
click at [1275, 545] on textarea "J12M15686 POS 10" at bounding box center [1322, 550] width 161 height 34
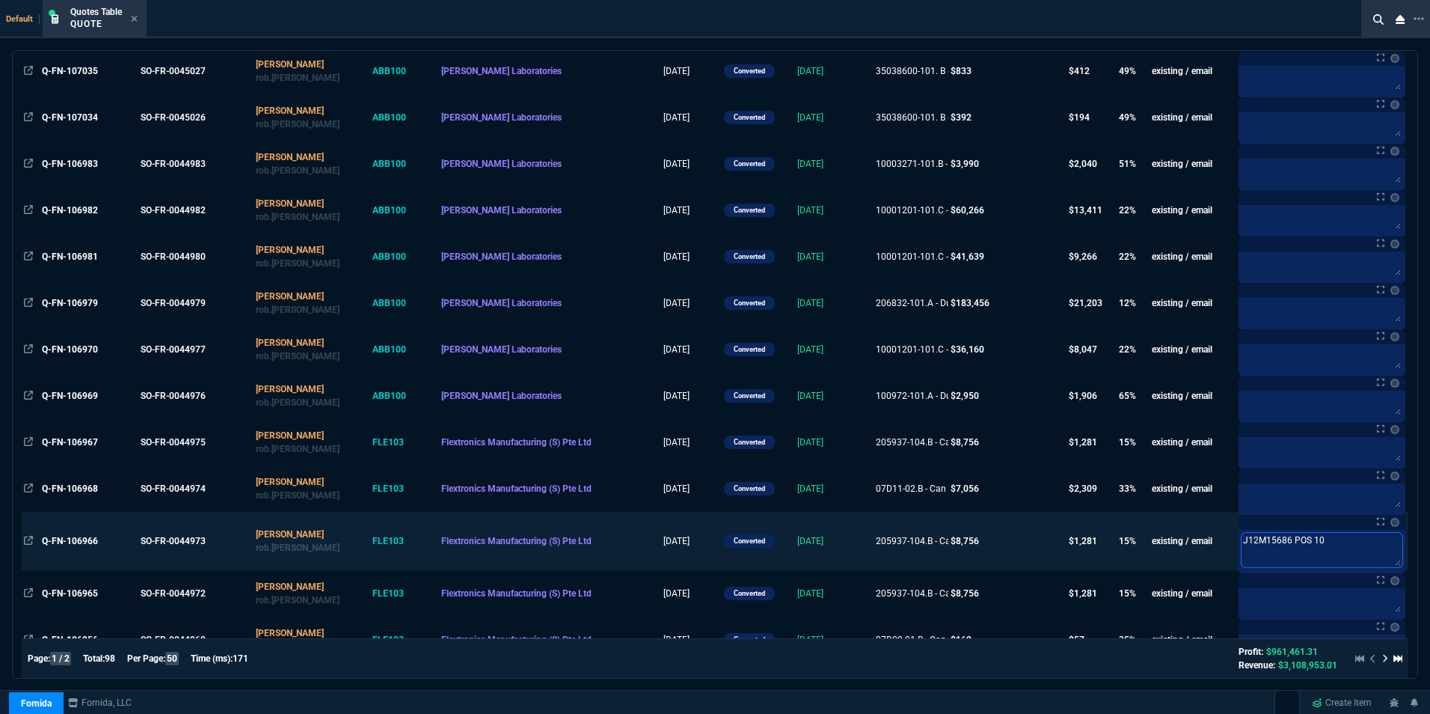
type textarea "J12M1 POS 10"
type textarea "J12M13 POS 10"
type textarea "J12M138 POS 10"
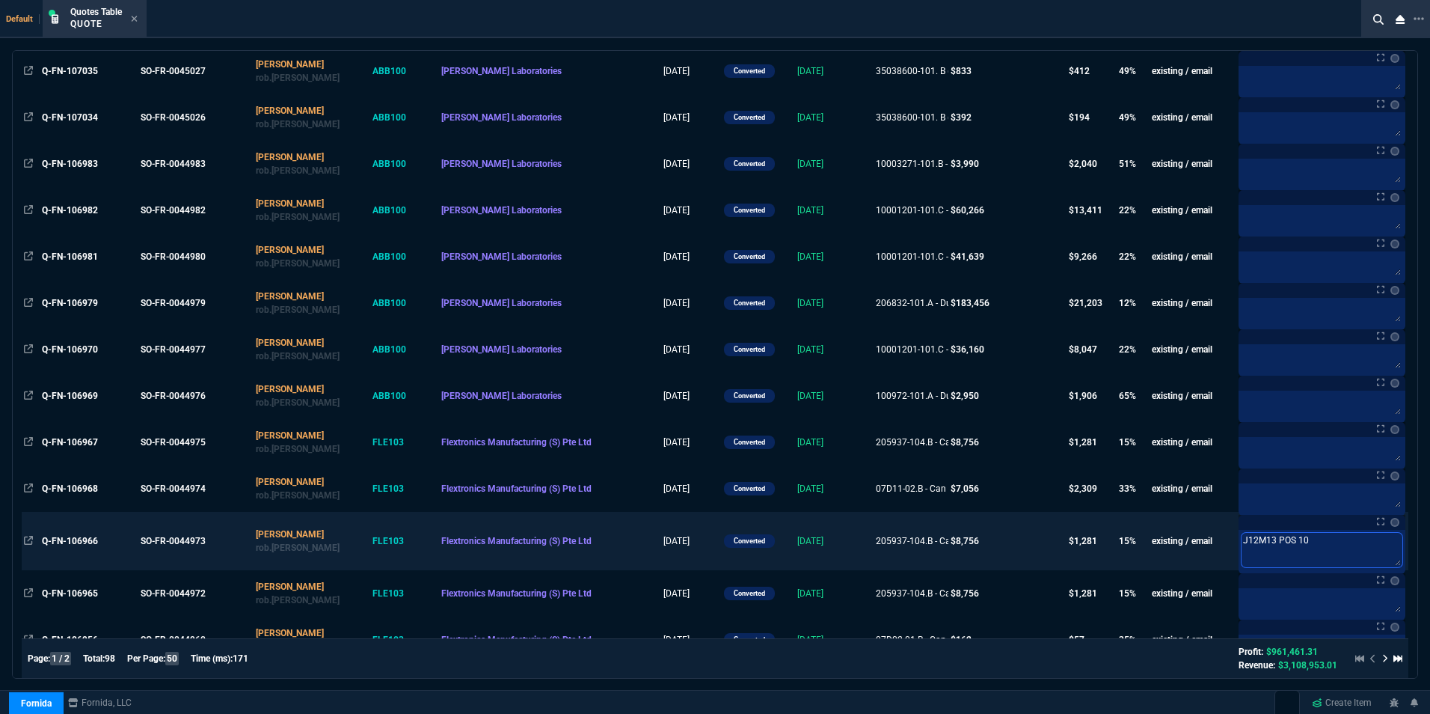
type textarea "J12M138 POS 10"
type textarea "J12M1385 POS 10"
type textarea "J12M13856 POS 10"
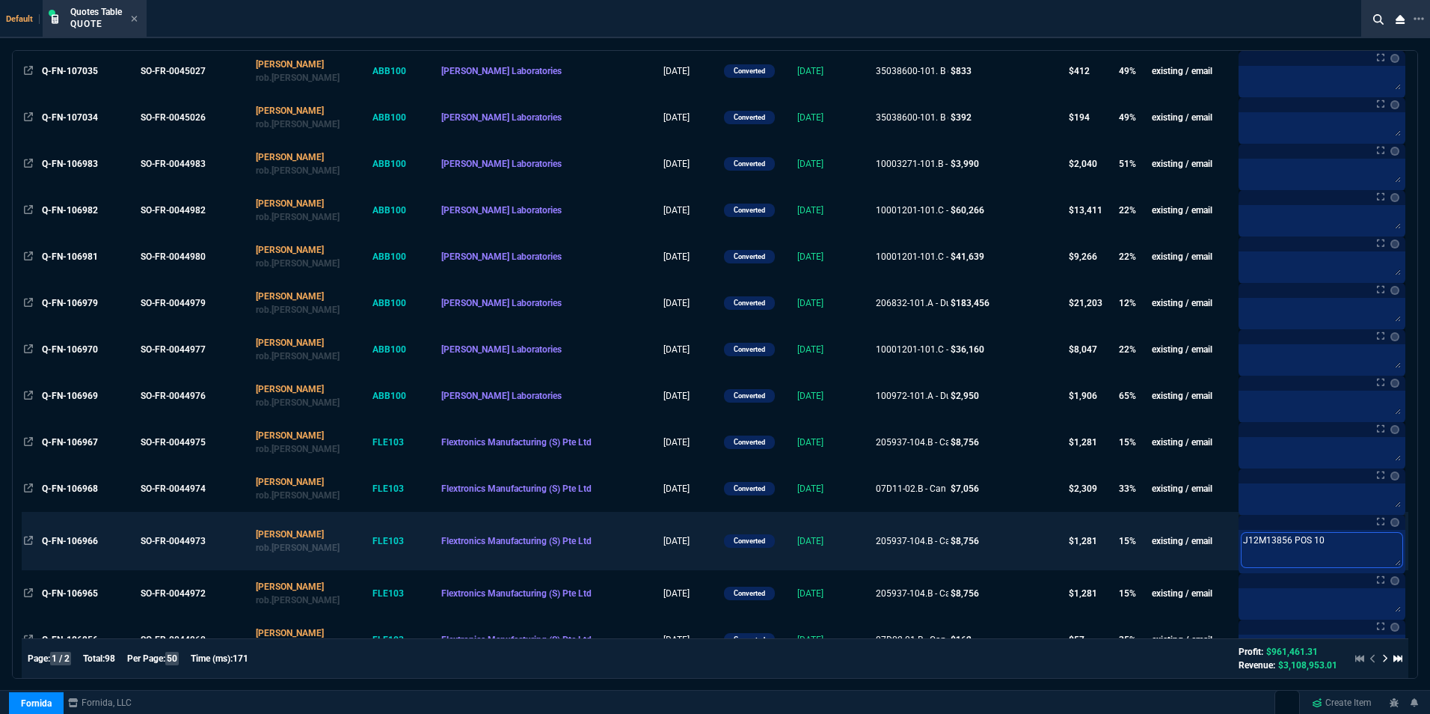
type textarea "J12M13856 POS 0"
type textarea "J12M13856 POS 60"
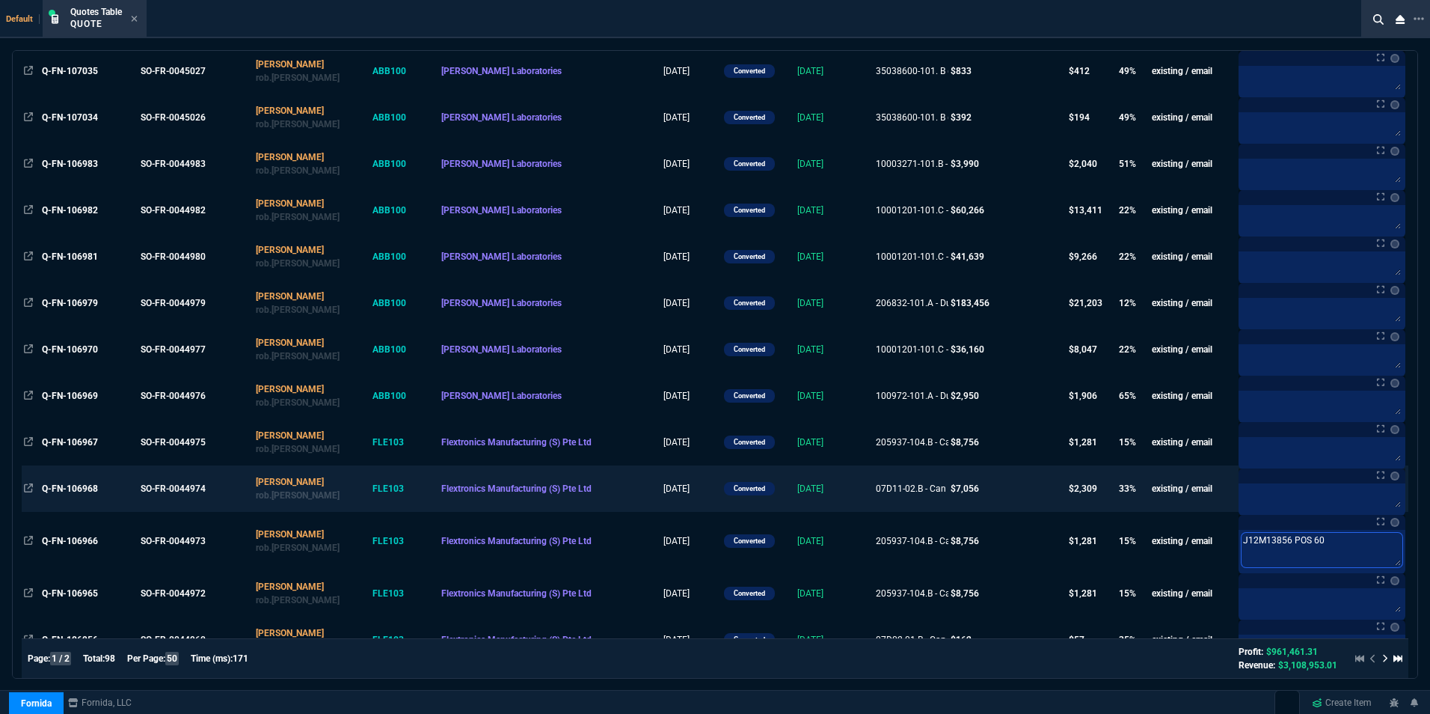
type textarea "J12M13856 POS 60"
click at [936, 500] on td "07D11-02.B - Can ship ..." at bounding box center [911, 488] width 76 height 46
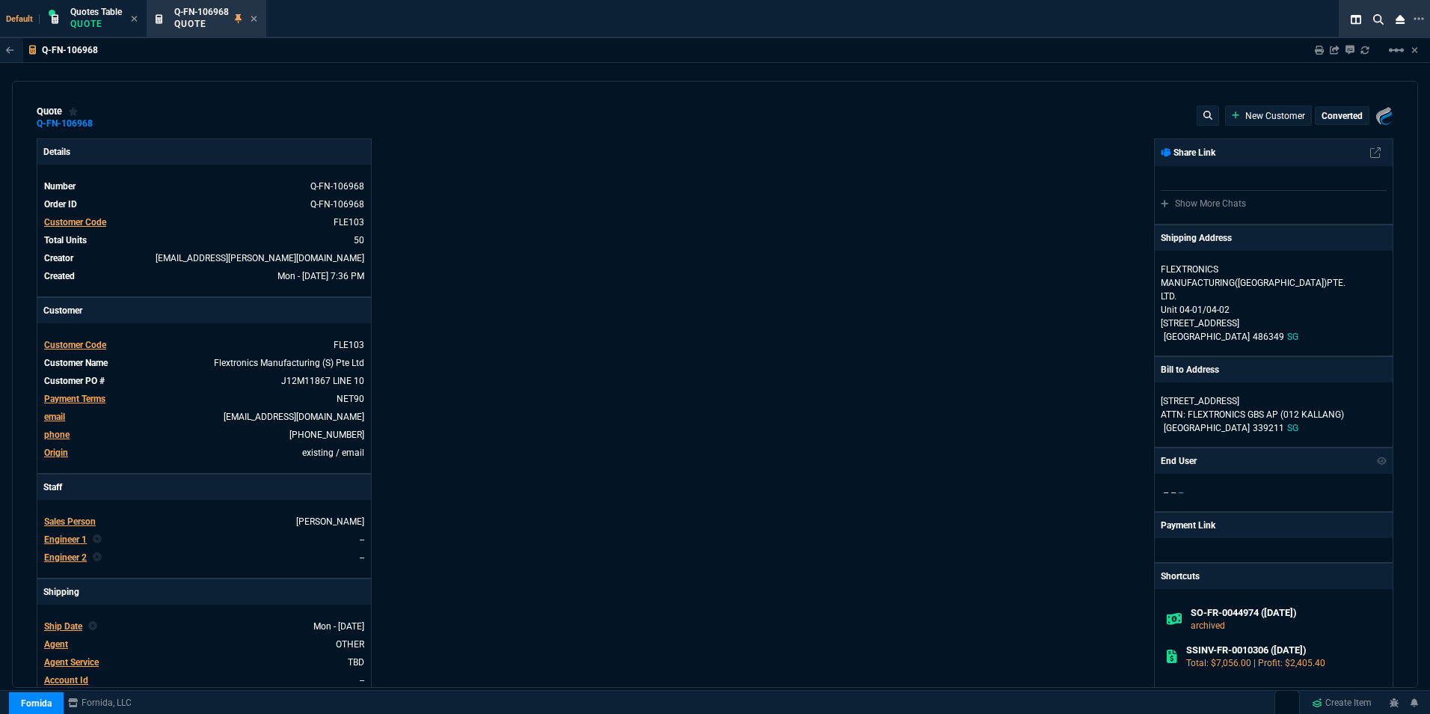
type input "36"
type input "51"
type input "24"
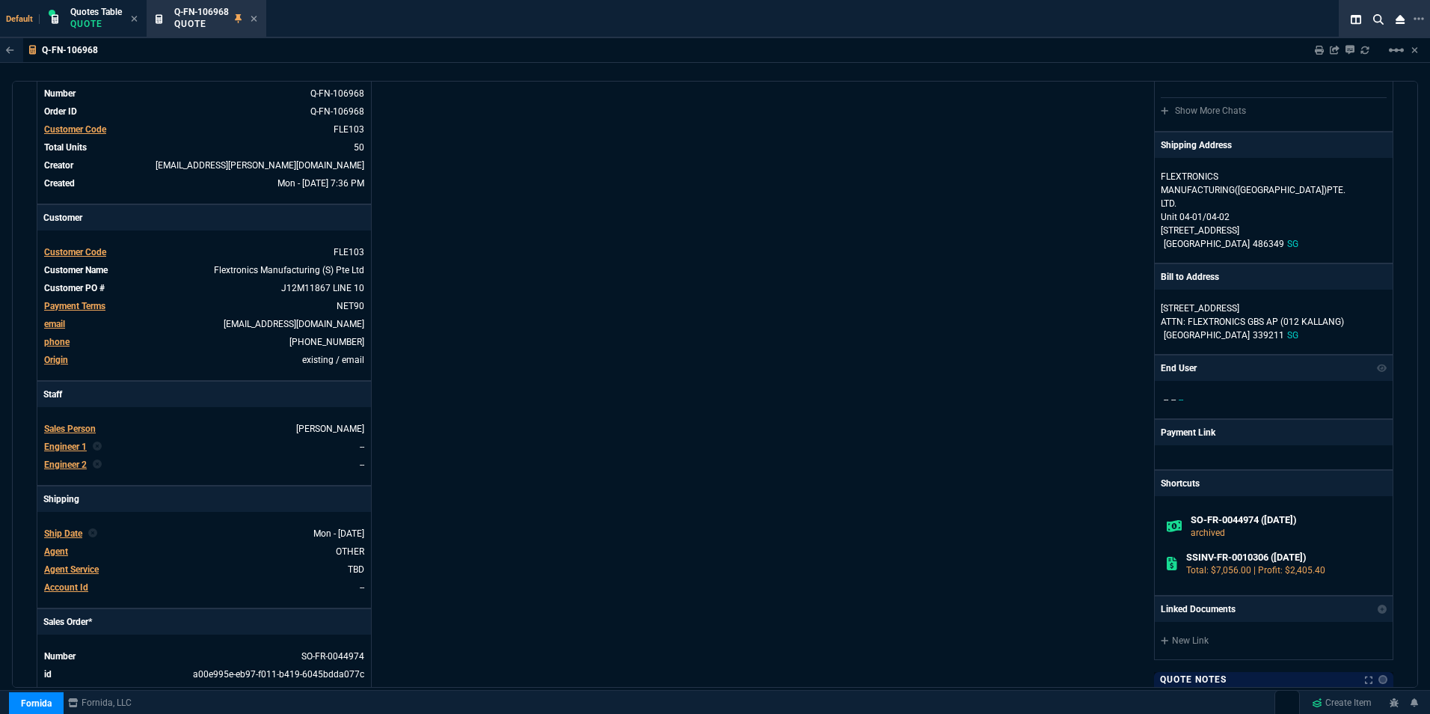
scroll to position [0, 0]
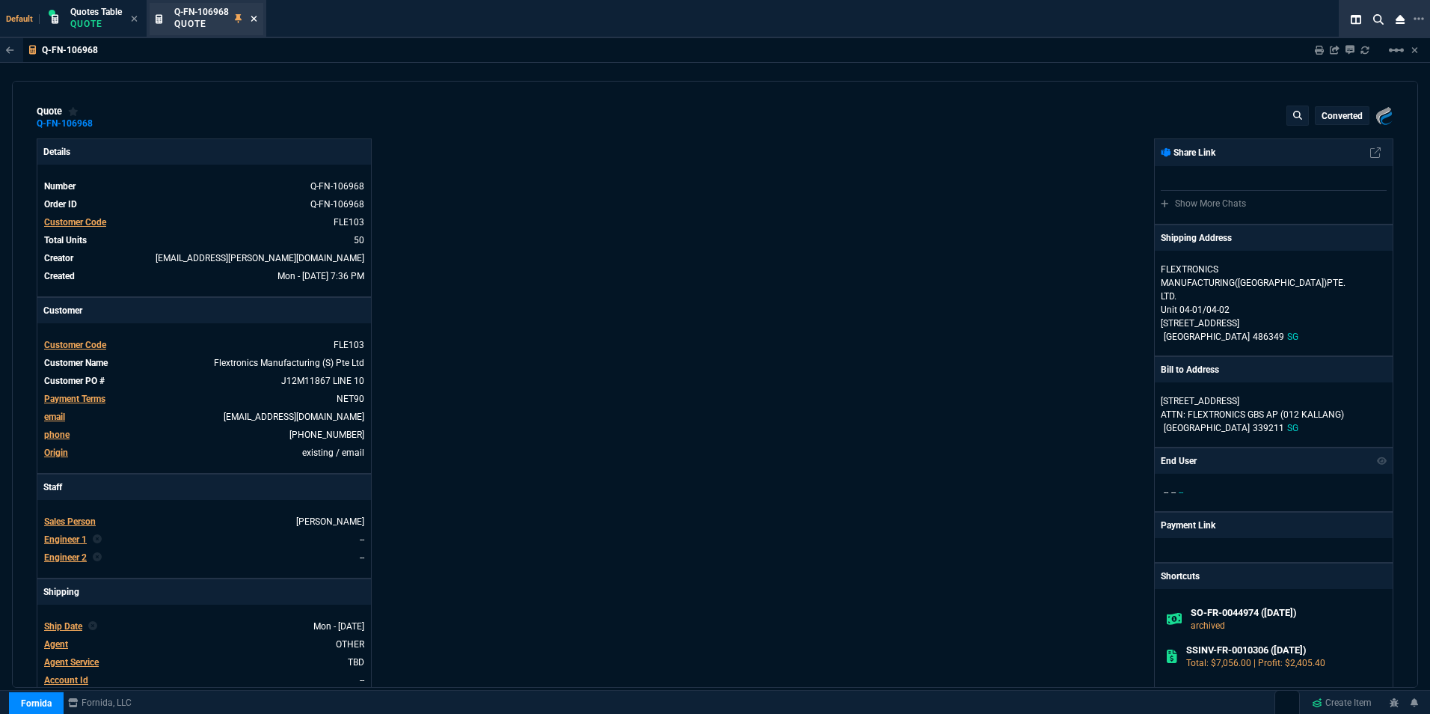
click at [257, 19] on icon at bounding box center [254, 18] width 7 height 9
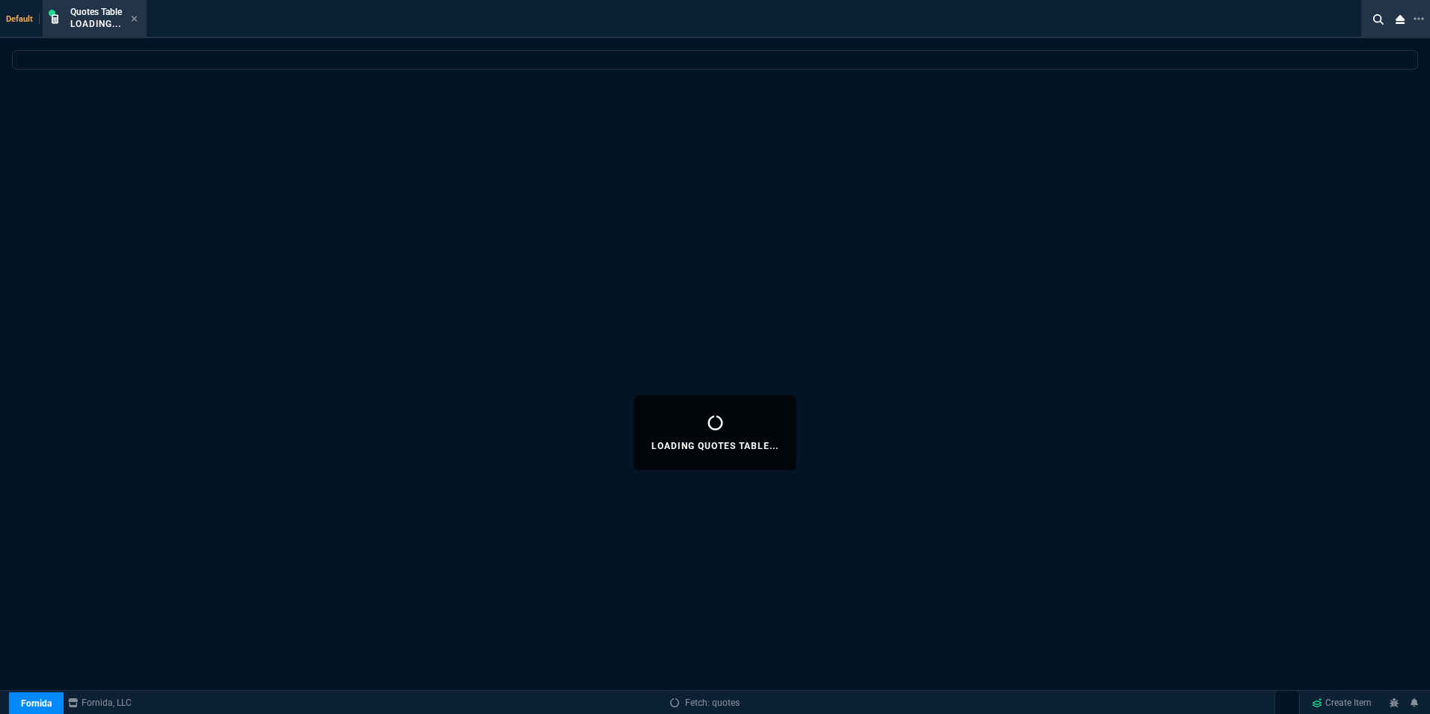
select select
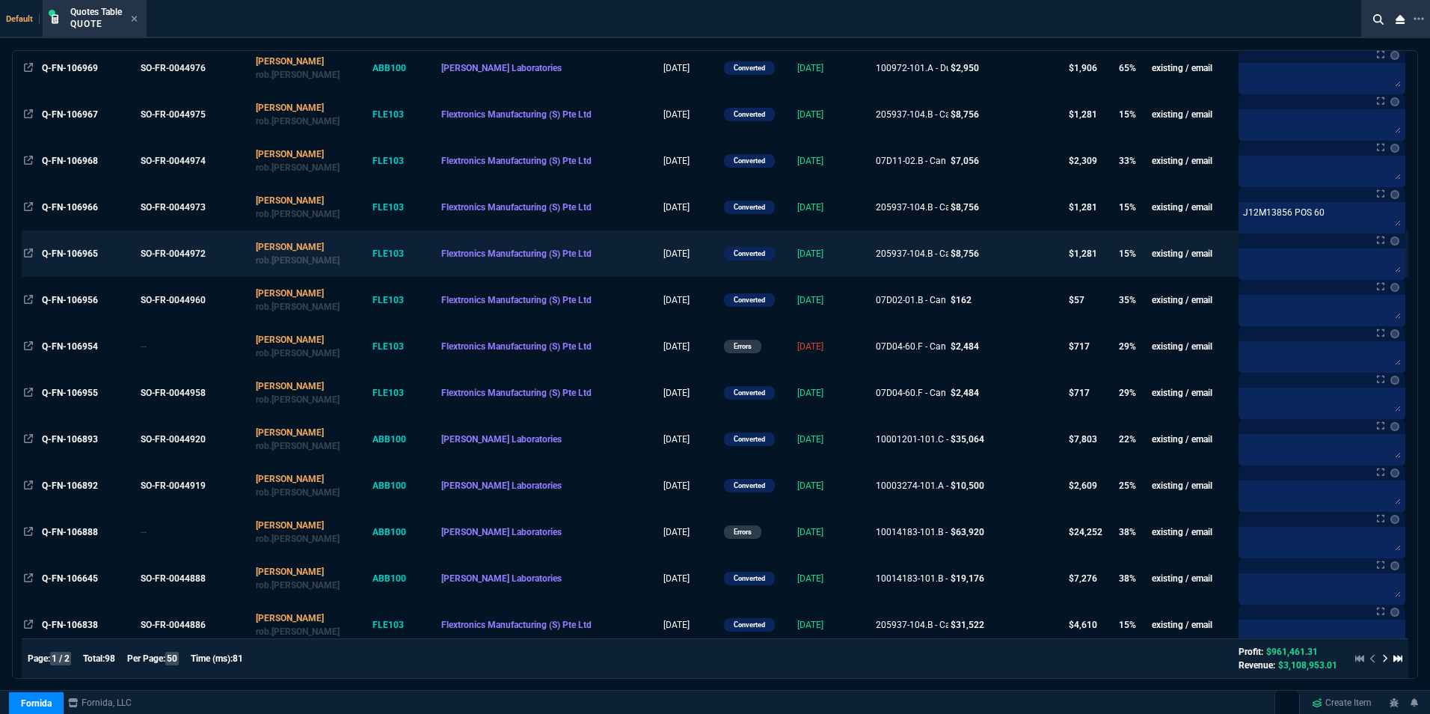
scroll to position [823, 0]
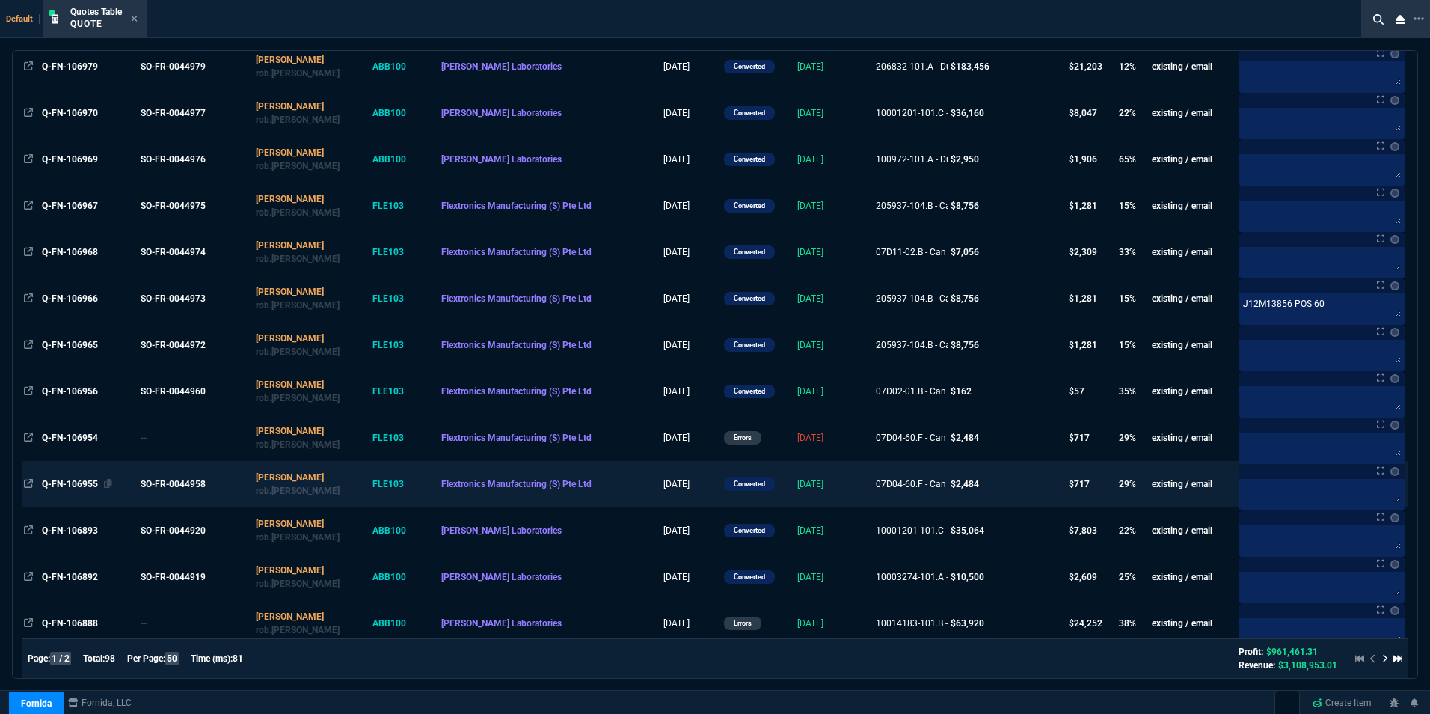
click at [71, 484] on span "Q-FN-106955" at bounding box center [70, 484] width 56 height 10
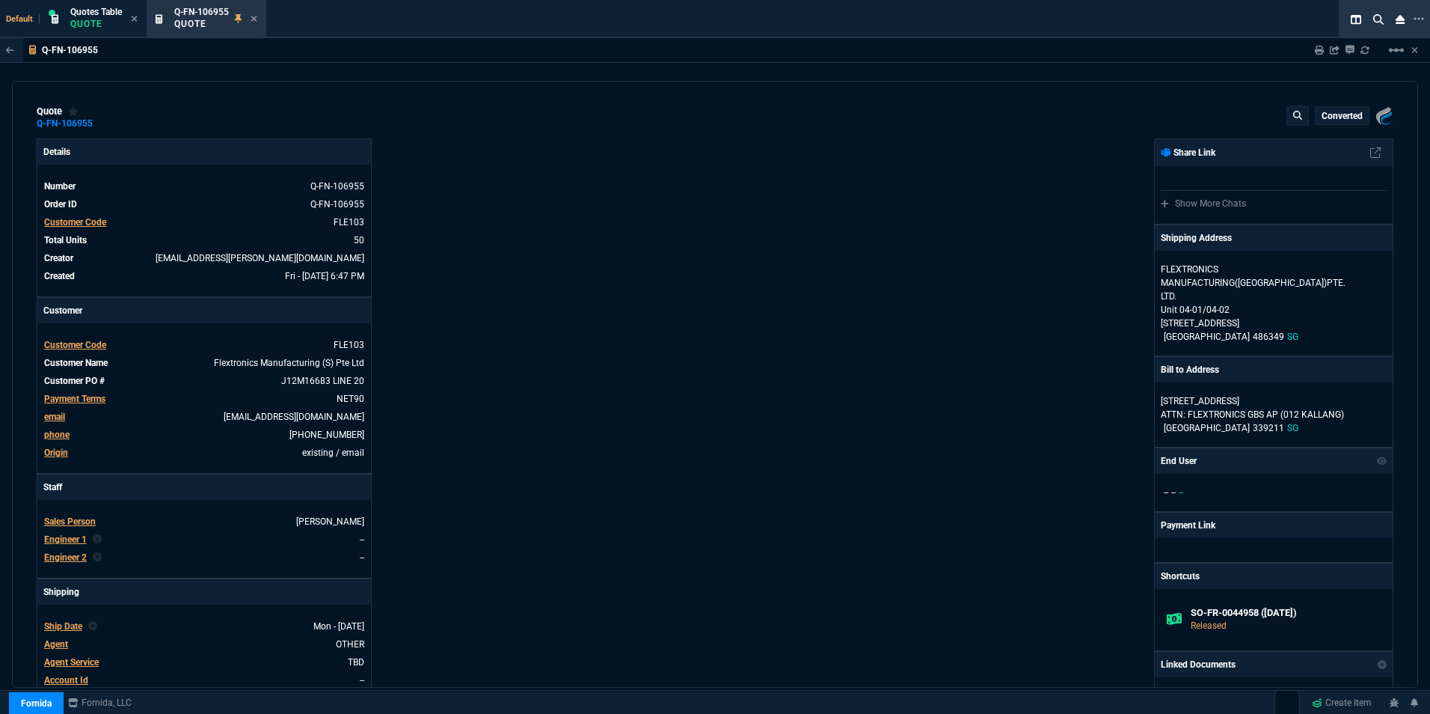
type input "33"
type input "16"
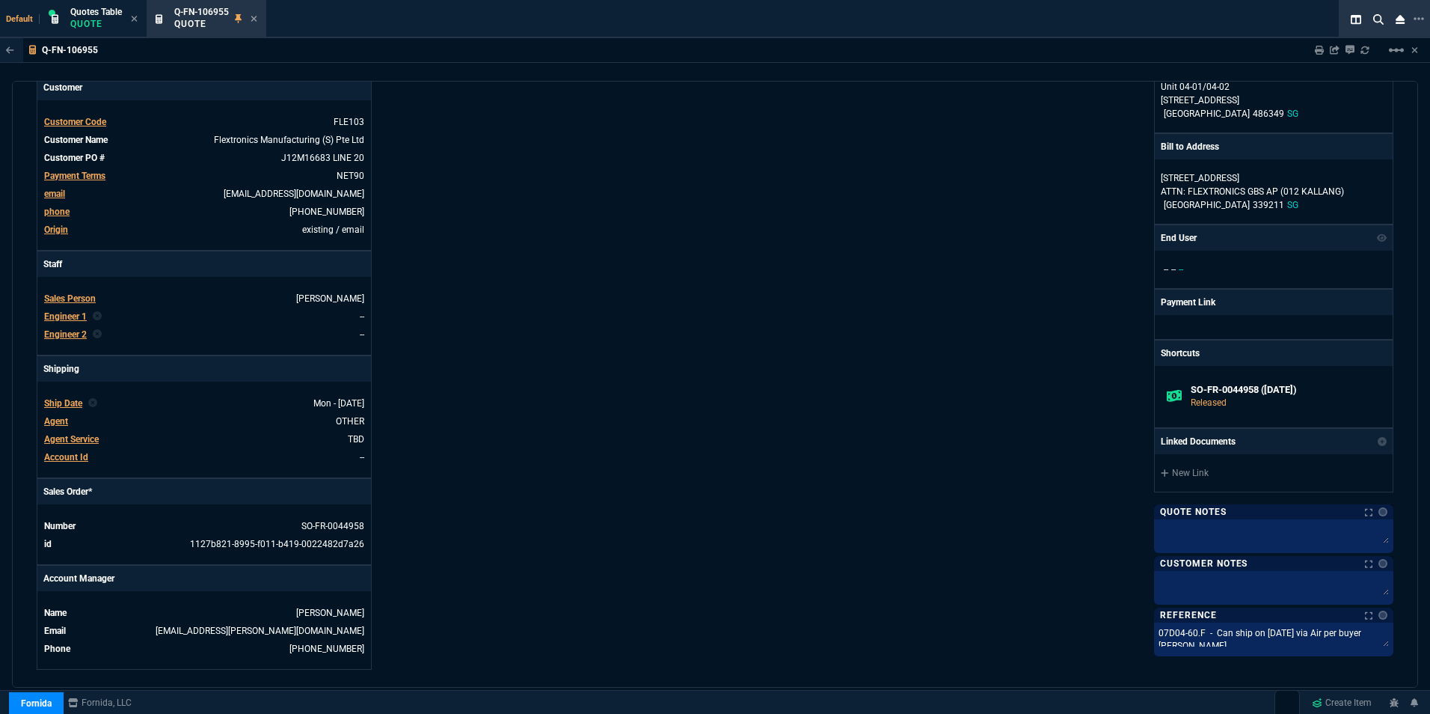
scroll to position [224, 0]
click at [1198, 527] on textarea at bounding box center [1273, 532] width 233 height 22
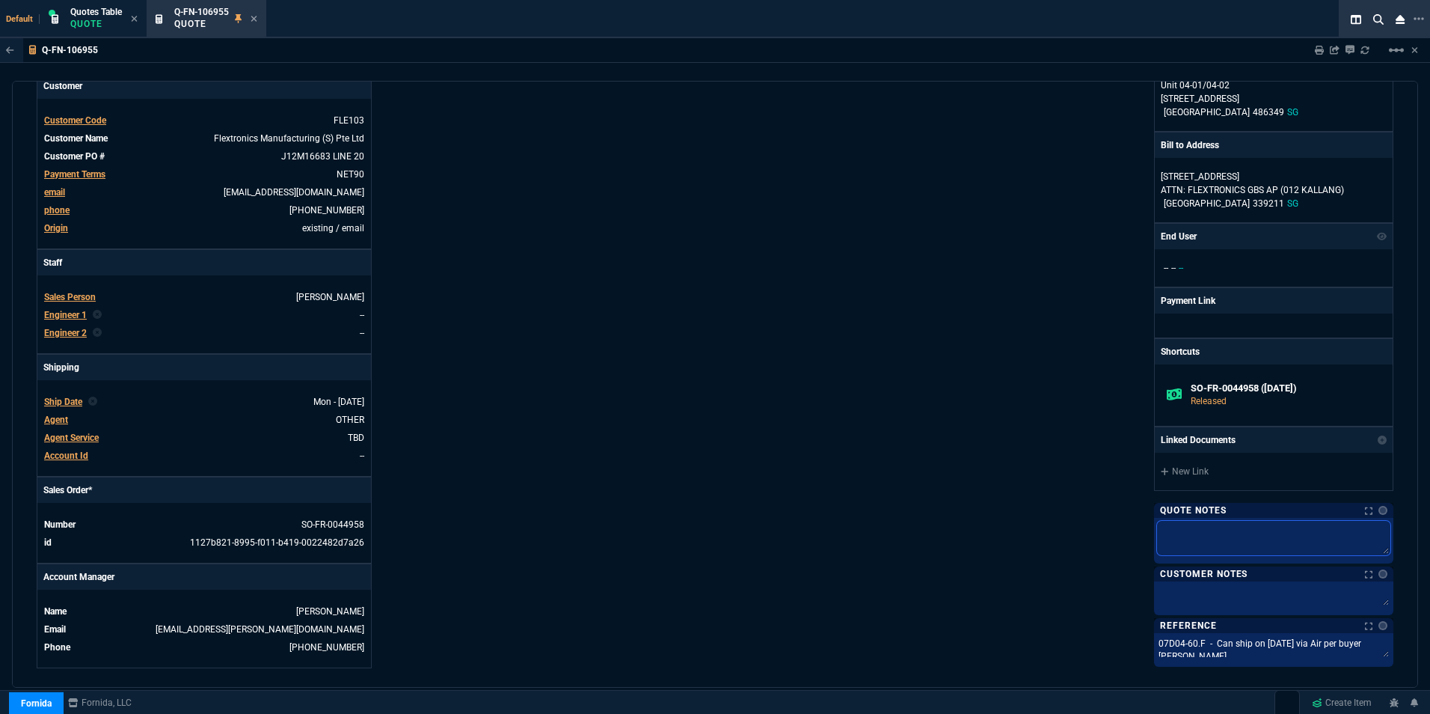
paste textarea "J12M15686 POS 10"
type textarea "J12M15686 POS 10"
drag, startPoint x: 1201, startPoint y: 524, endPoint x: 1176, endPoint y: 535, distance: 26.8
click at [1176, 535] on textarea "J12M15686 POS 10" at bounding box center [1273, 538] width 233 height 34
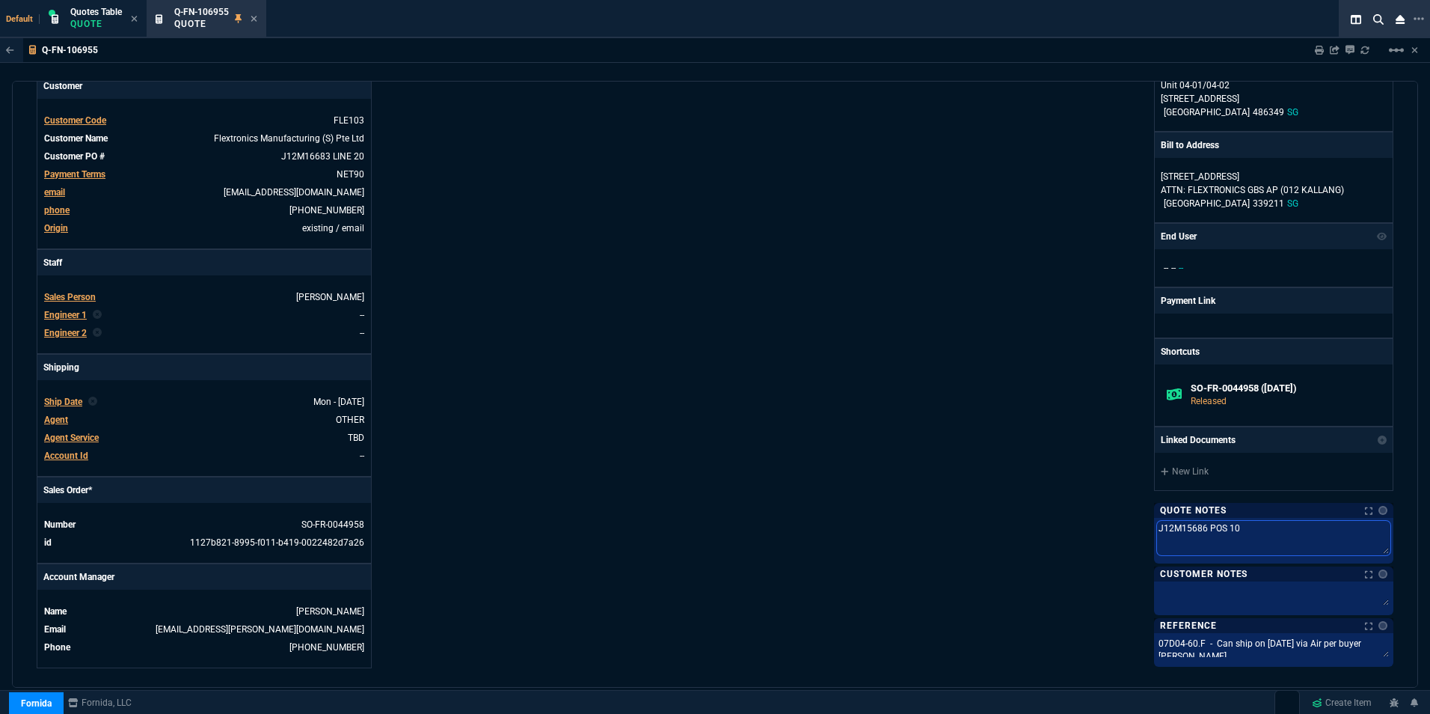
type textarea "J12M1POS 10"
type textarea "J12M16POS 10"
type textarea "J12M166POS 10"
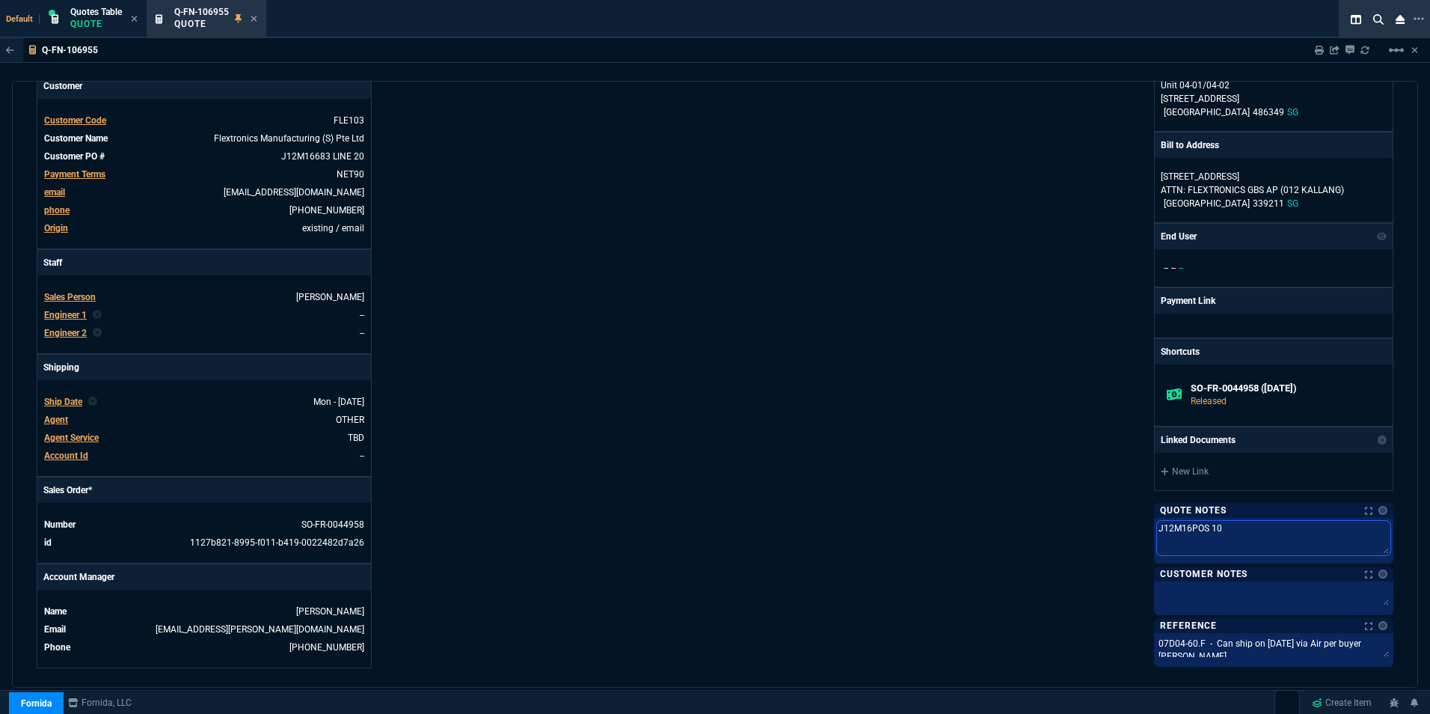
type textarea "J12M166POS 10"
type textarea "J12M1668POS 10"
type textarea "J12M16683POS 10"
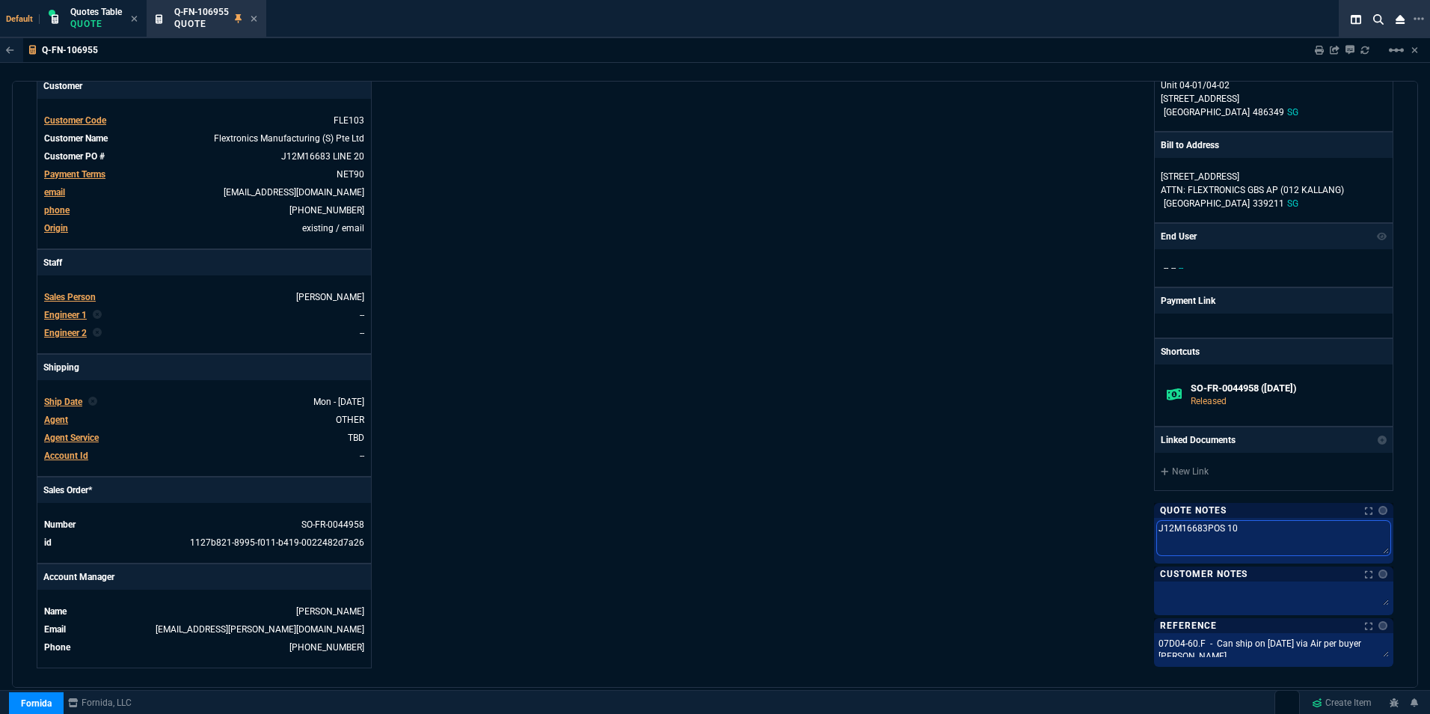
type textarea "J12M16683 POS 10"
click at [1043, 534] on div "Fornida, LLC 2609 Technology Dr Suite 300 Plano, TX 75074 Share Link Show More …" at bounding box center [1054, 291] width 679 height 754
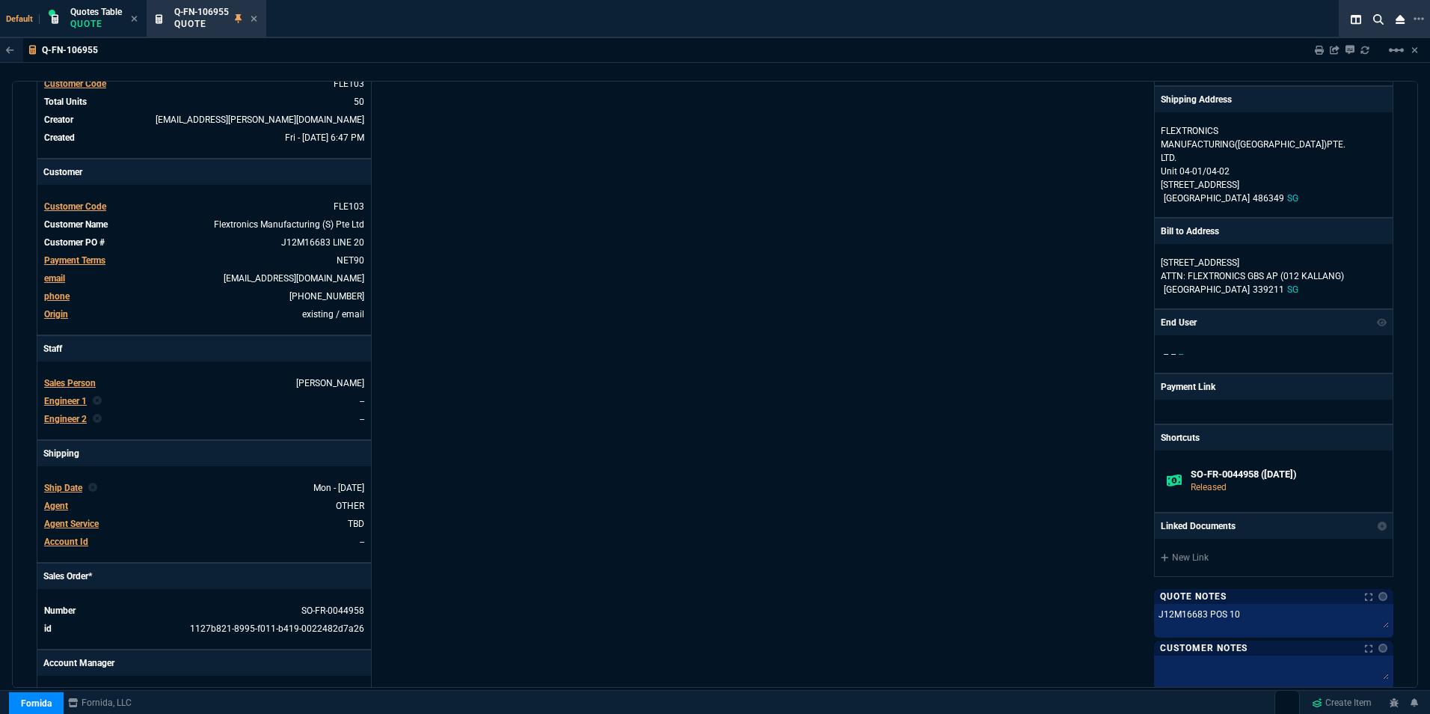
scroll to position [0, 0]
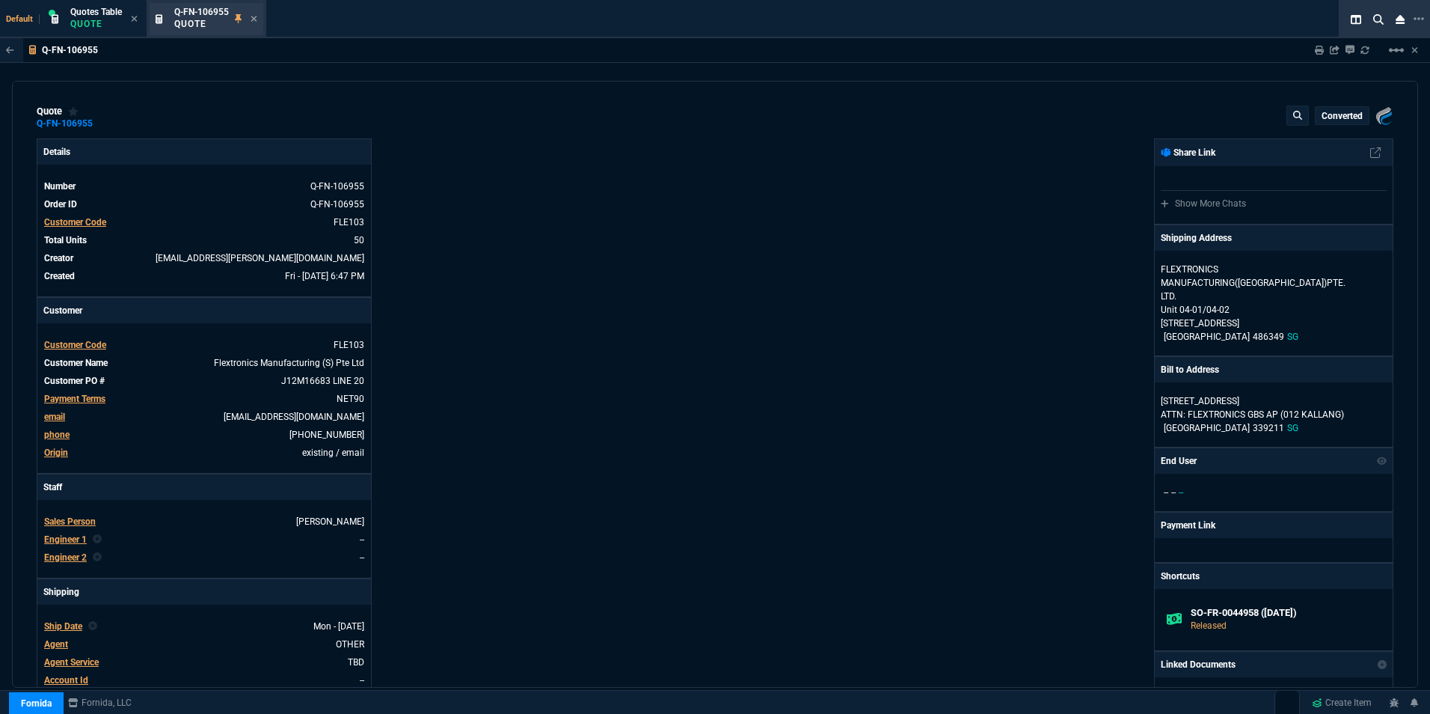
click at [260, 18] on div "Q-FN-106955 Quote" at bounding box center [207, 19] width 114 height 32
click at [254, 16] on icon at bounding box center [254, 19] width 6 height 6
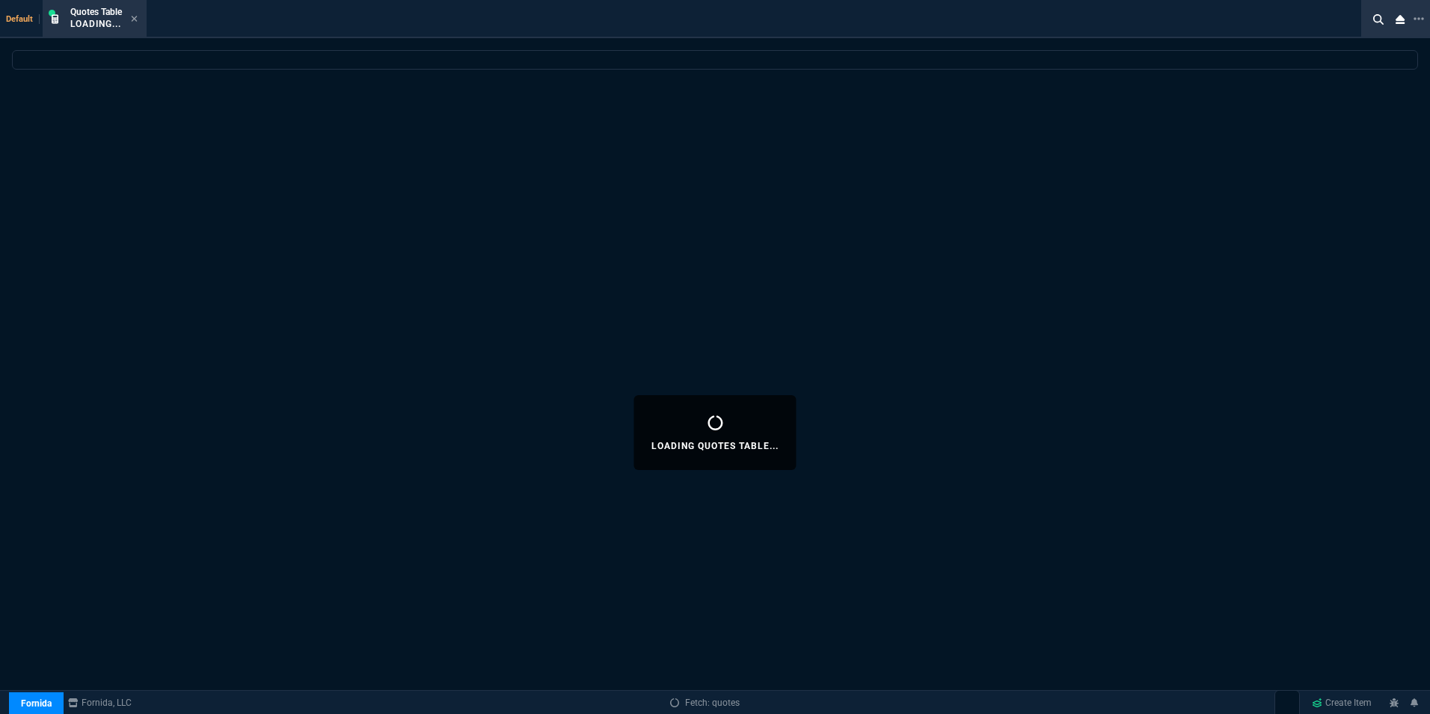
select select
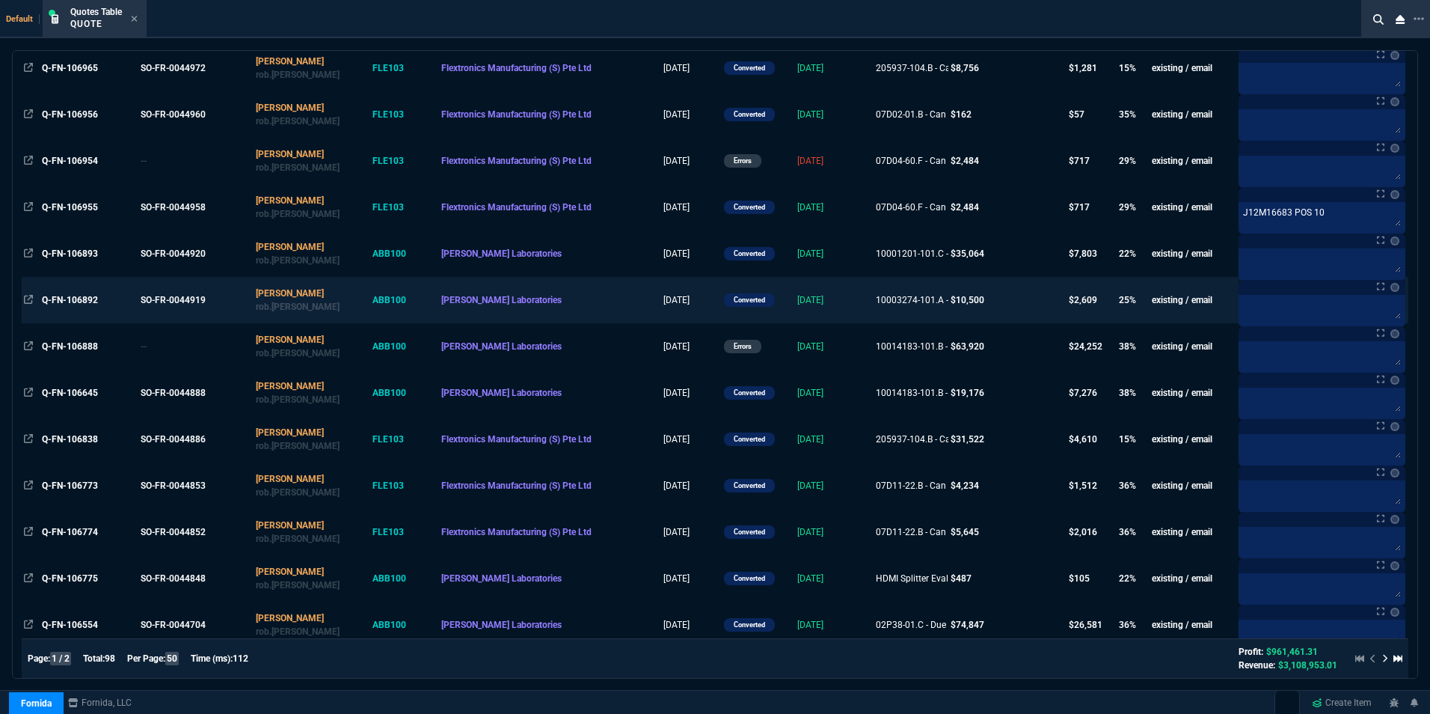
scroll to position [1122, 0]
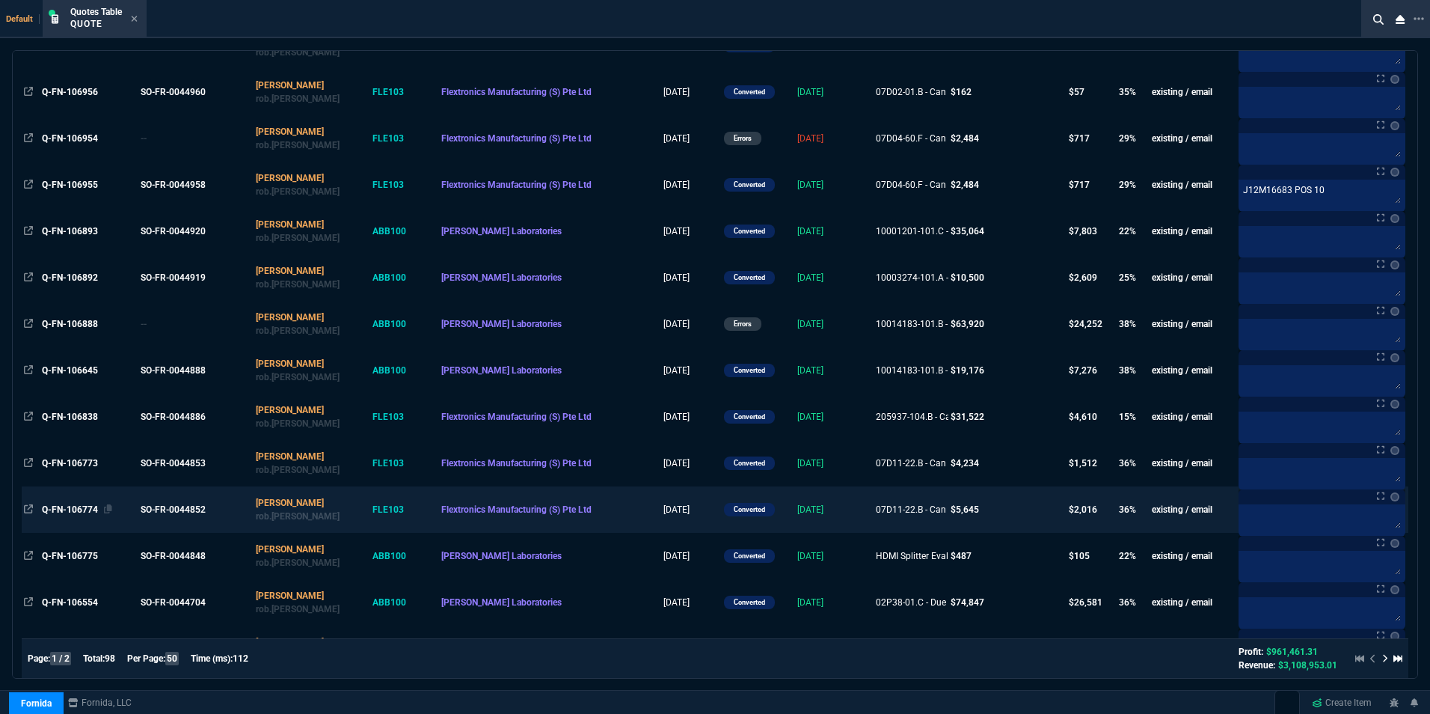
click at [79, 506] on span "Q-FN-106774" at bounding box center [70, 509] width 56 height 10
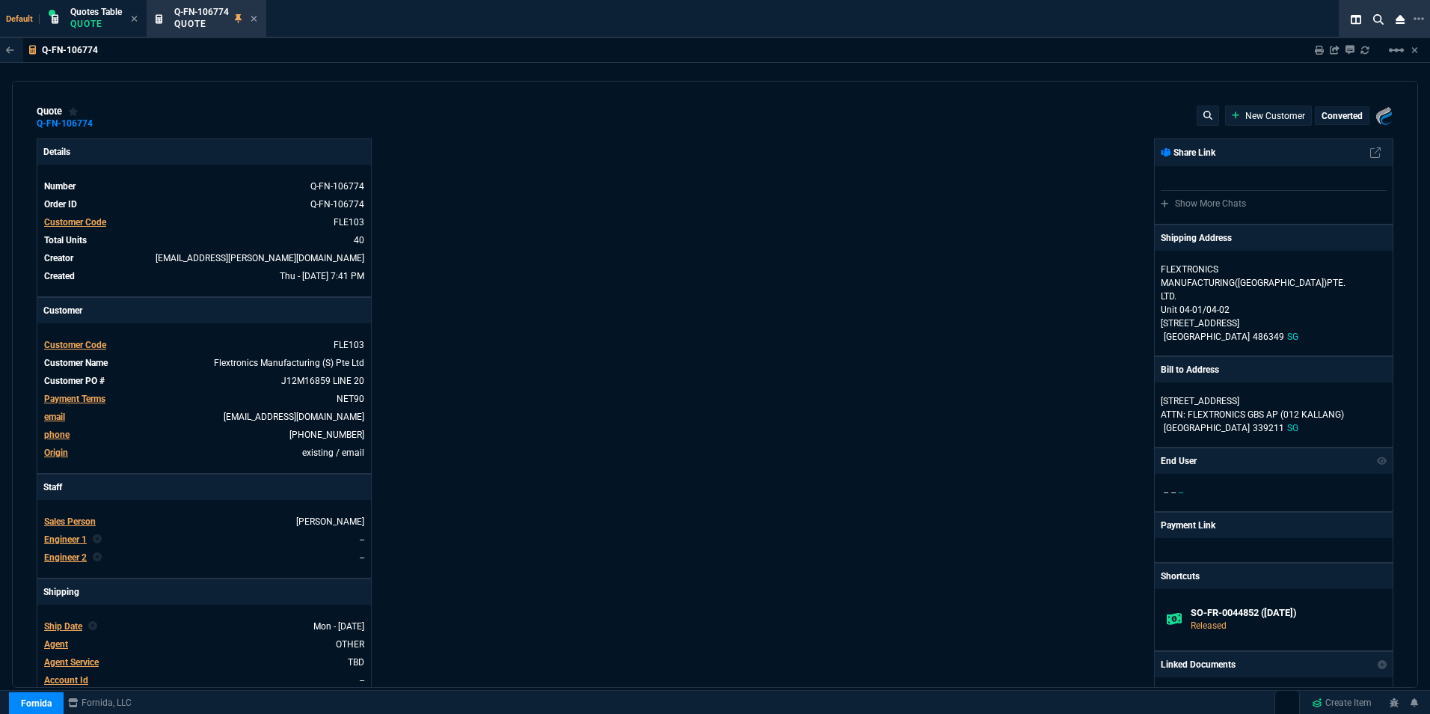
type input "39"
type input "55"
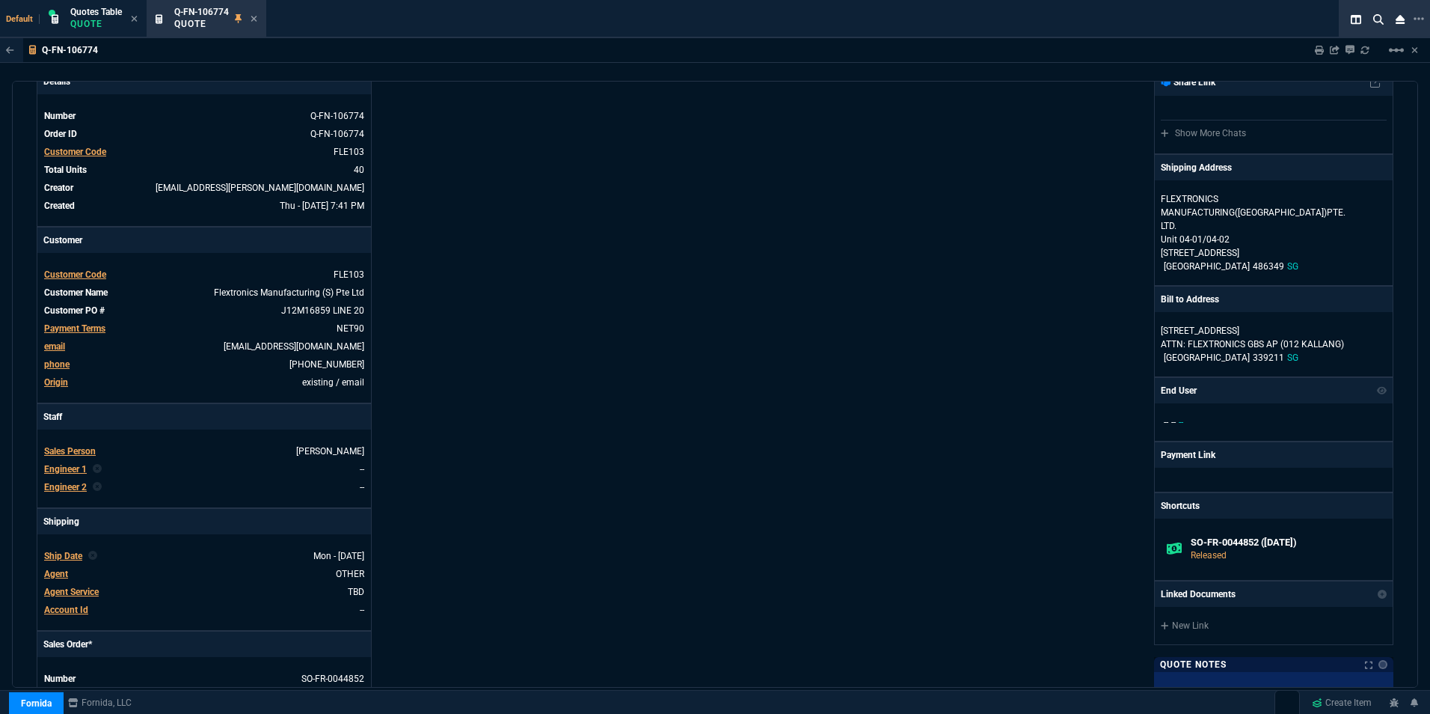
scroll to position [150, 0]
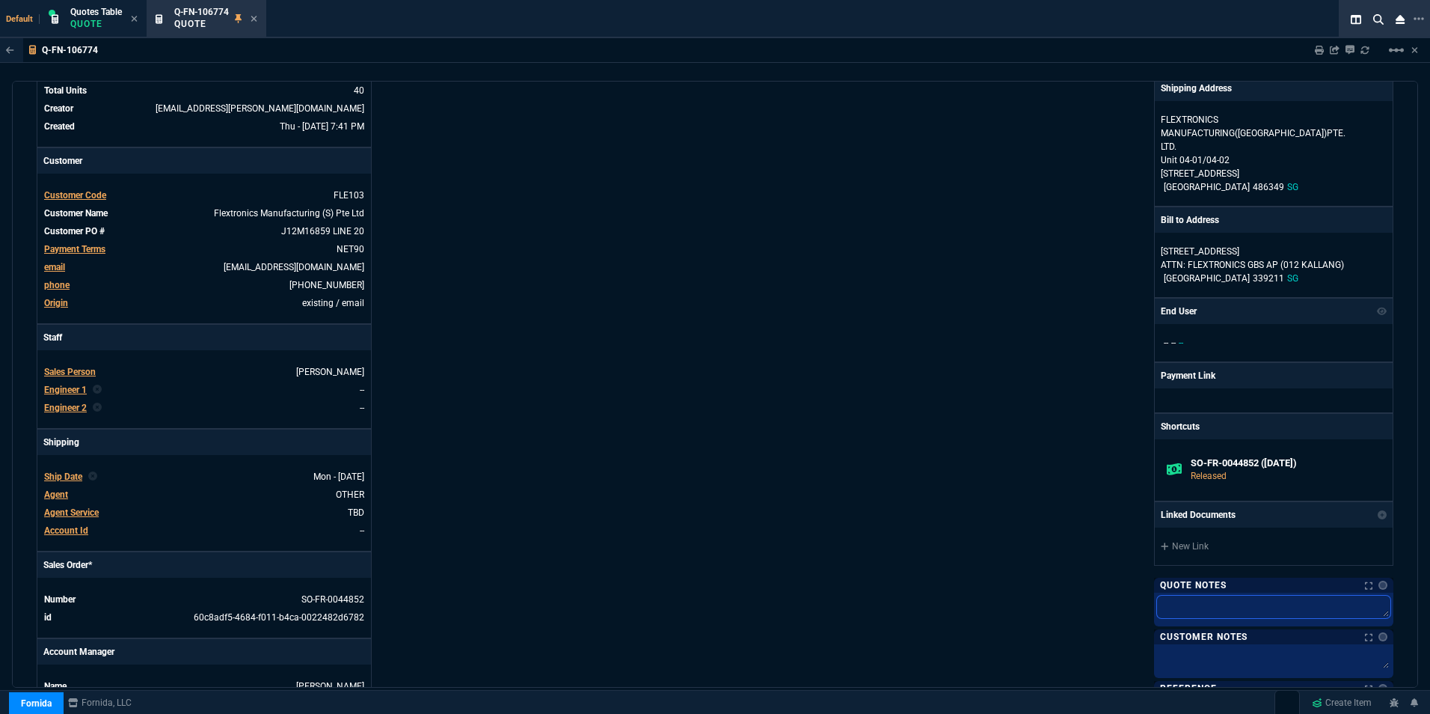
click at [1207, 600] on textarea at bounding box center [1273, 606] width 233 height 22
paste textarea "J12M15686 POS 10"
type textarea "J12M15686 POS 10"
drag, startPoint x: 1175, startPoint y: 603, endPoint x: 1198, endPoint y: 603, distance: 22.4
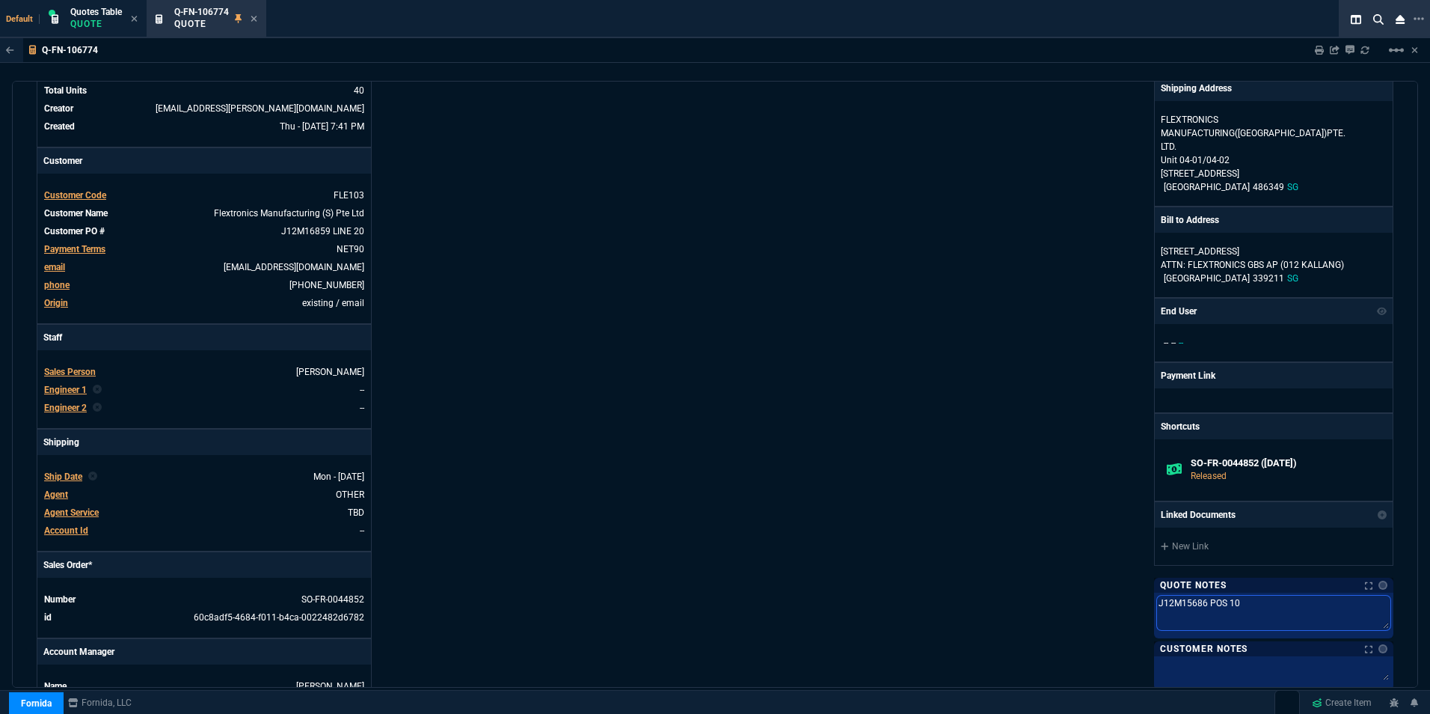
click at [1198, 603] on textarea "J12M15686 POS 10" at bounding box center [1273, 612] width 233 height 34
type textarea "J12M1 POS 10"
type textarea "J12M16 POS 10"
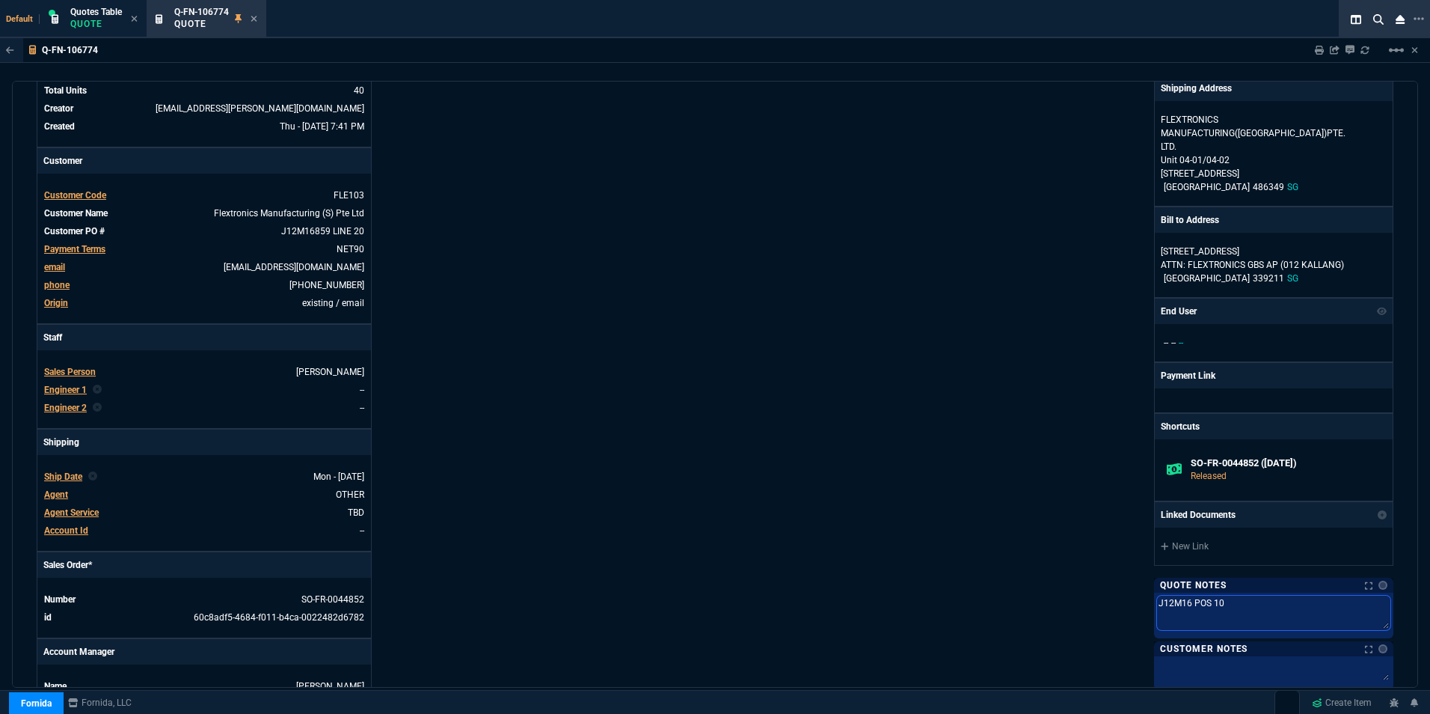
type textarea "J12M168 POS 10"
type textarea "J12M1685 POS 10"
type textarea "J12M16859 POS 10"
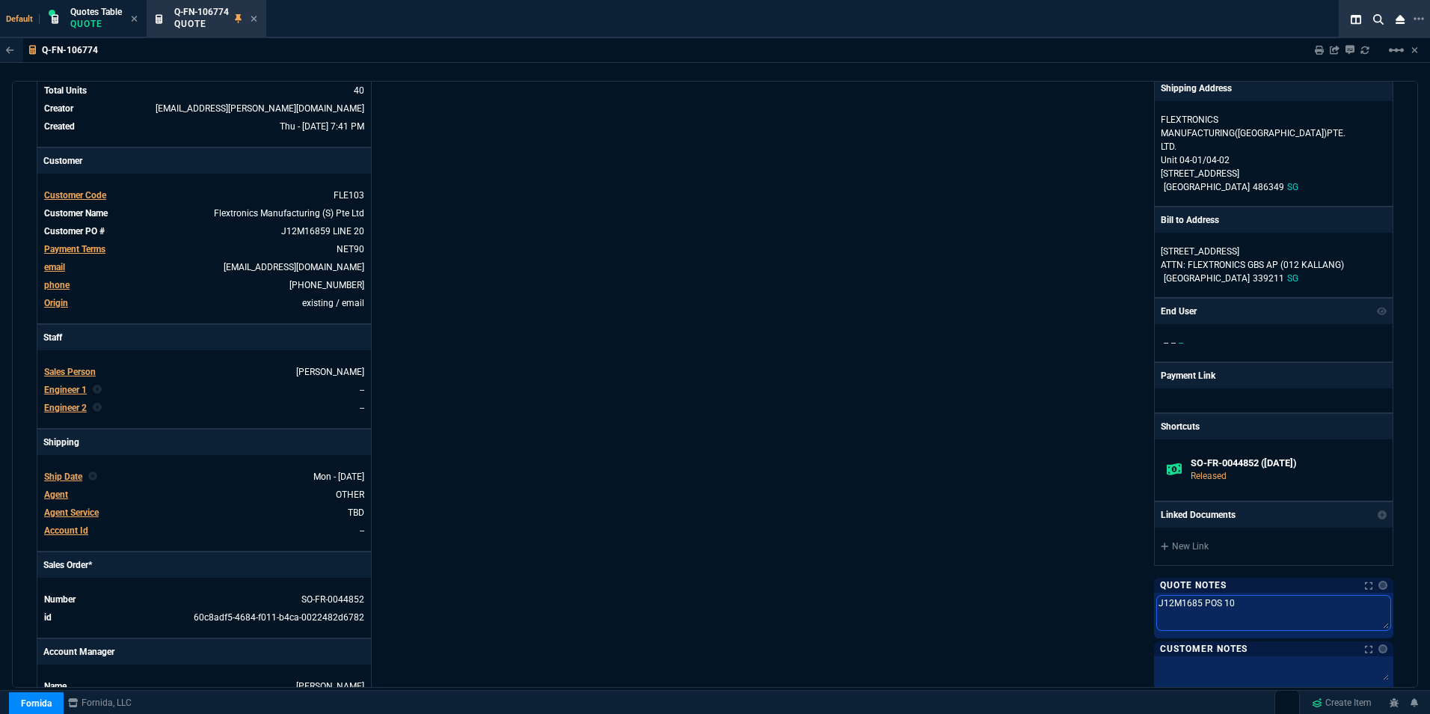
type textarea "J12M16859 POS 10"
click at [1224, 601] on textarea "J12M16859 POS 10" at bounding box center [1273, 612] width 233 height 34
type textarea "J12M16859 POS 0"
type textarea "J12M16859 POS 20"
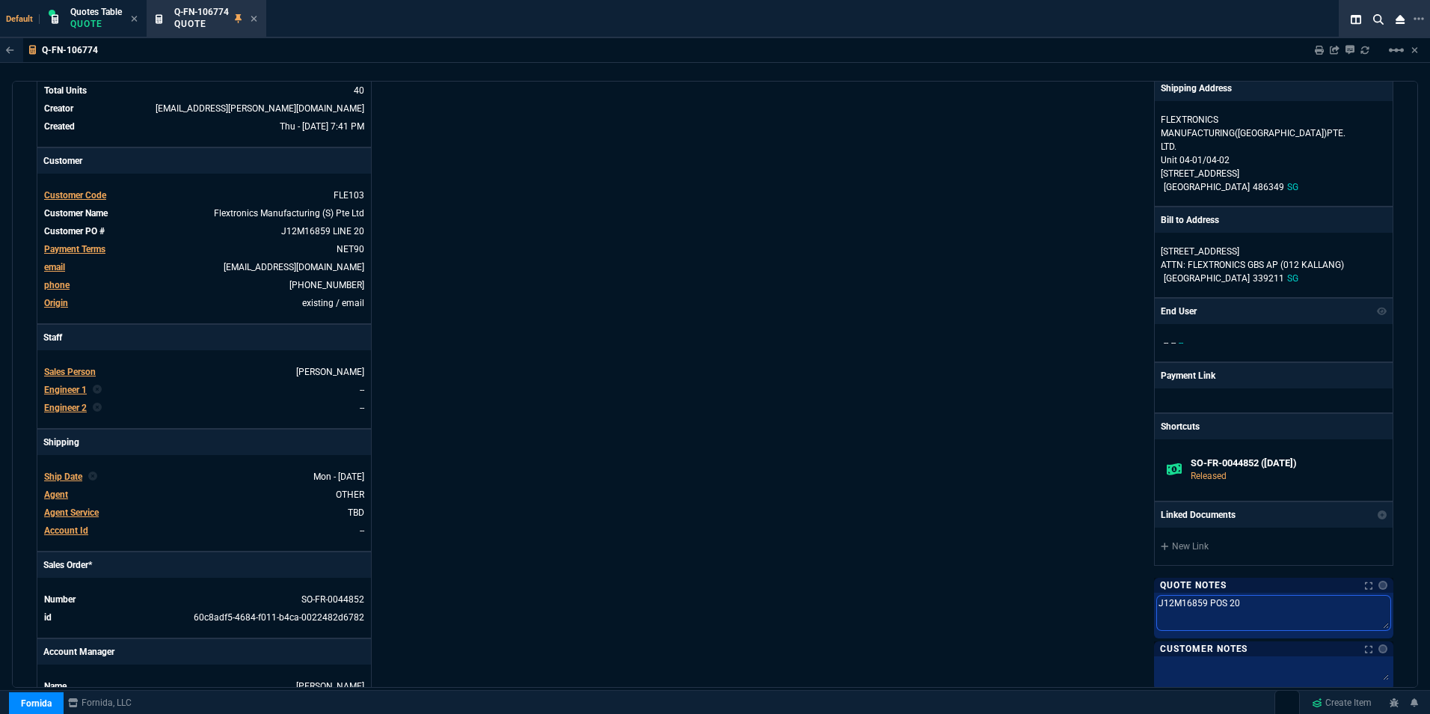
type textarea "J12M16859 POS 20"
click at [903, 563] on div "Fornida, LLC 2609 Technology Dr Suite 300 Plano, TX 75074 Share Link Show More …" at bounding box center [1054, 366] width 679 height 754
click at [1062, 611] on div "Fornida, LLC 2609 Technology Dr Suite 300 Plano, TX 75074 Share Link Show More …" at bounding box center [1054, 366] width 679 height 754
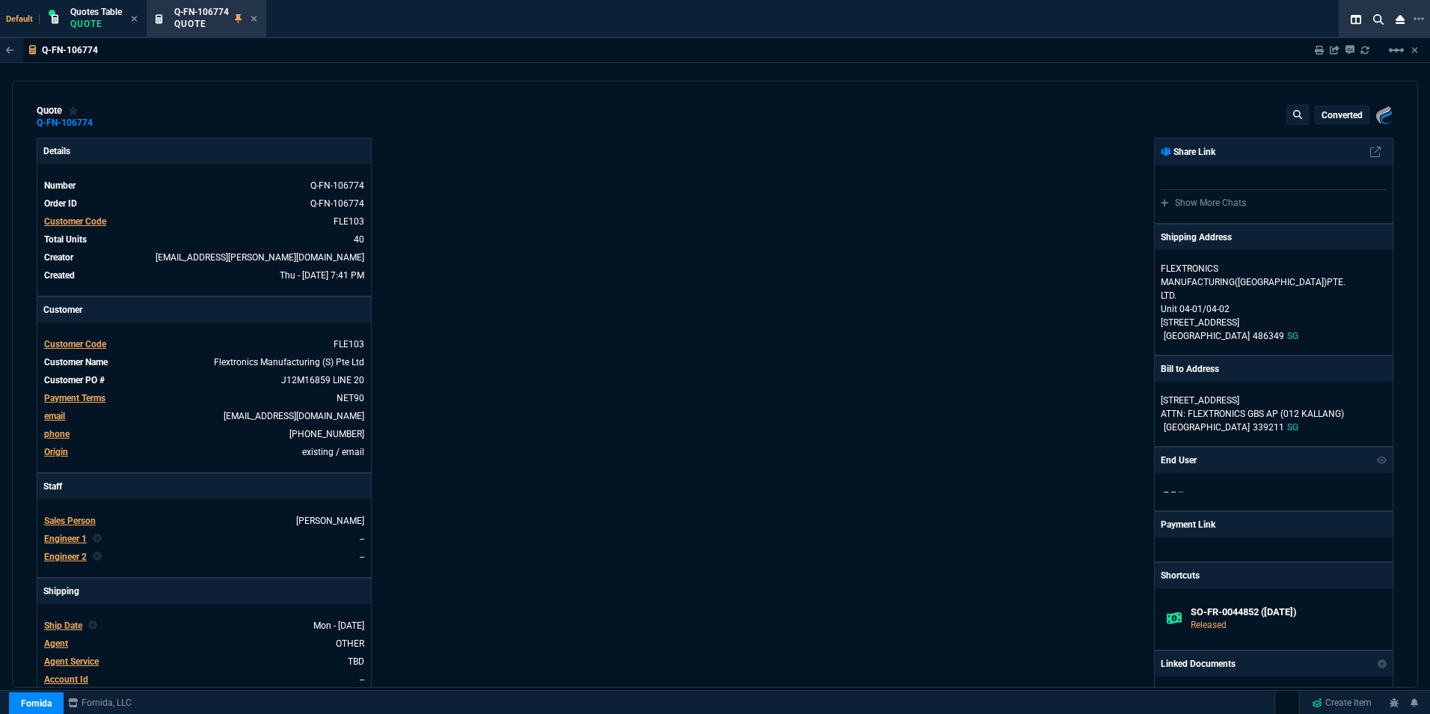
scroll to position [0, 0]
click at [252, 19] on icon at bounding box center [254, 18] width 7 height 9
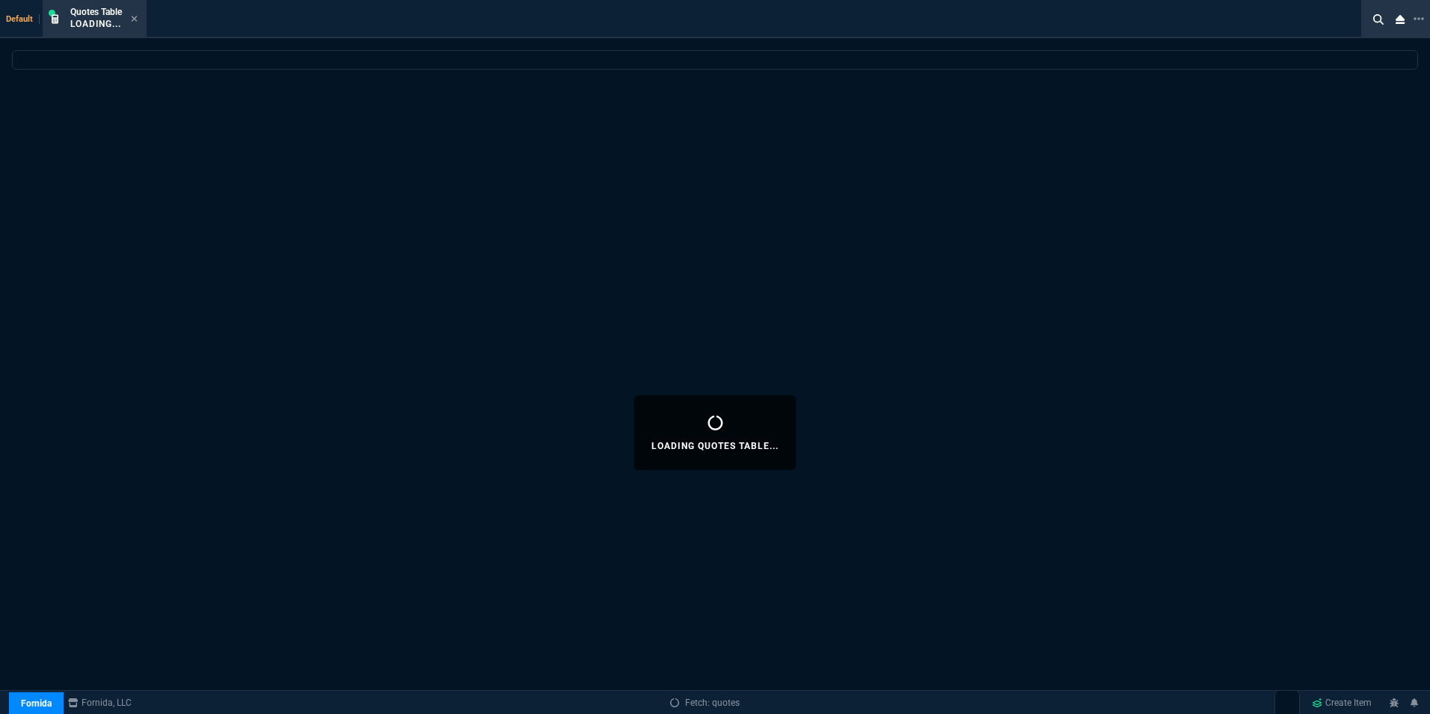
select select
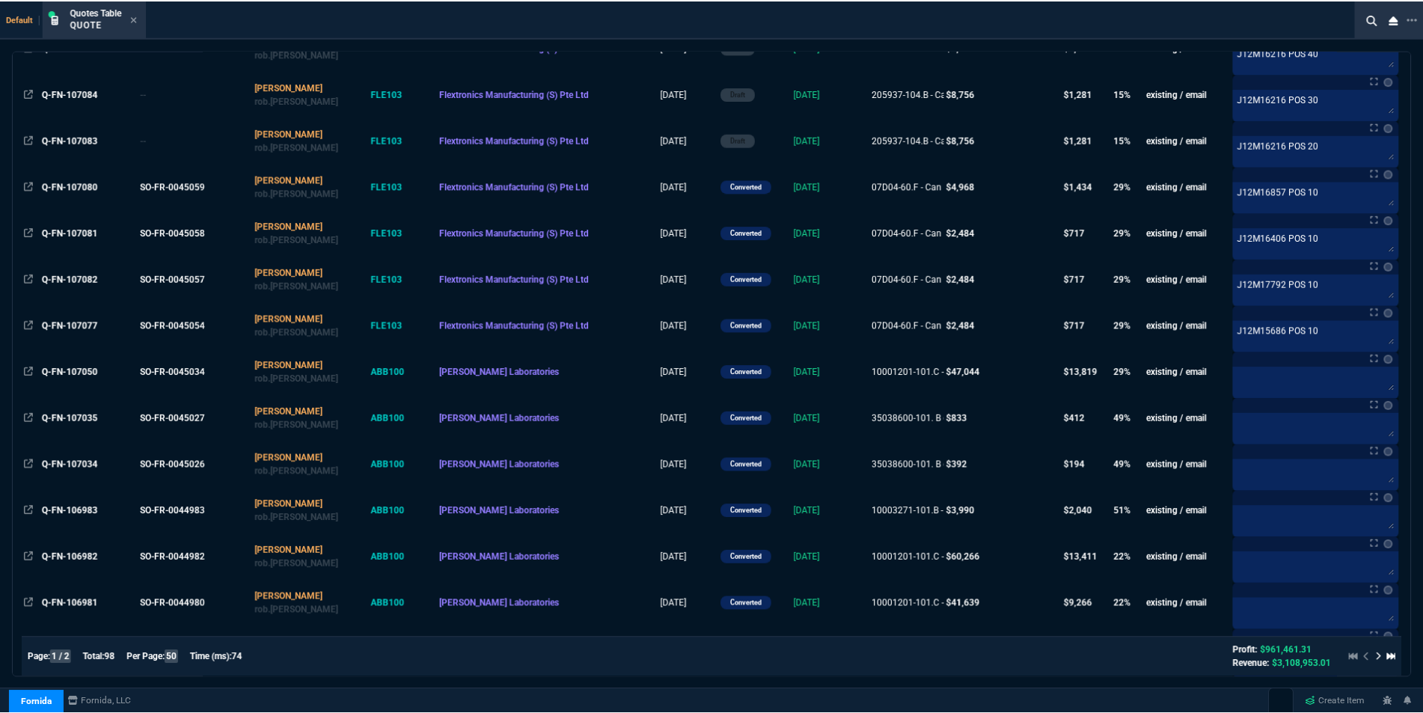
scroll to position [193, 0]
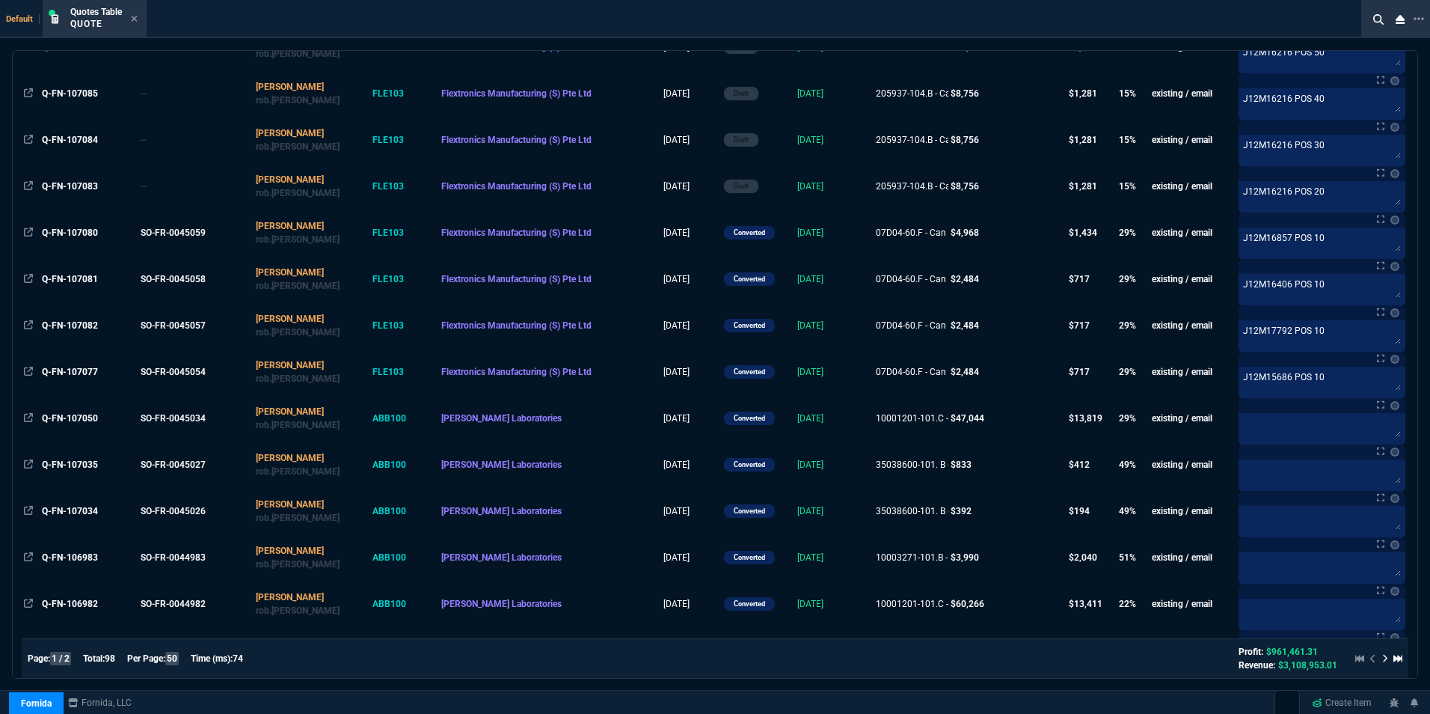
drag, startPoint x: 134, startPoint y: 16, endPoint x: 143, endPoint y: 14, distance: 9.1
click at [134, 16] on icon at bounding box center [134, 18] width 7 height 9
